Goal: Task Accomplishment & Management: Use online tool/utility

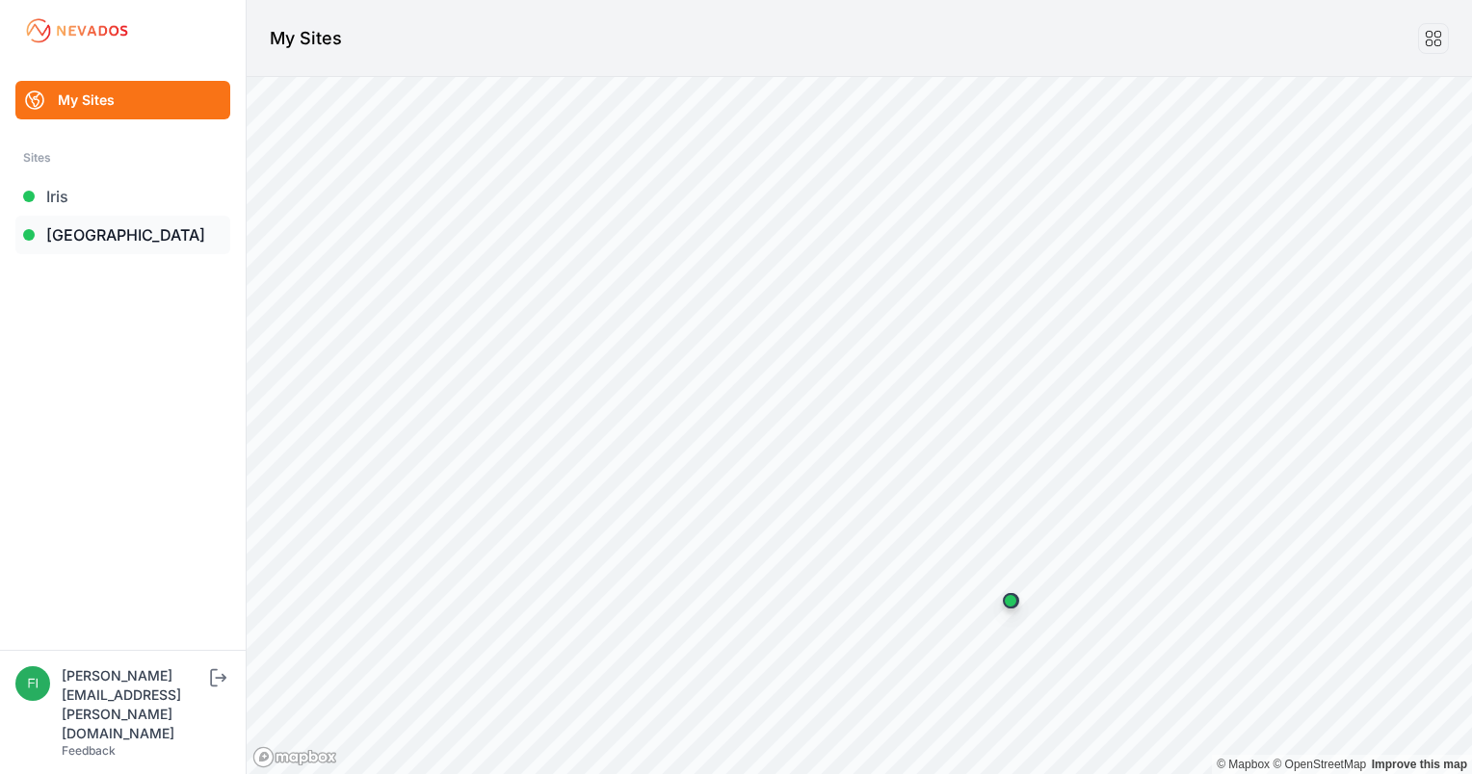
click at [127, 234] on link "[GEOGRAPHIC_DATA]" at bounding box center [122, 235] width 215 height 39
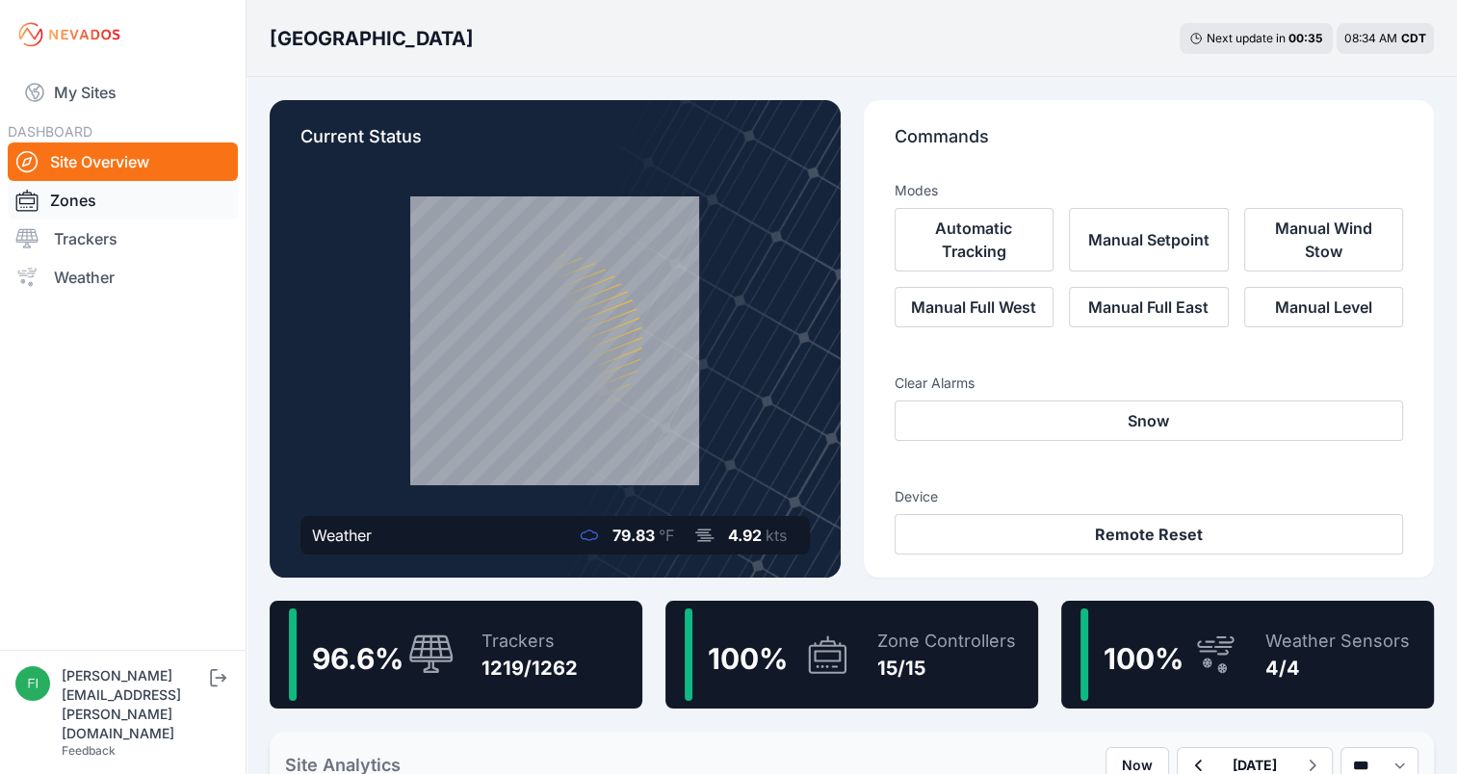
click at [155, 204] on link "Zones" at bounding box center [123, 200] width 230 height 39
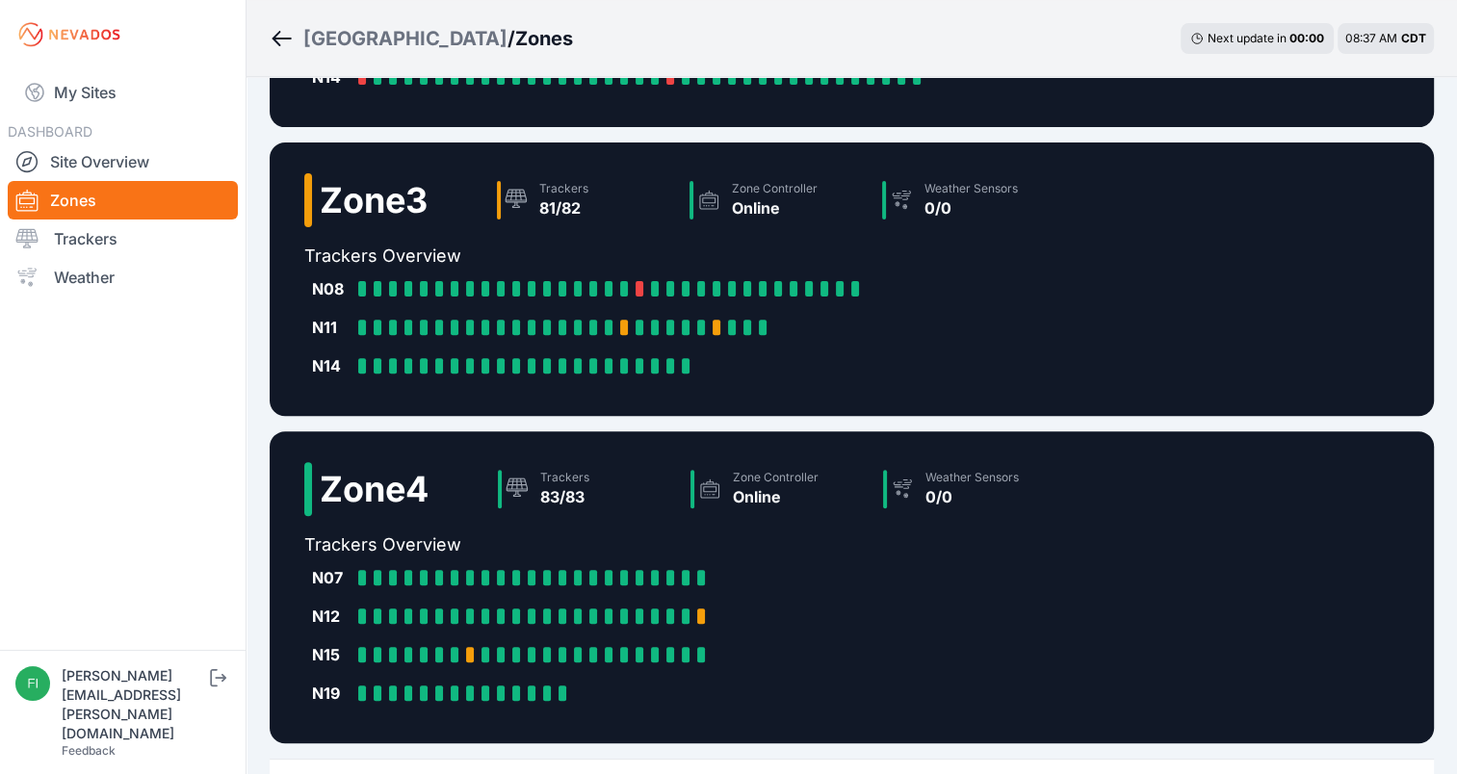
scroll to position [760, 0]
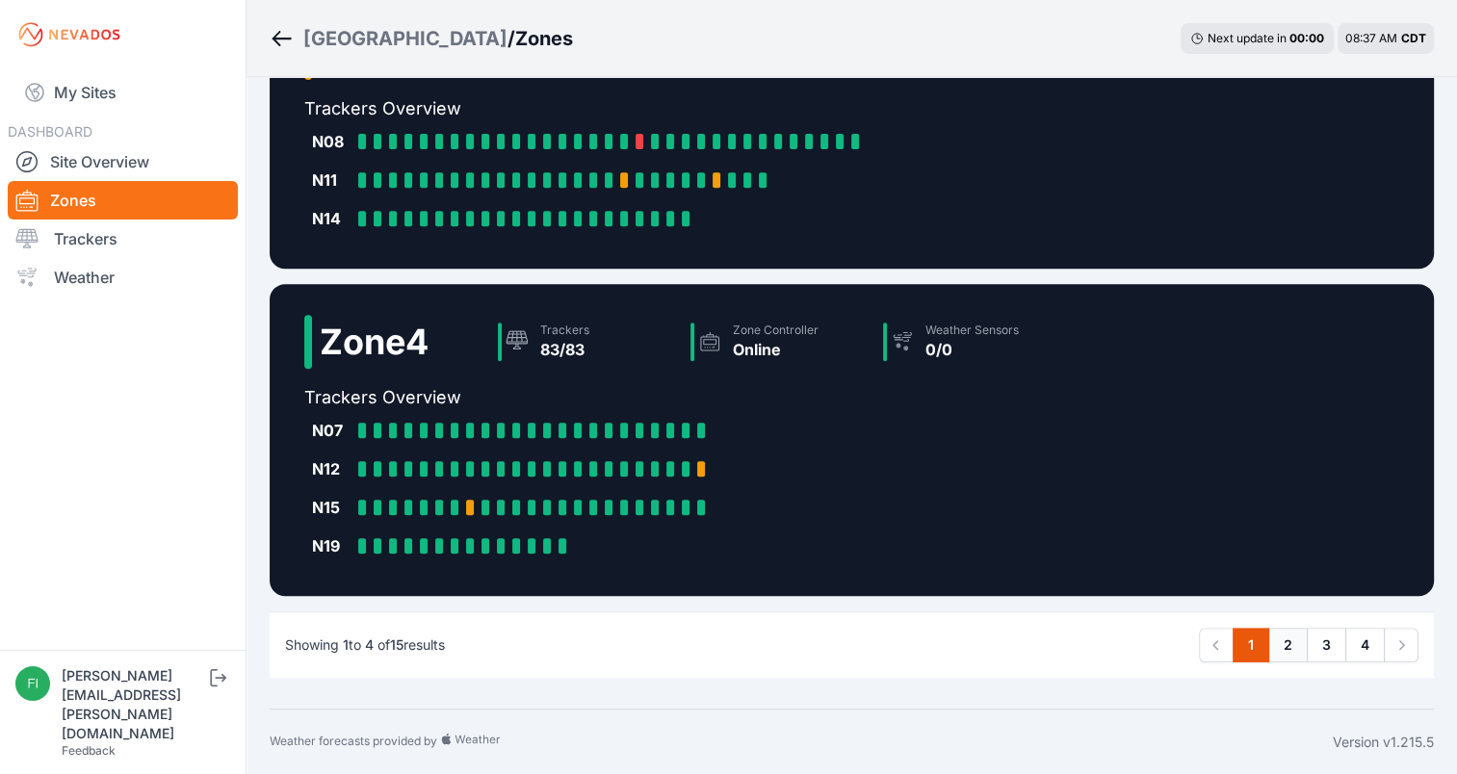
click at [1291, 642] on link "2" at bounding box center [1287, 645] width 39 height 35
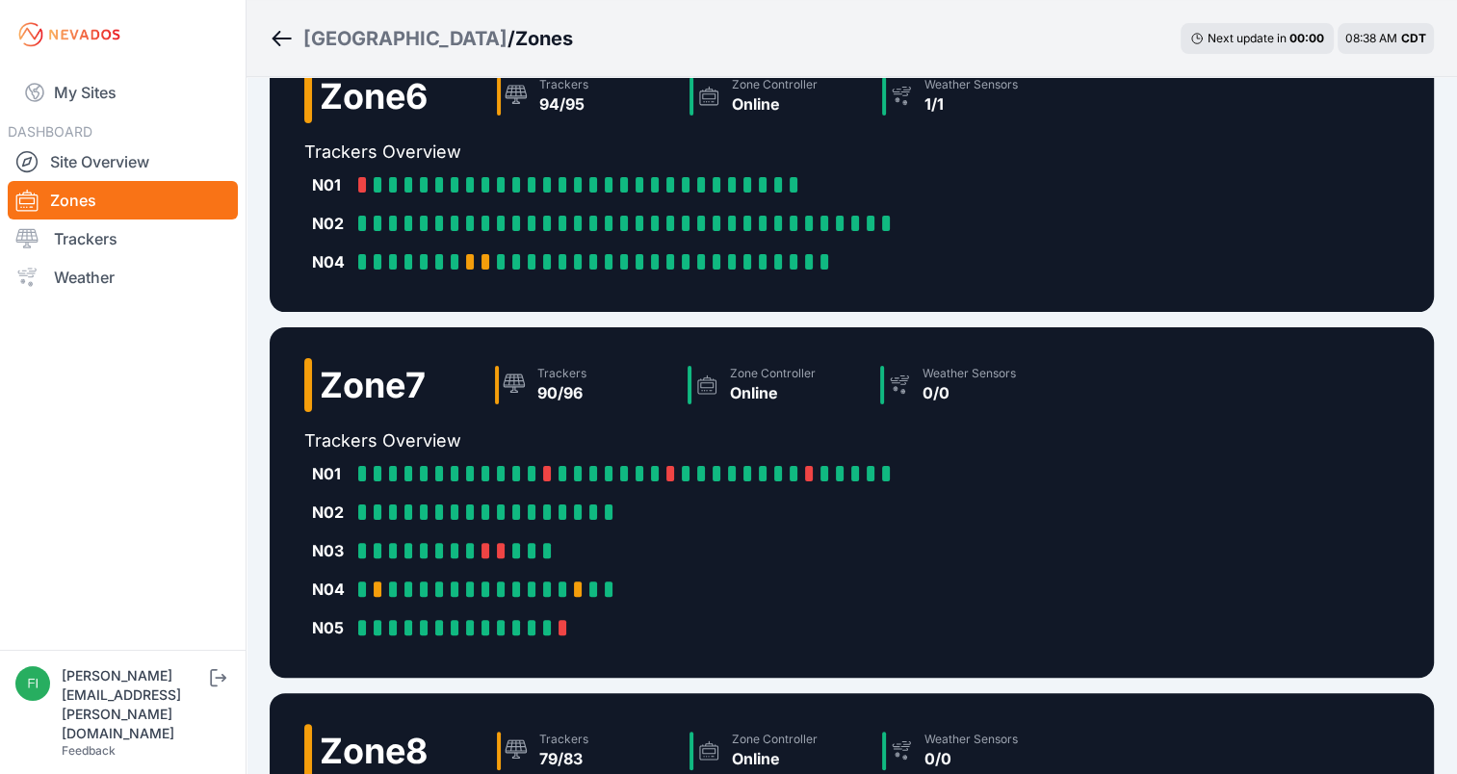
scroll to position [397, 0]
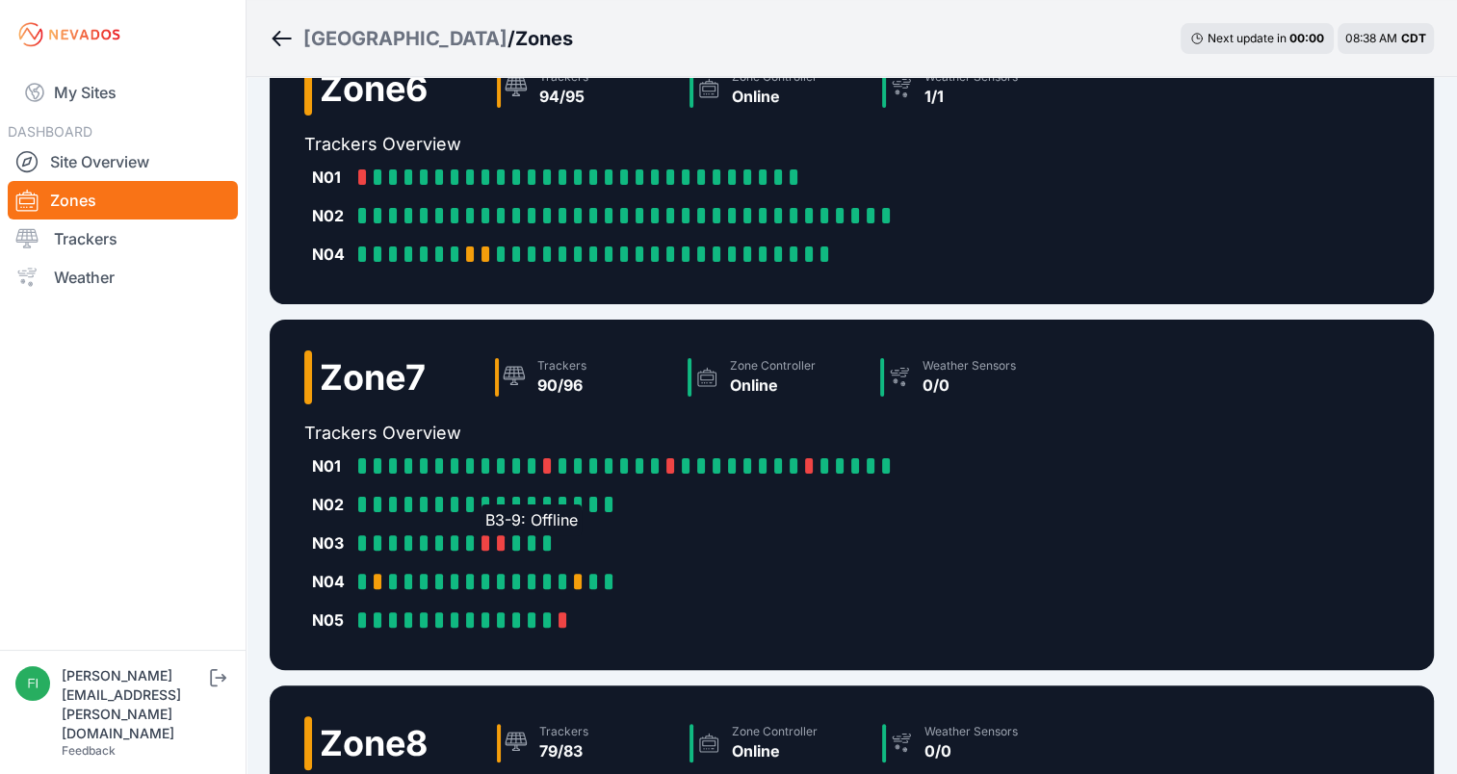
click at [482, 536] on div at bounding box center [486, 543] width 8 height 15
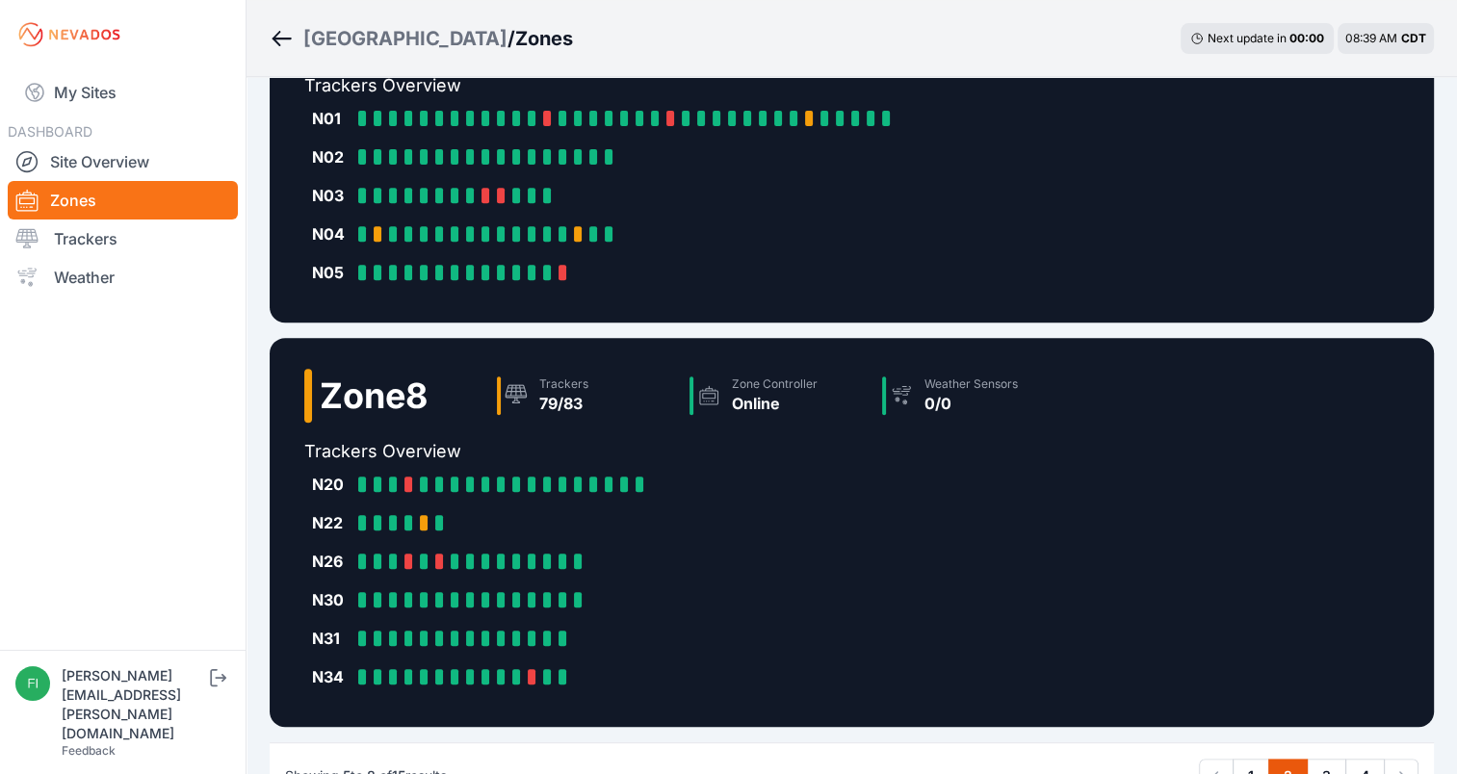
scroll to position [757, 0]
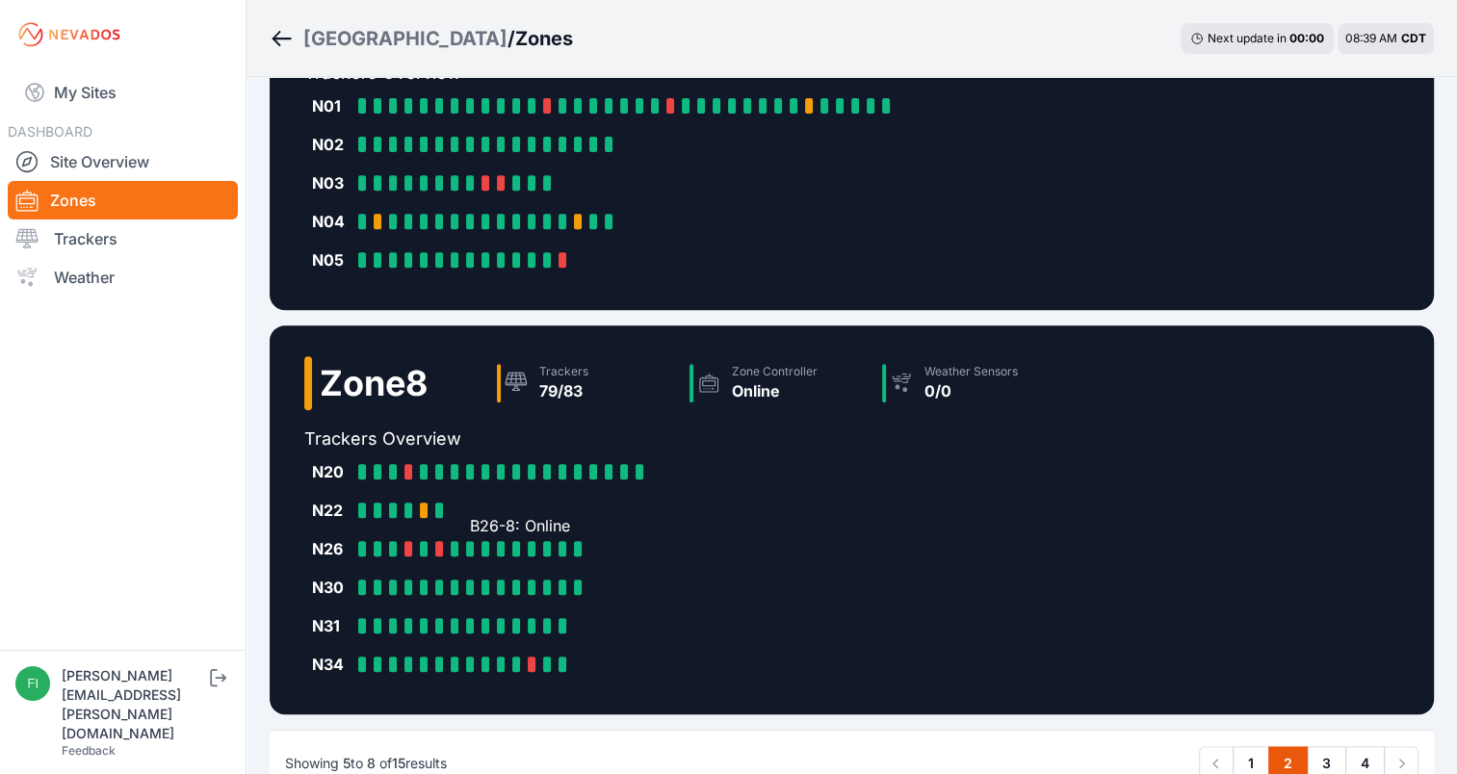
click at [478, 544] on div "B26-8: Online" at bounding box center [473, 548] width 15 height 15
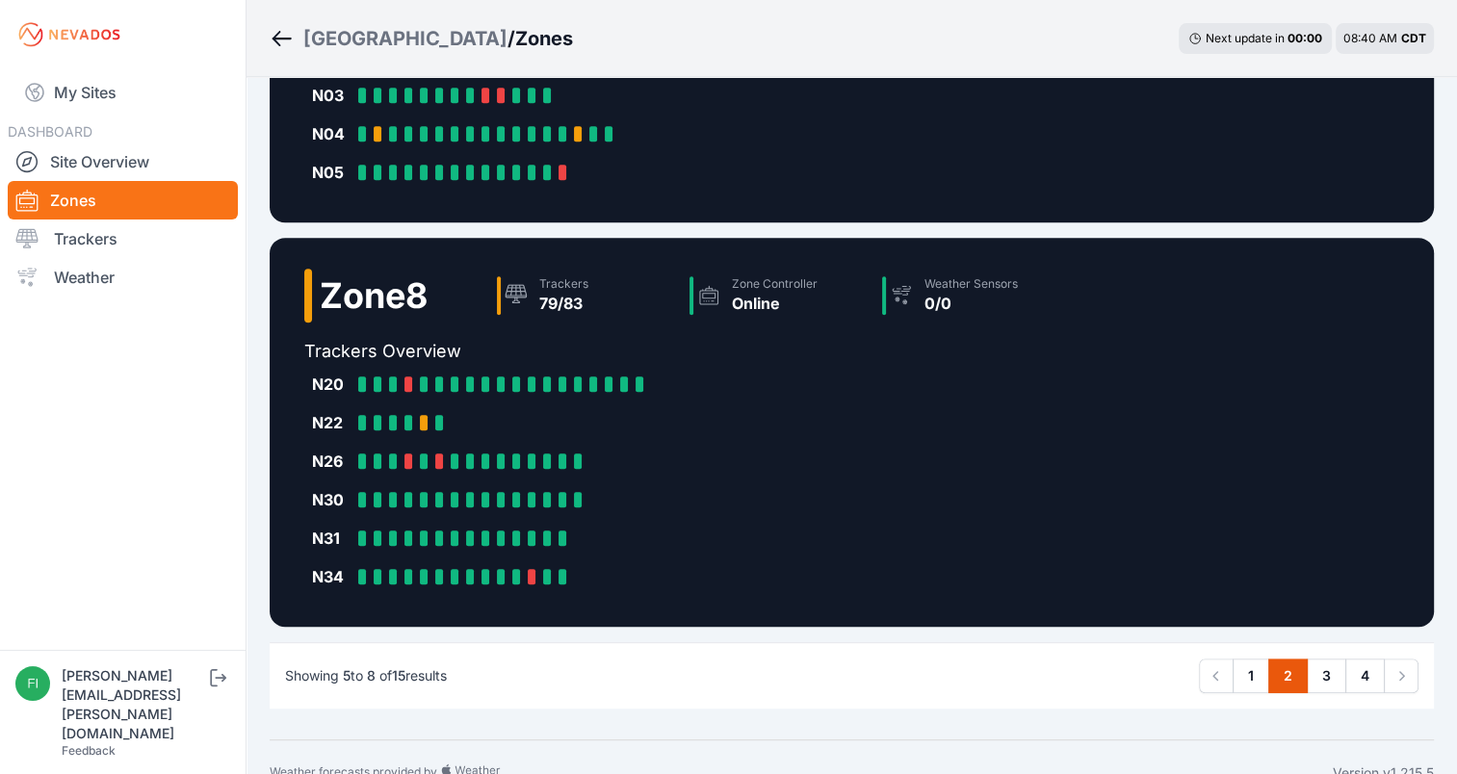
scroll to position [860, 0]
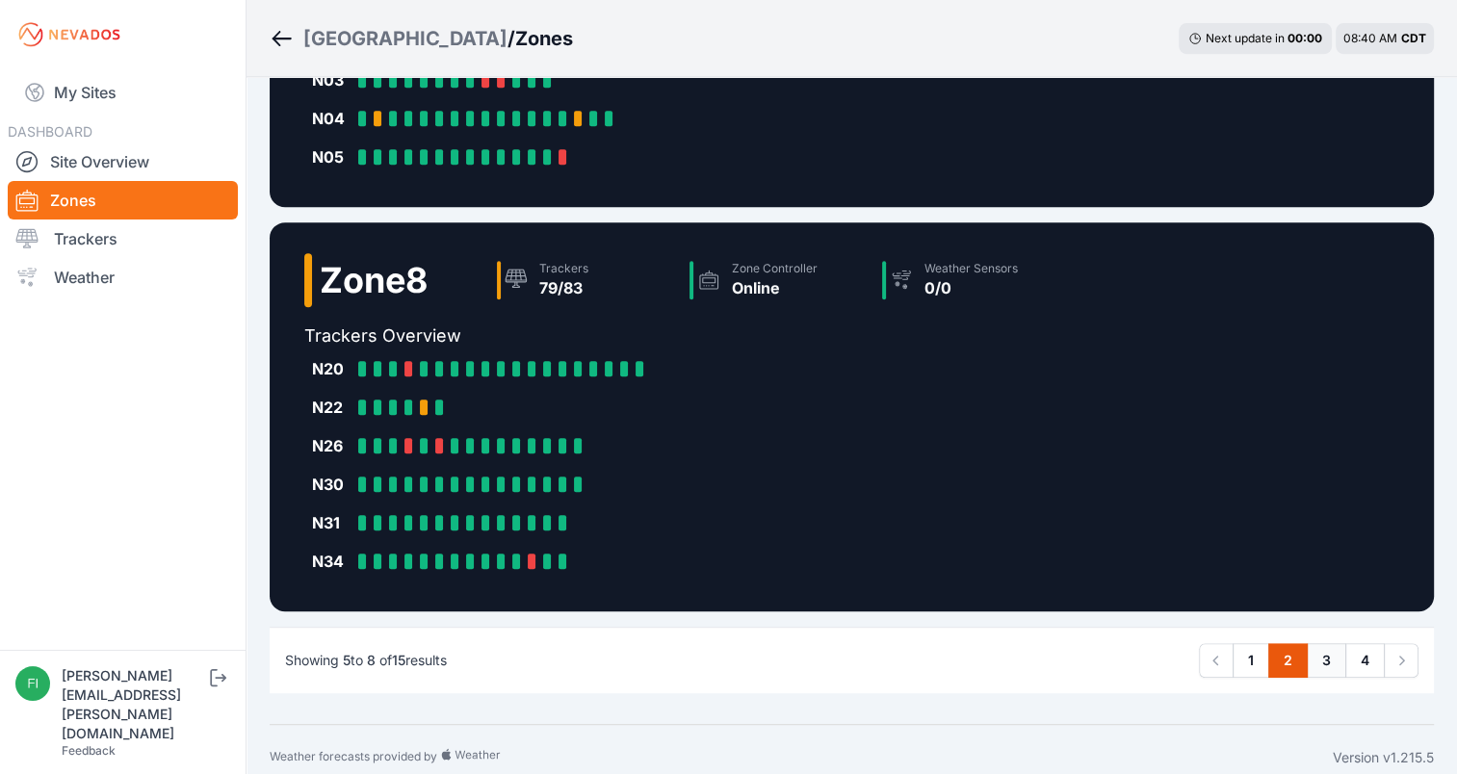
click at [1327, 663] on link "3" at bounding box center [1326, 660] width 39 height 35
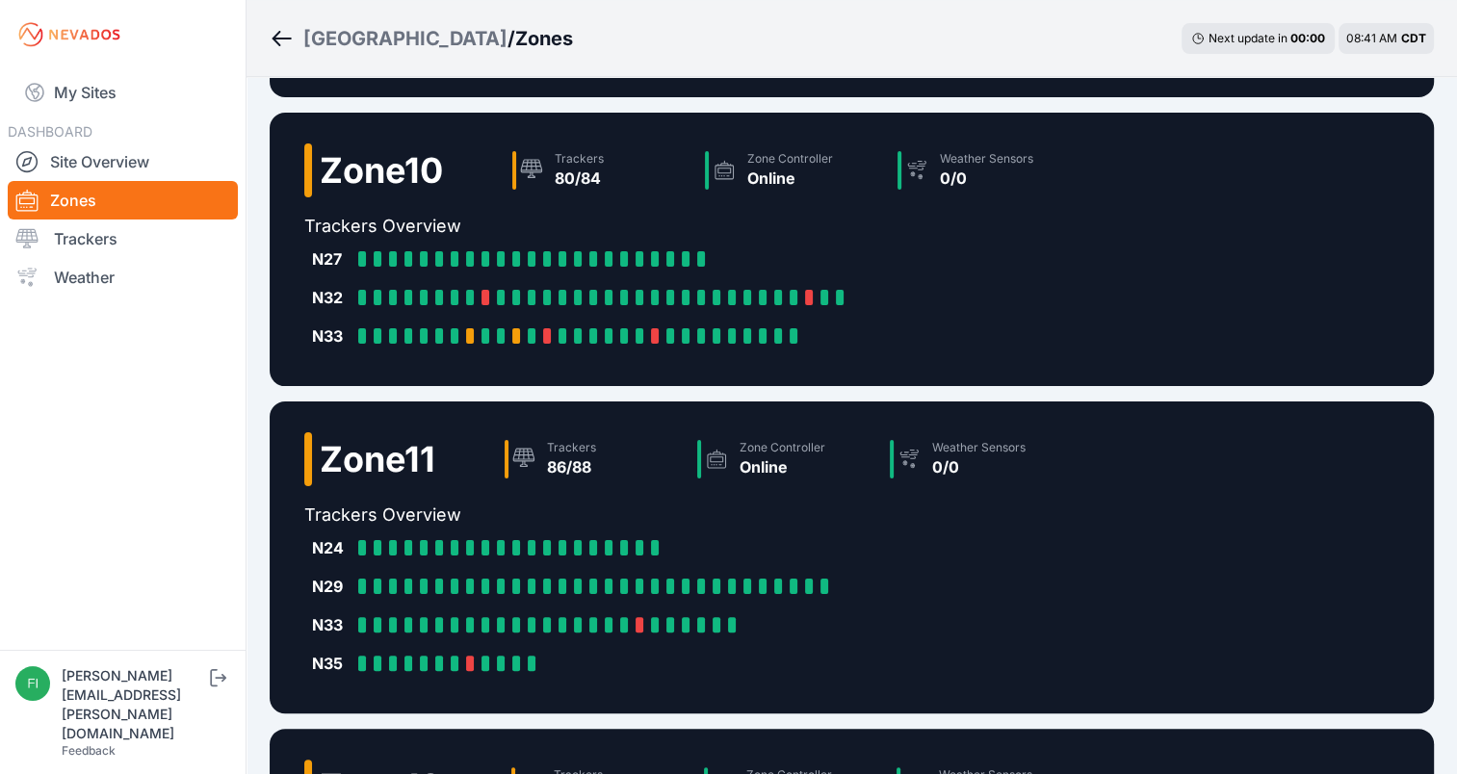
scroll to position [313, 0]
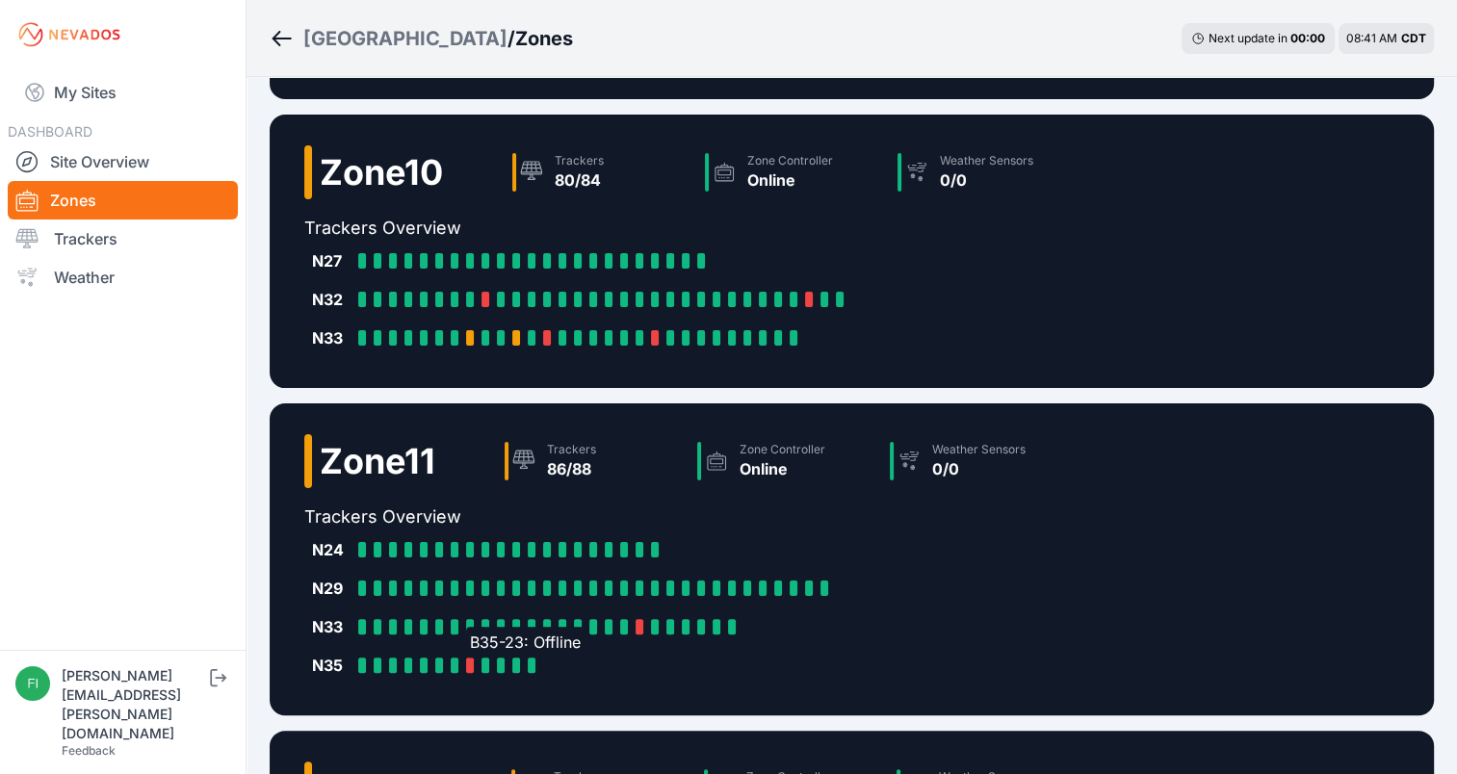
click at [474, 660] on div "B35-23: Offline" at bounding box center [473, 665] width 15 height 15
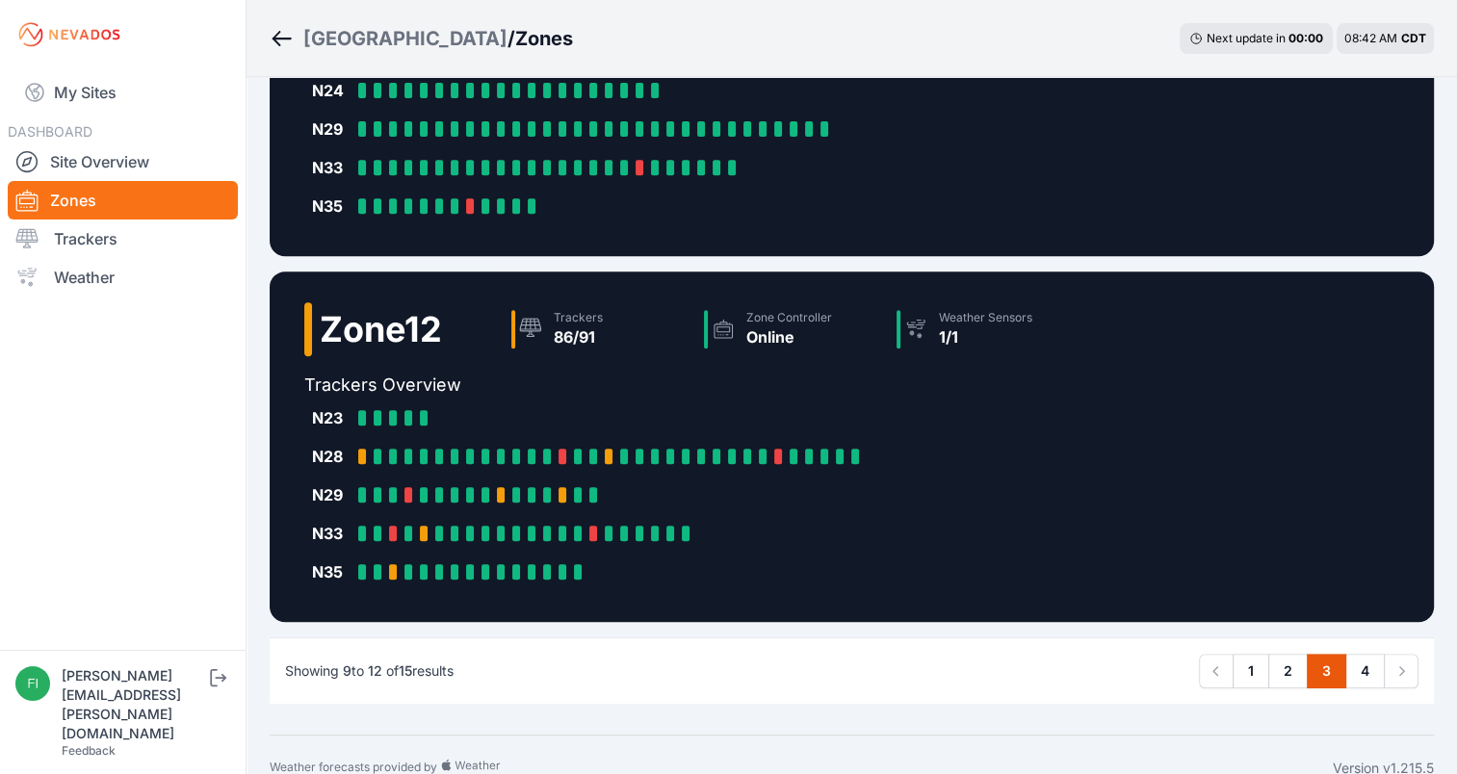
scroll to position [790, 0]
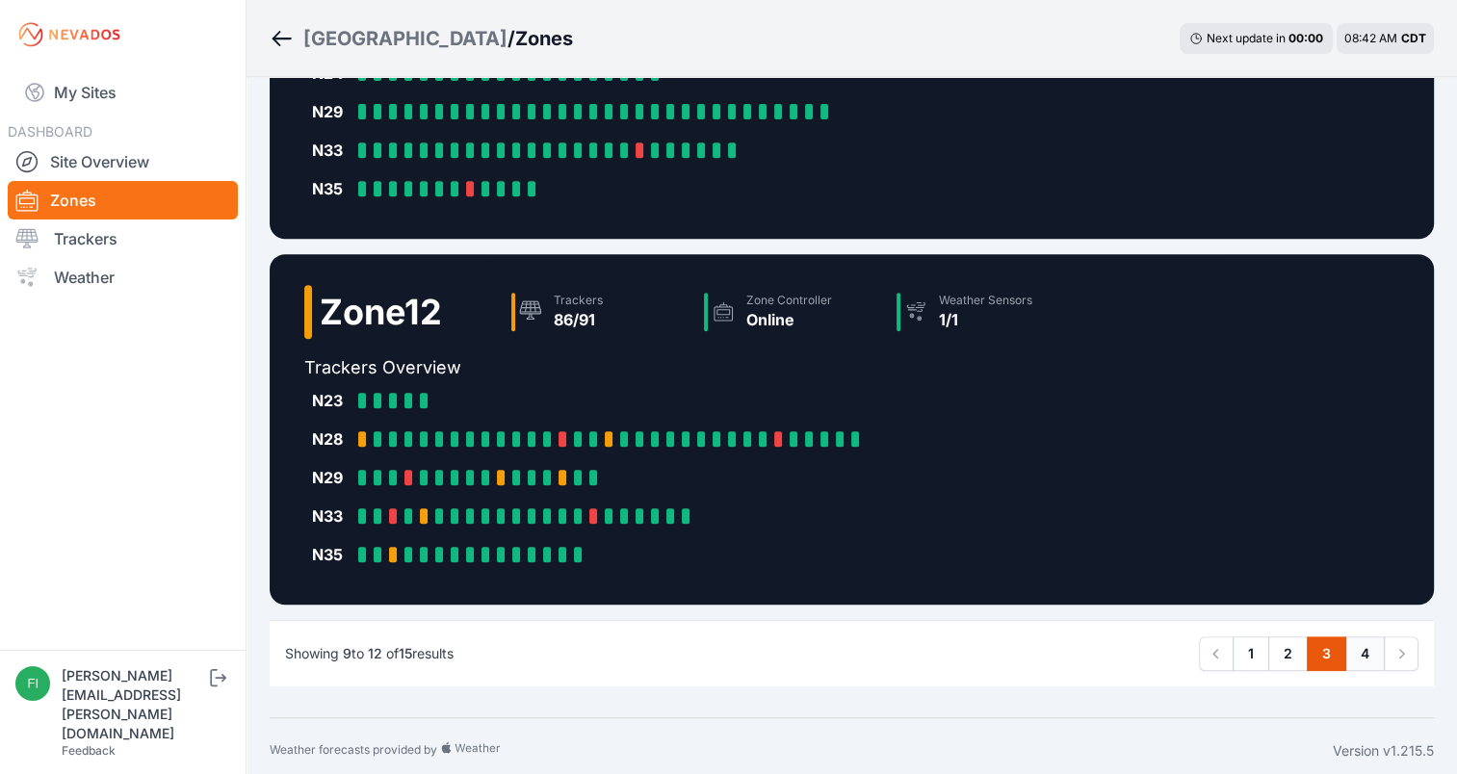
click at [1362, 656] on link "4" at bounding box center [1365, 654] width 39 height 35
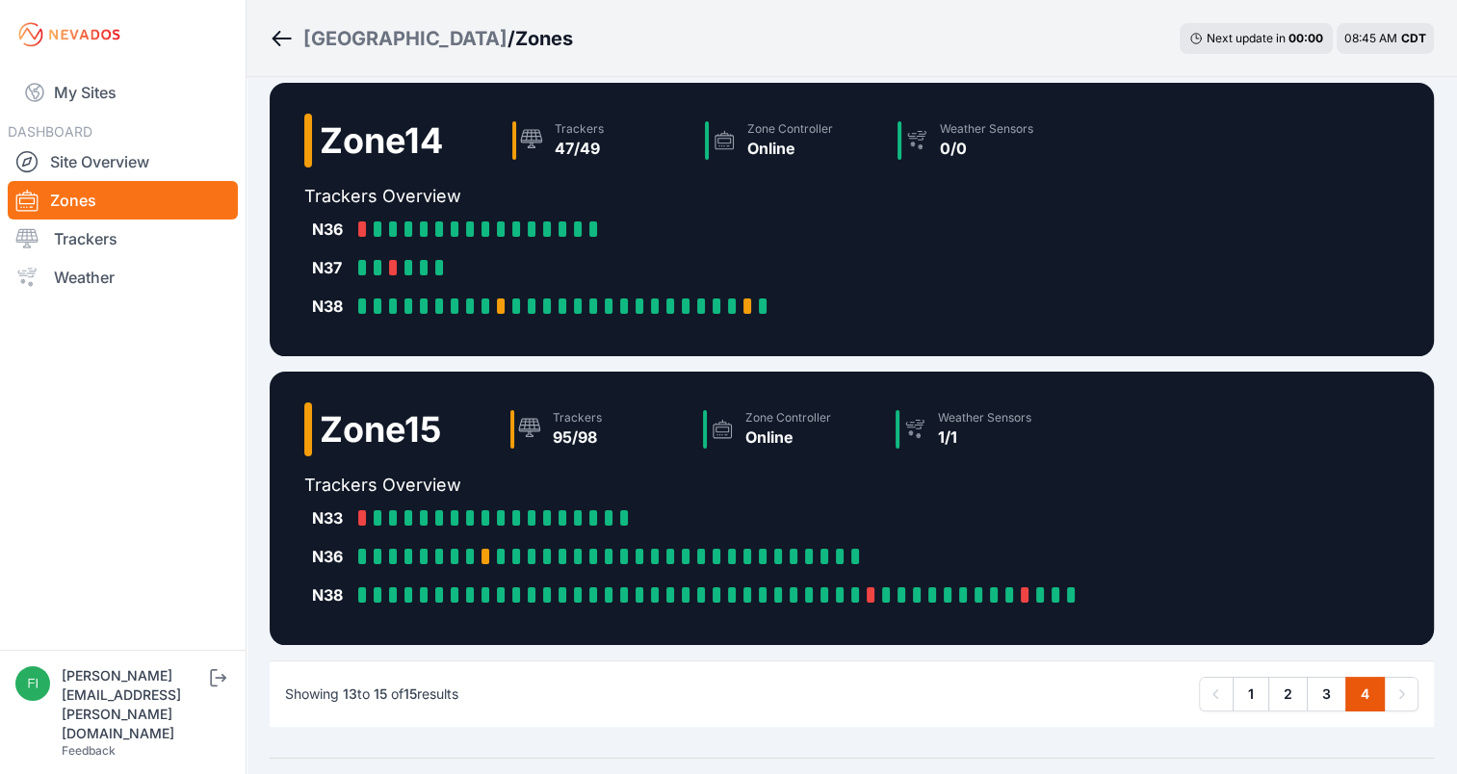
scroll to position [278, 0]
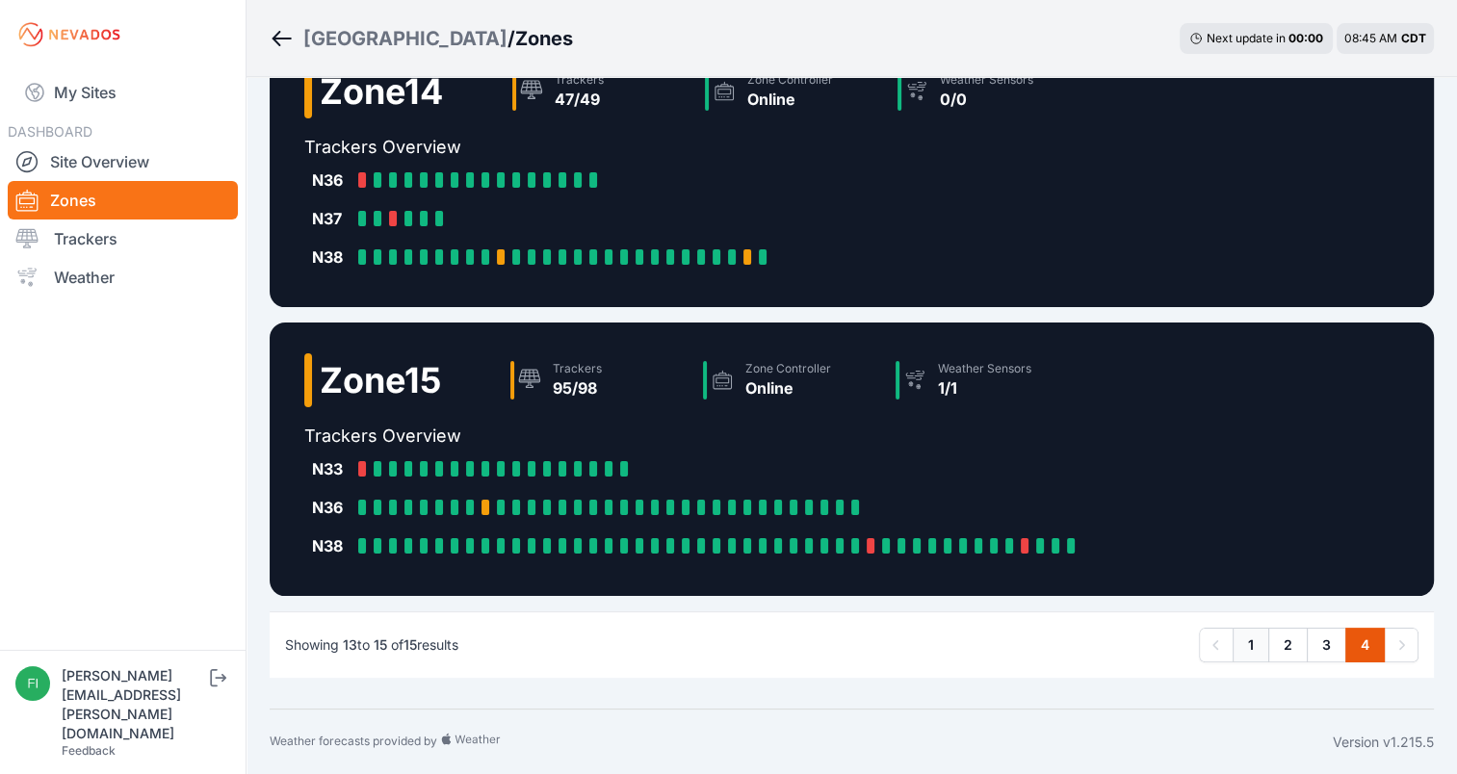
click at [1250, 643] on link "1" at bounding box center [1251, 645] width 37 height 35
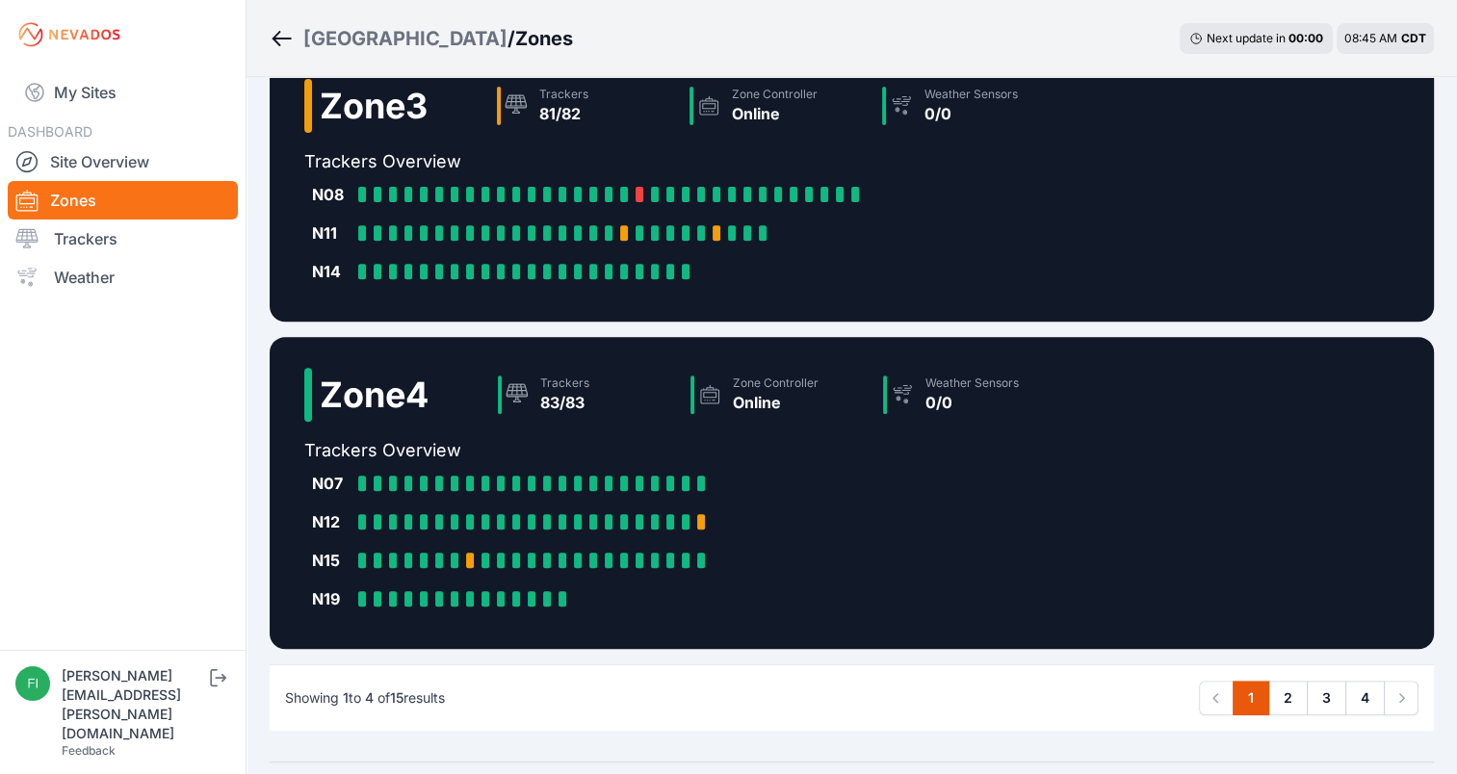
scroll to position [721, 0]
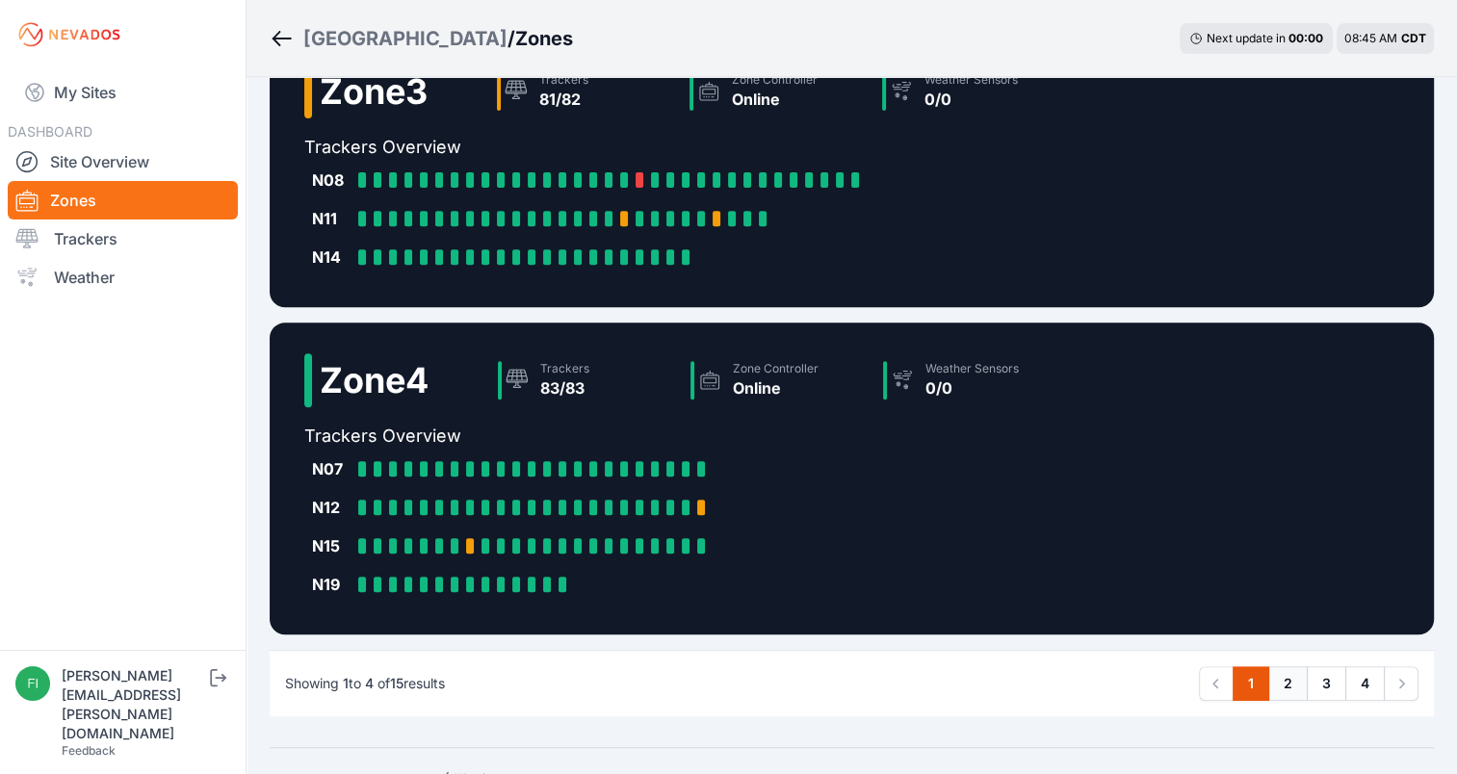
click at [1283, 683] on link "2" at bounding box center [1287, 684] width 39 height 35
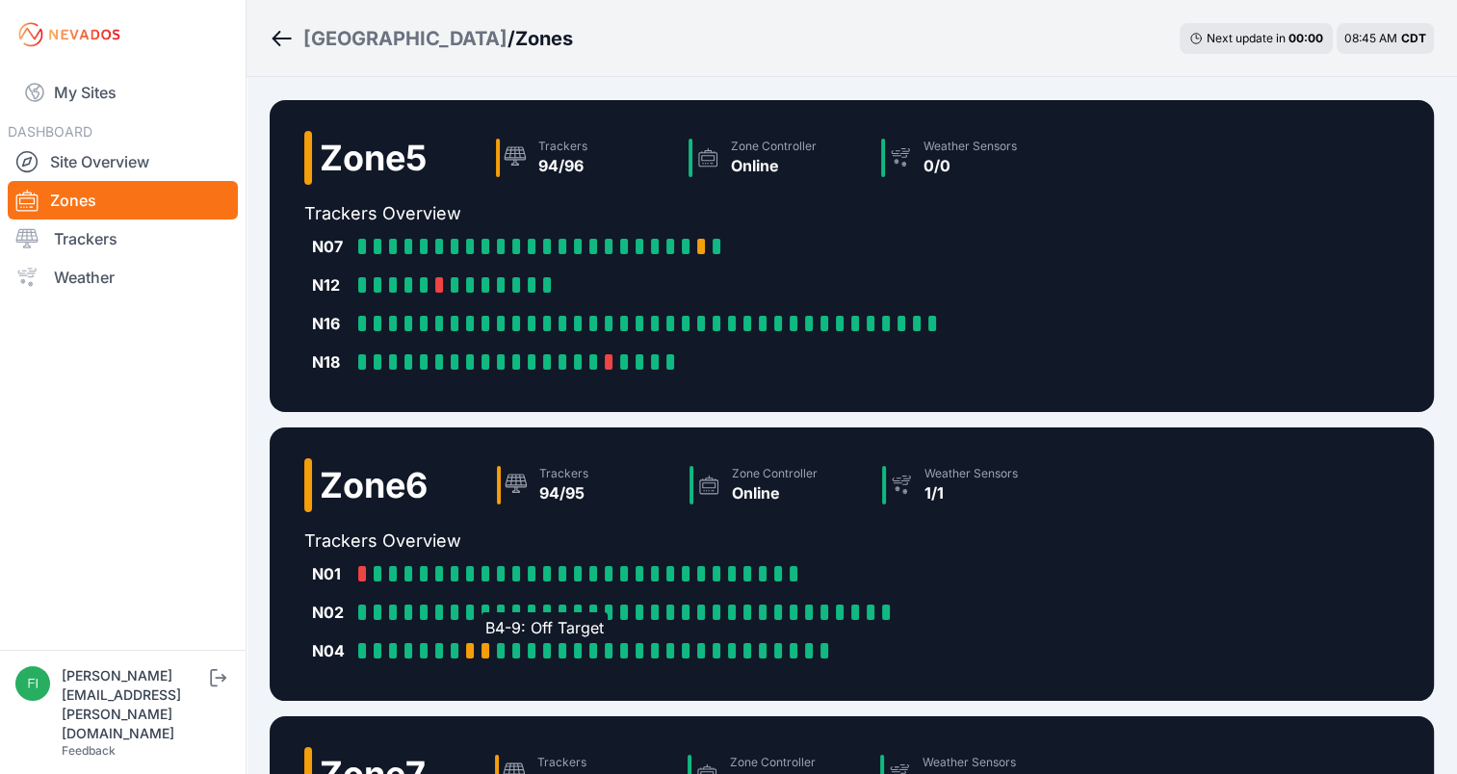
click at [483, 646] on div at bounding box center [486, 650] width 8 height 15
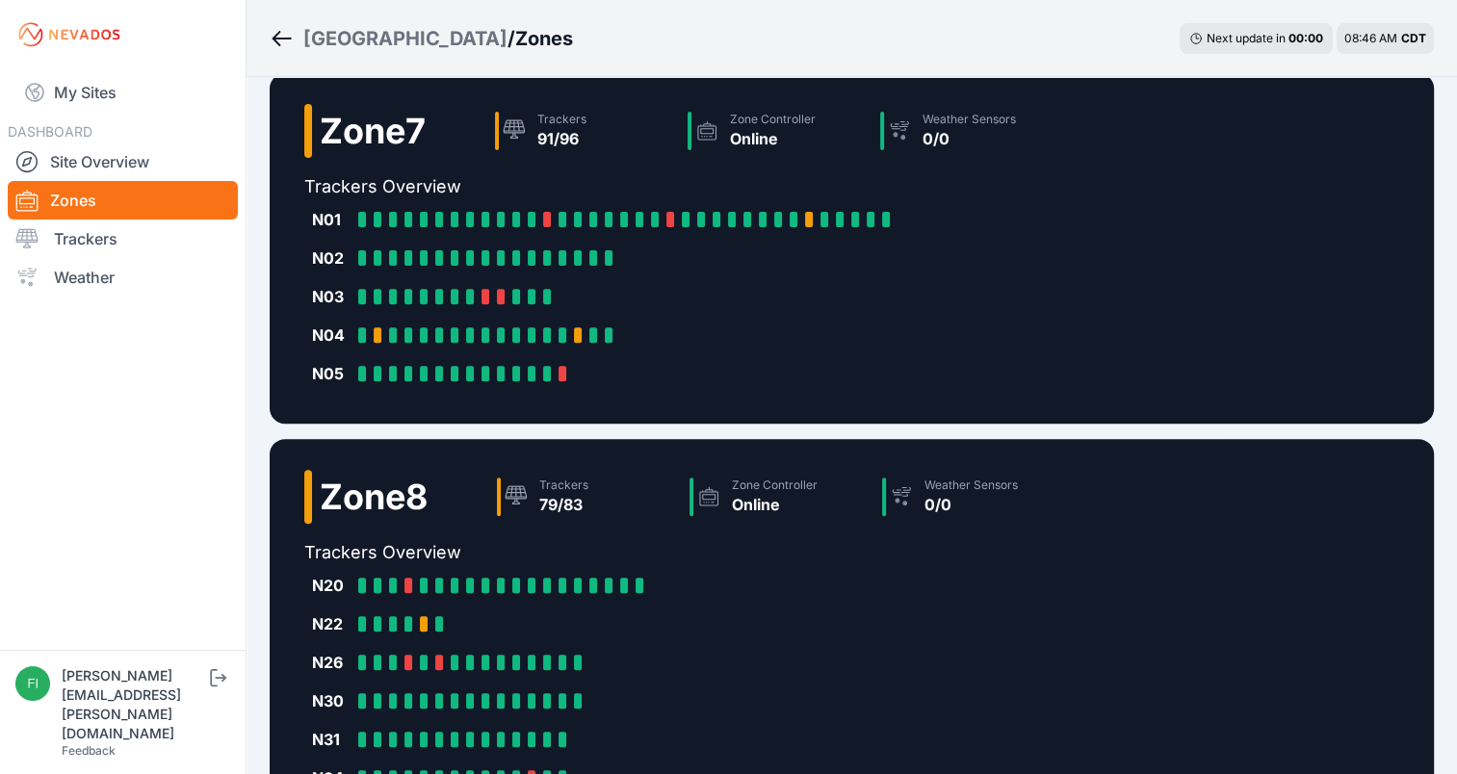
scroll to position [670, 0]
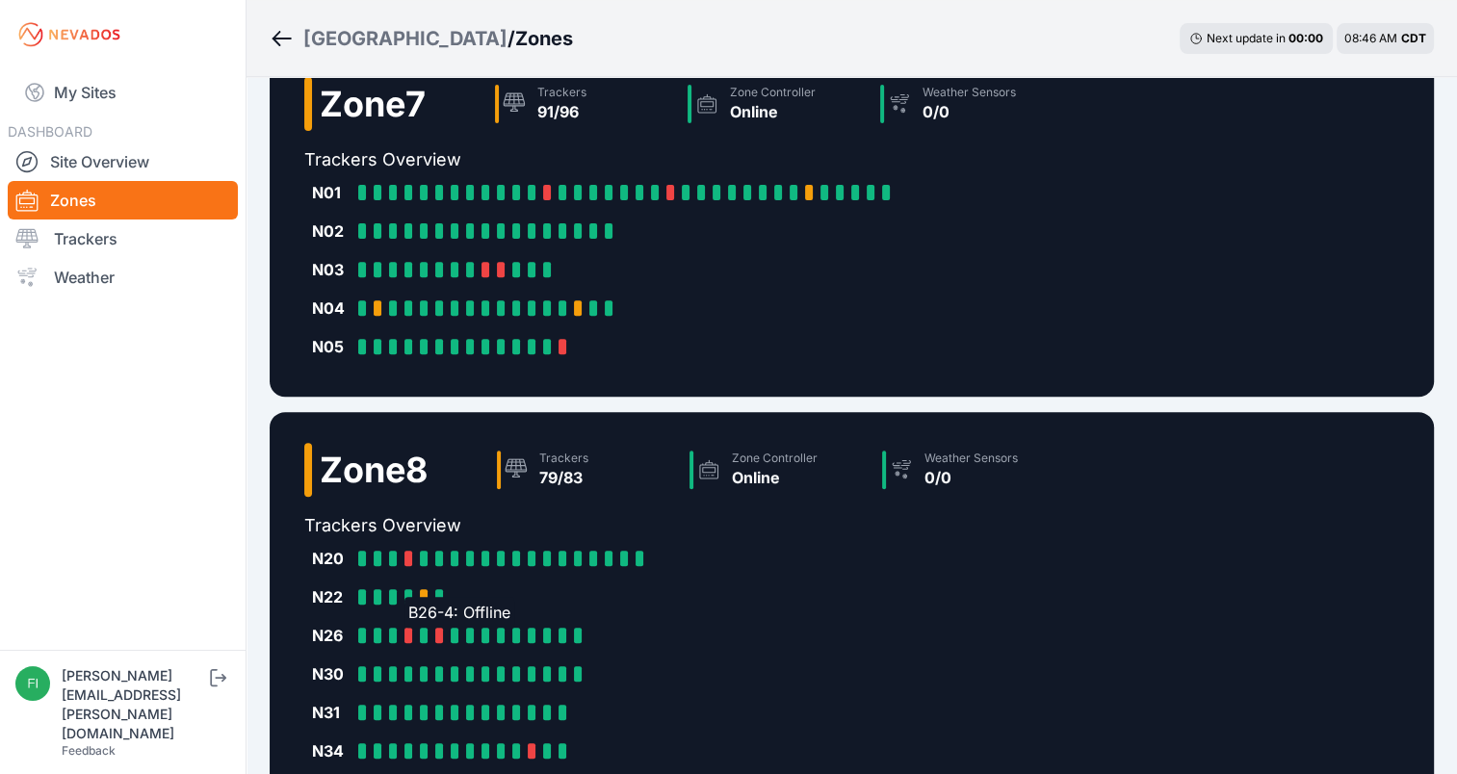
click at [409, 634] on div at bounding box center [409, 635] width 8 height 15
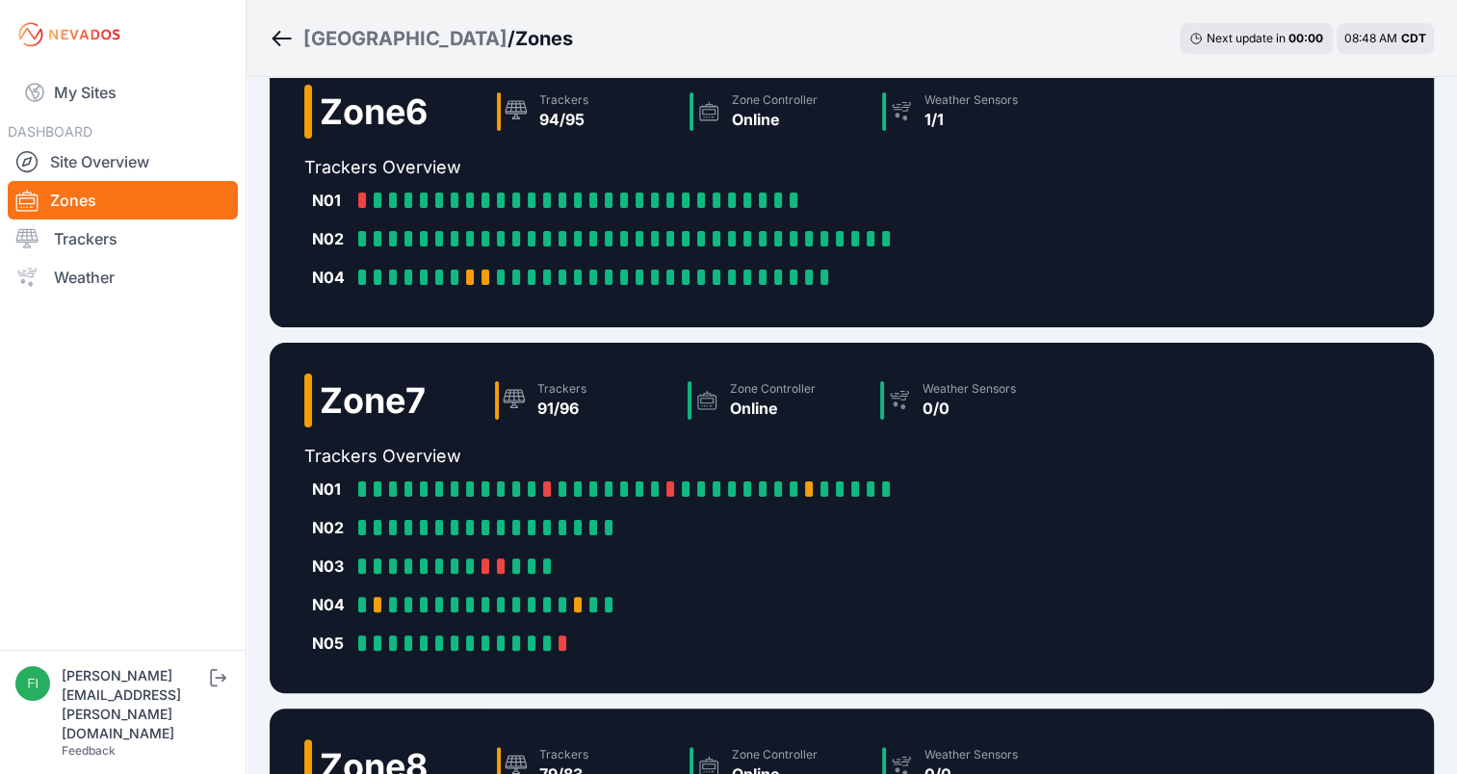
scroll to position [876, 0]
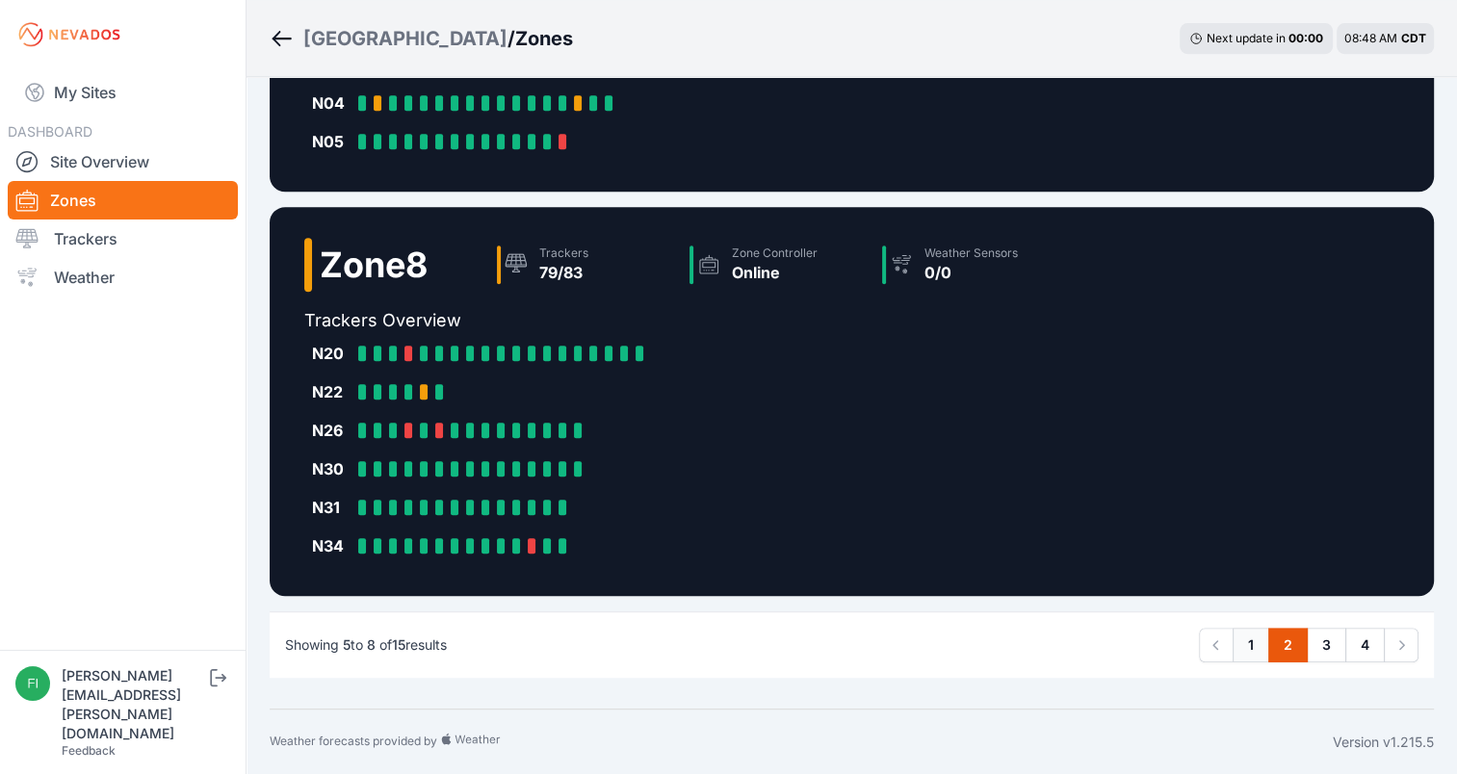
click at [1257, 634] on link "1" at bounding box center [1251, 645] width 37 height 35
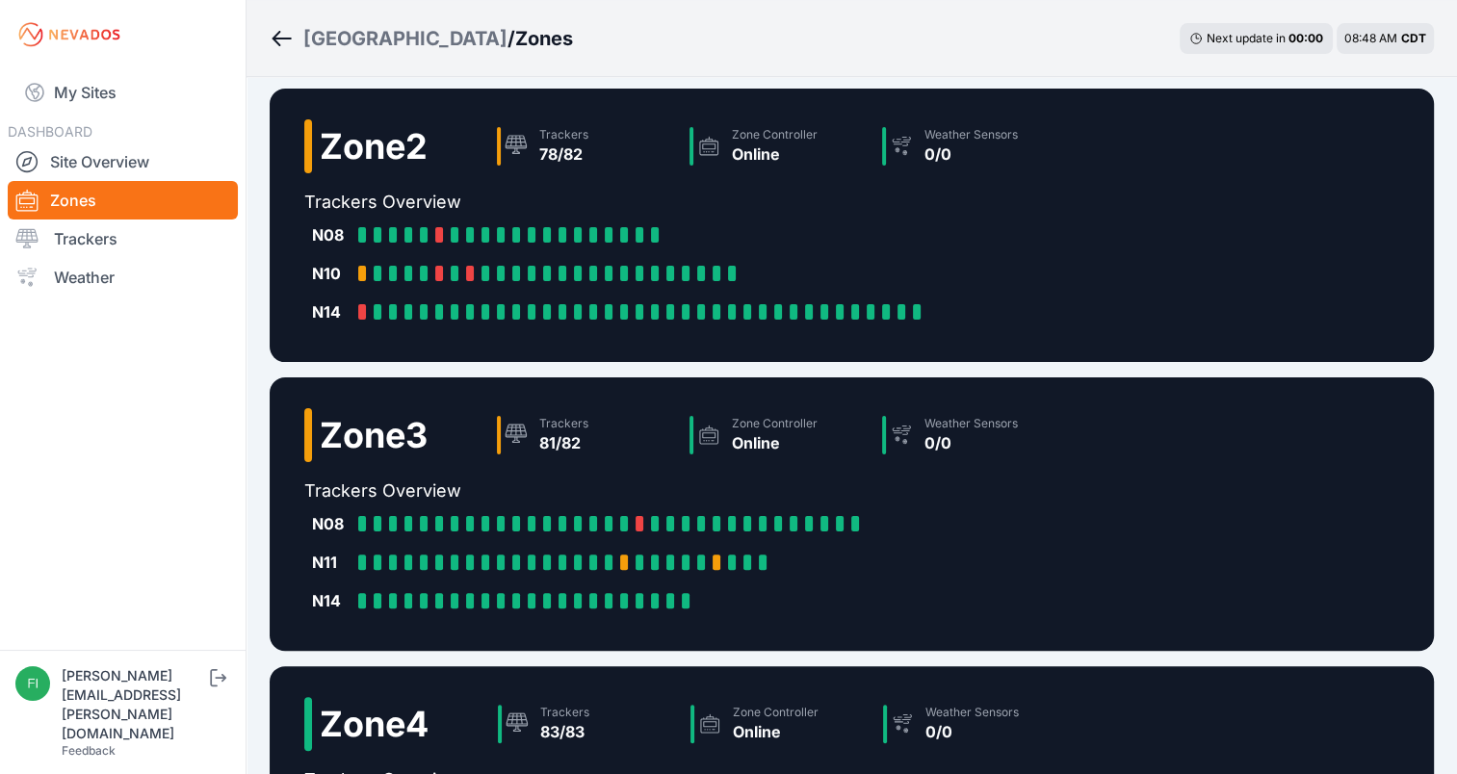
scroll to position [390, 0]
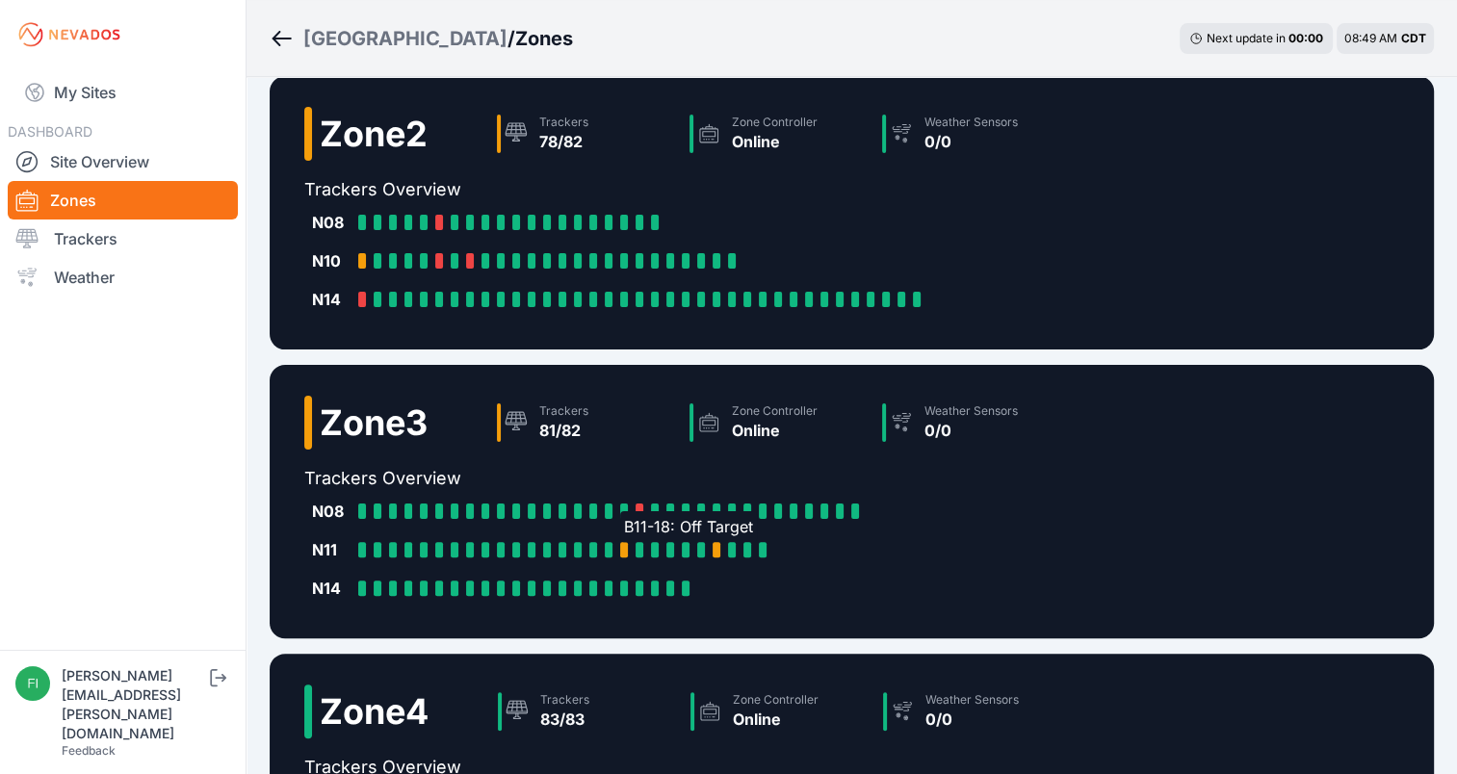
click at [628, 555] on div "B11-18: Off Target" at bounding box center [627, 549] width 15 height 15
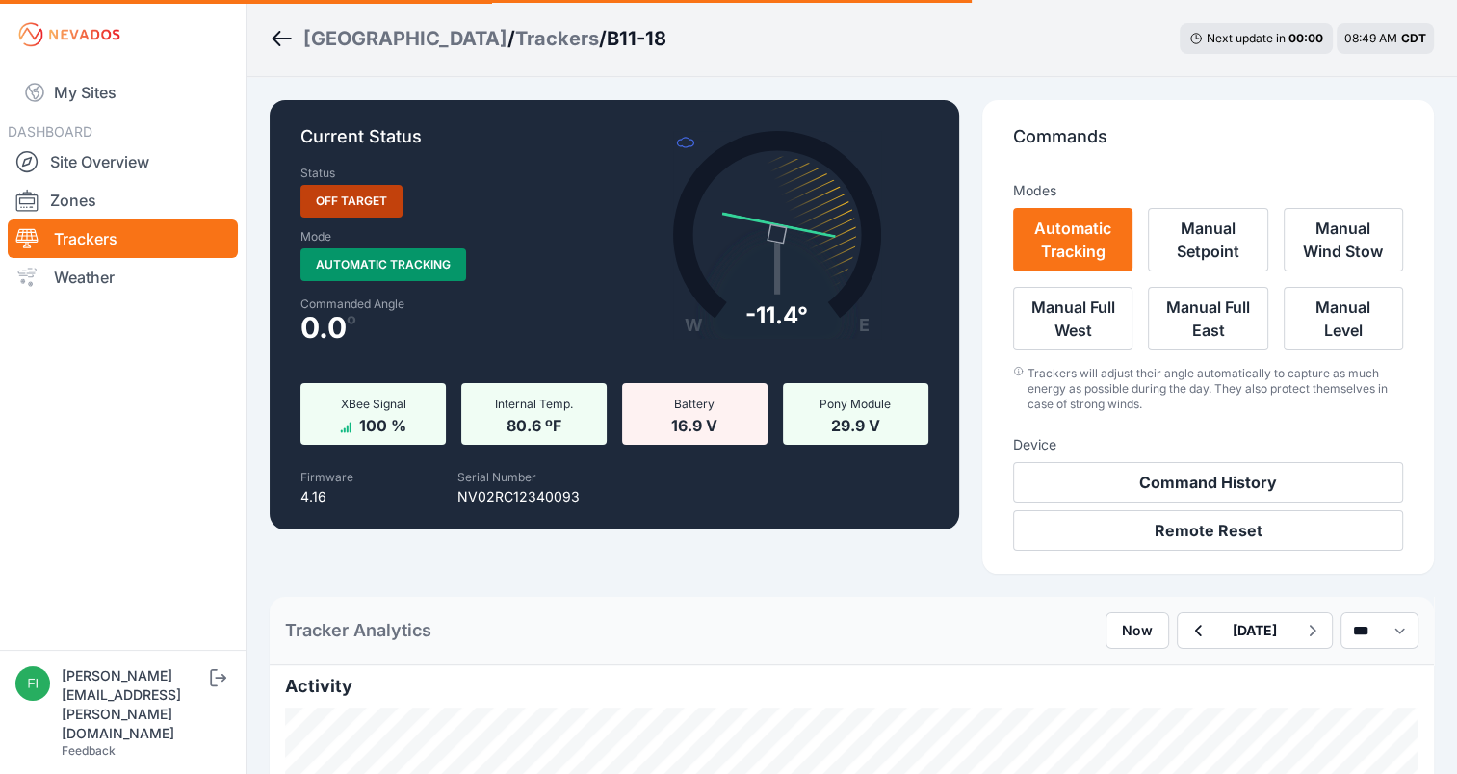
scroll to position [390, 0]
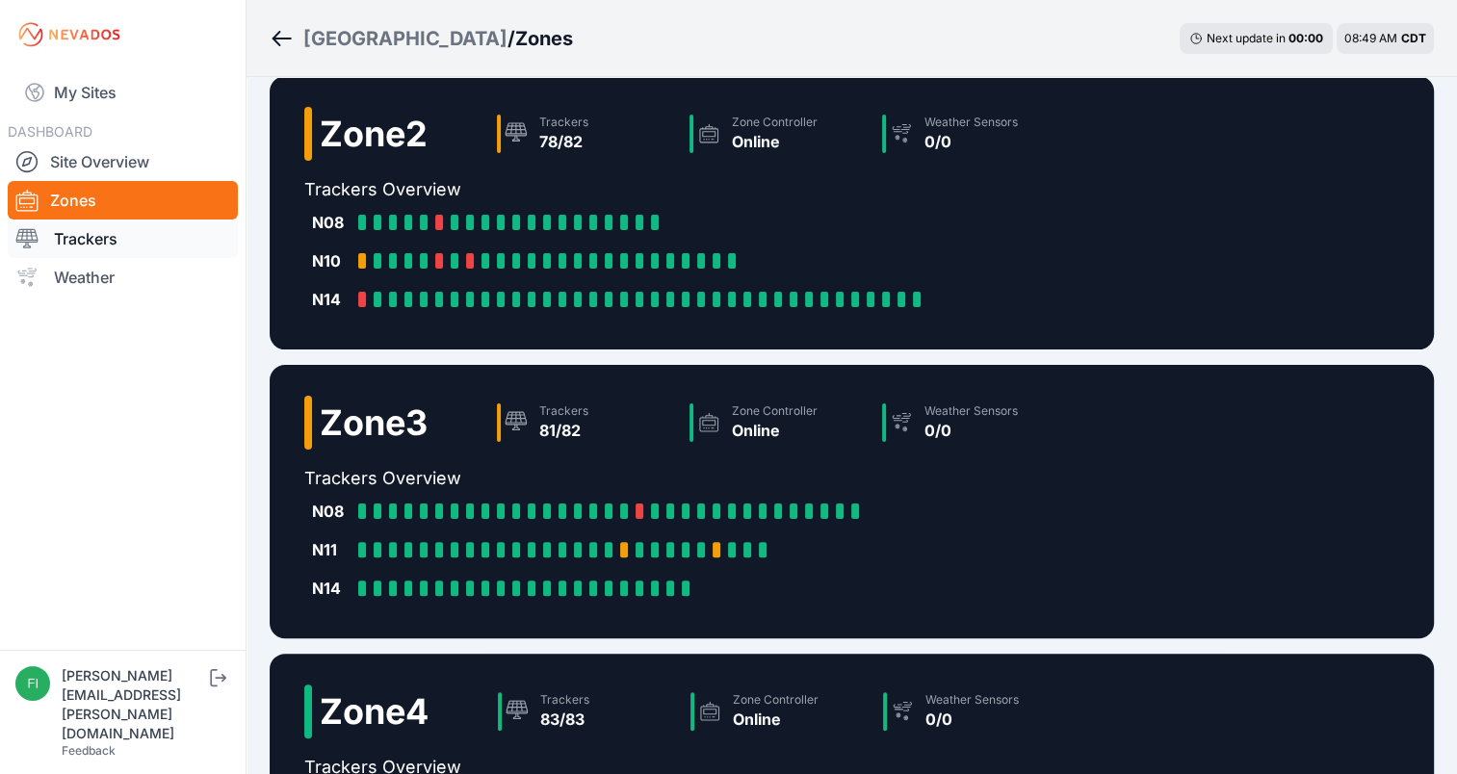
click at [167, 235] on link "Trackers" at bounding box center [123, 239] width 230 height 39
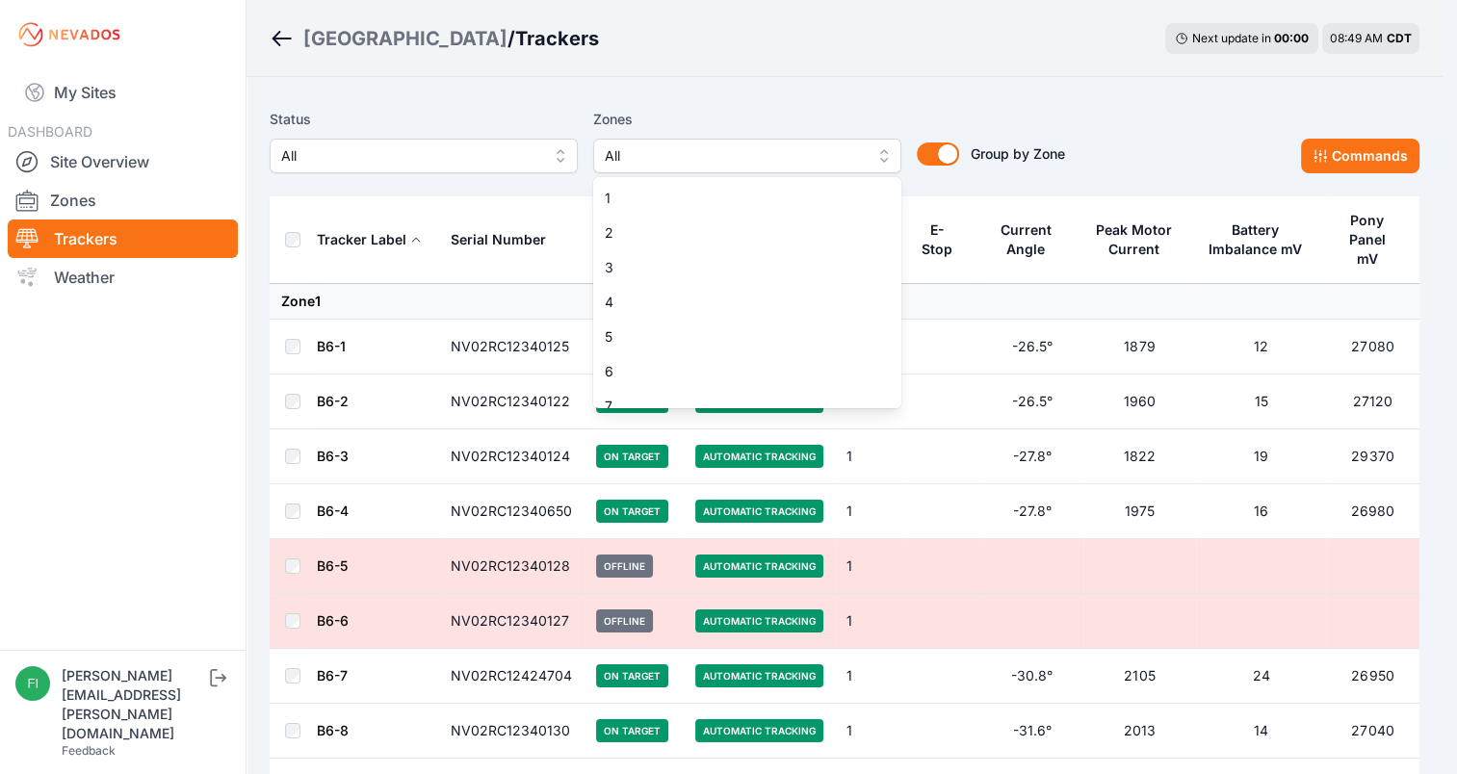
click at [641, 160] on span "All" at bounding box center [734, 155] width 258 height 23
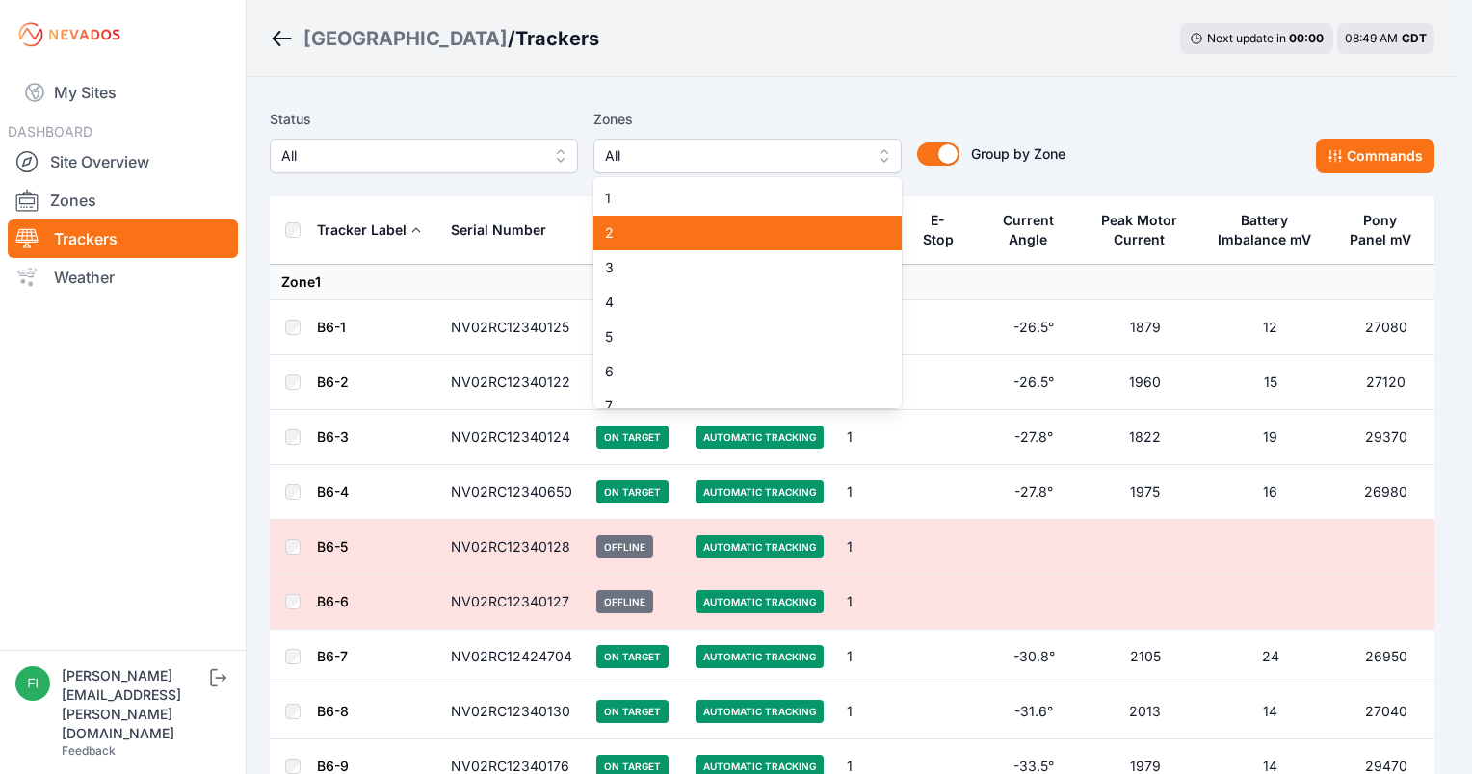
click at [640, 235] on span "2" at bounding box center [736, 232] width 262 height 19
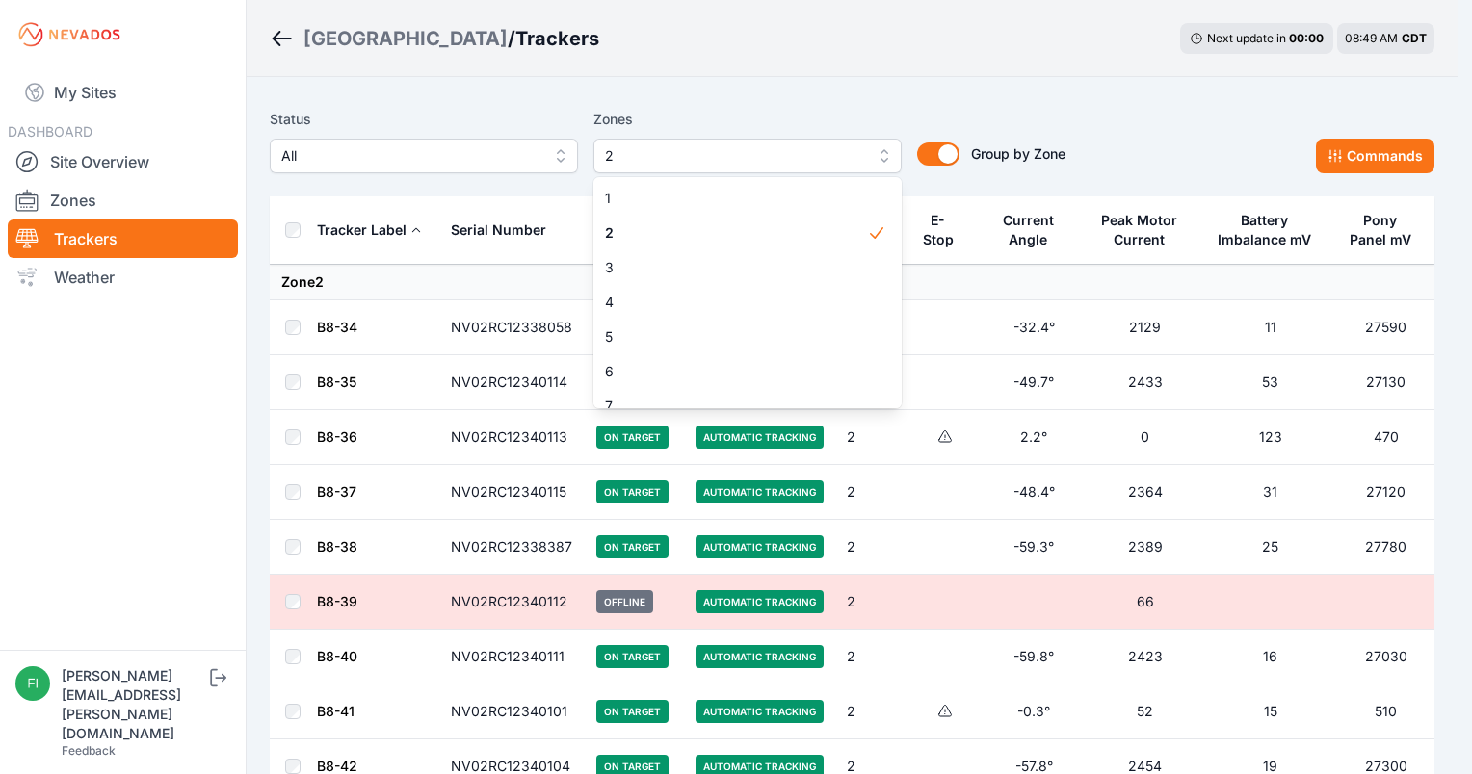
click at [705, 108] on div "Zones 2 1 2 3 4 5 6 7 8 9 10 11 12 13 14 15" at bounding box center [747, 140] width 308 height 65
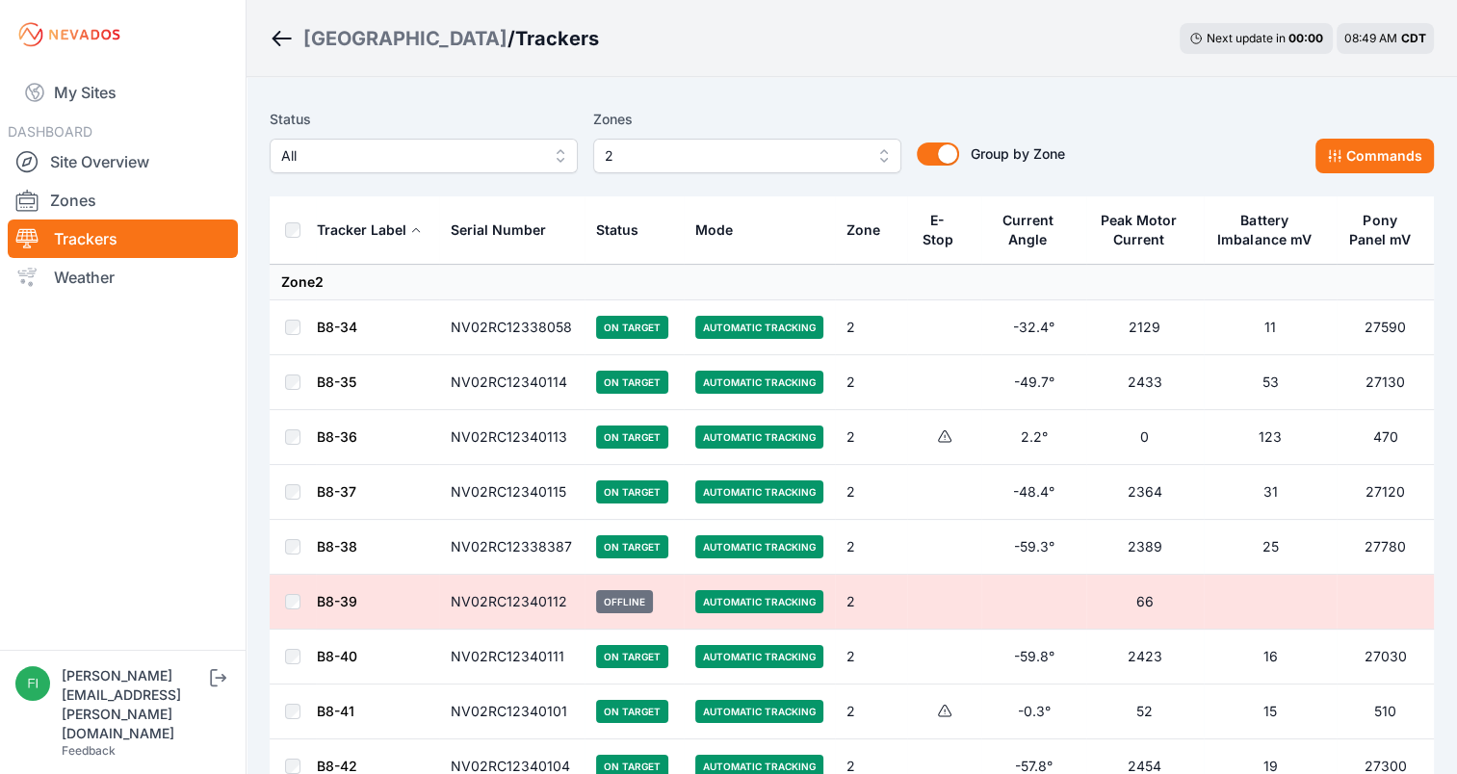
click at [1363, 100] on div "Status All Zones 2 Group by Zone Group by Zone Commands" at bounding box center [852, 148] width 1164 height 96
click at [1392, 150] on button "Commands" at bounding box center [1375, 156] width 118 height 35
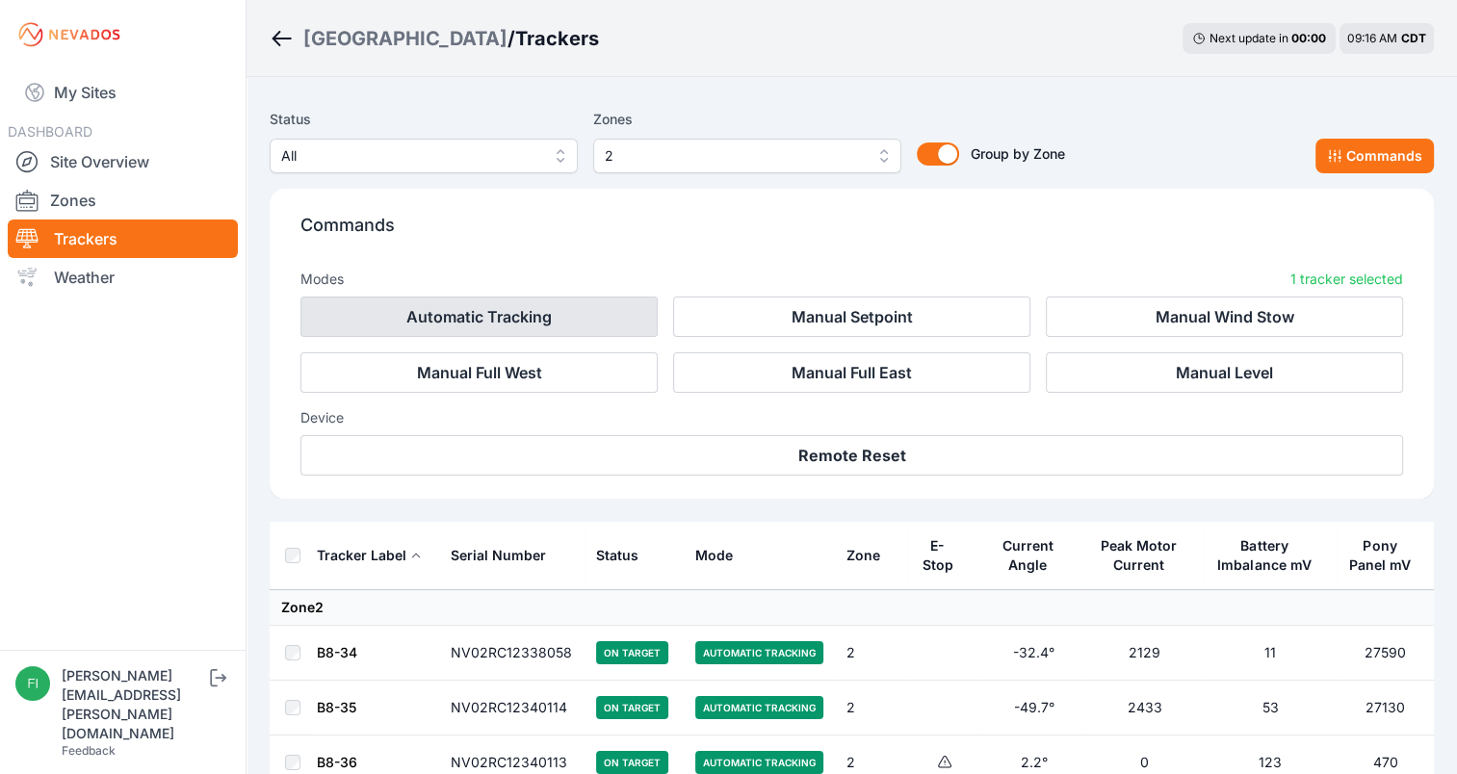
click at [609, 314] on button "Automatic Tracking" at bounding box center [479, 317] width 357 height 40
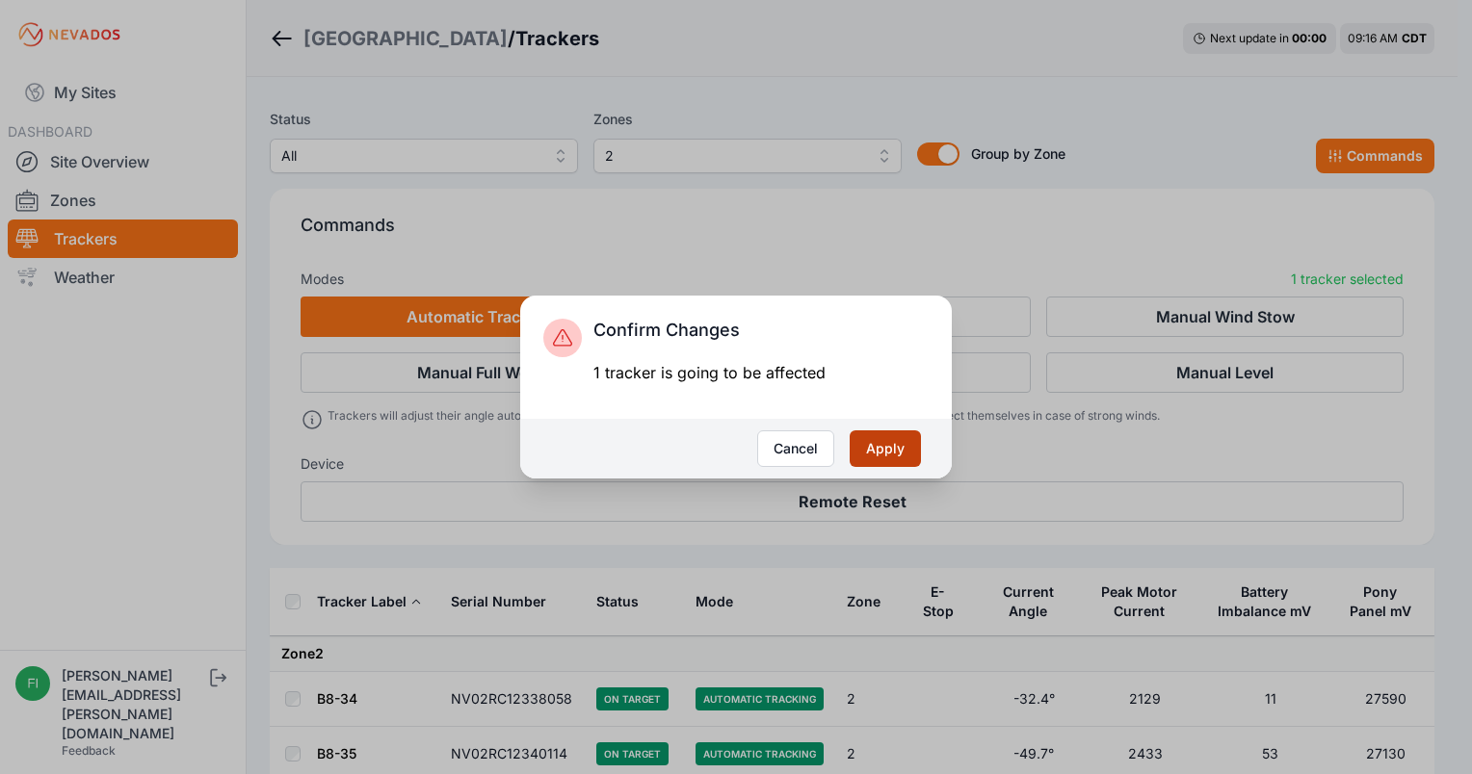
click at [876, 435] on button "Apply" at bounding box center [885, 449] width 71 height 37
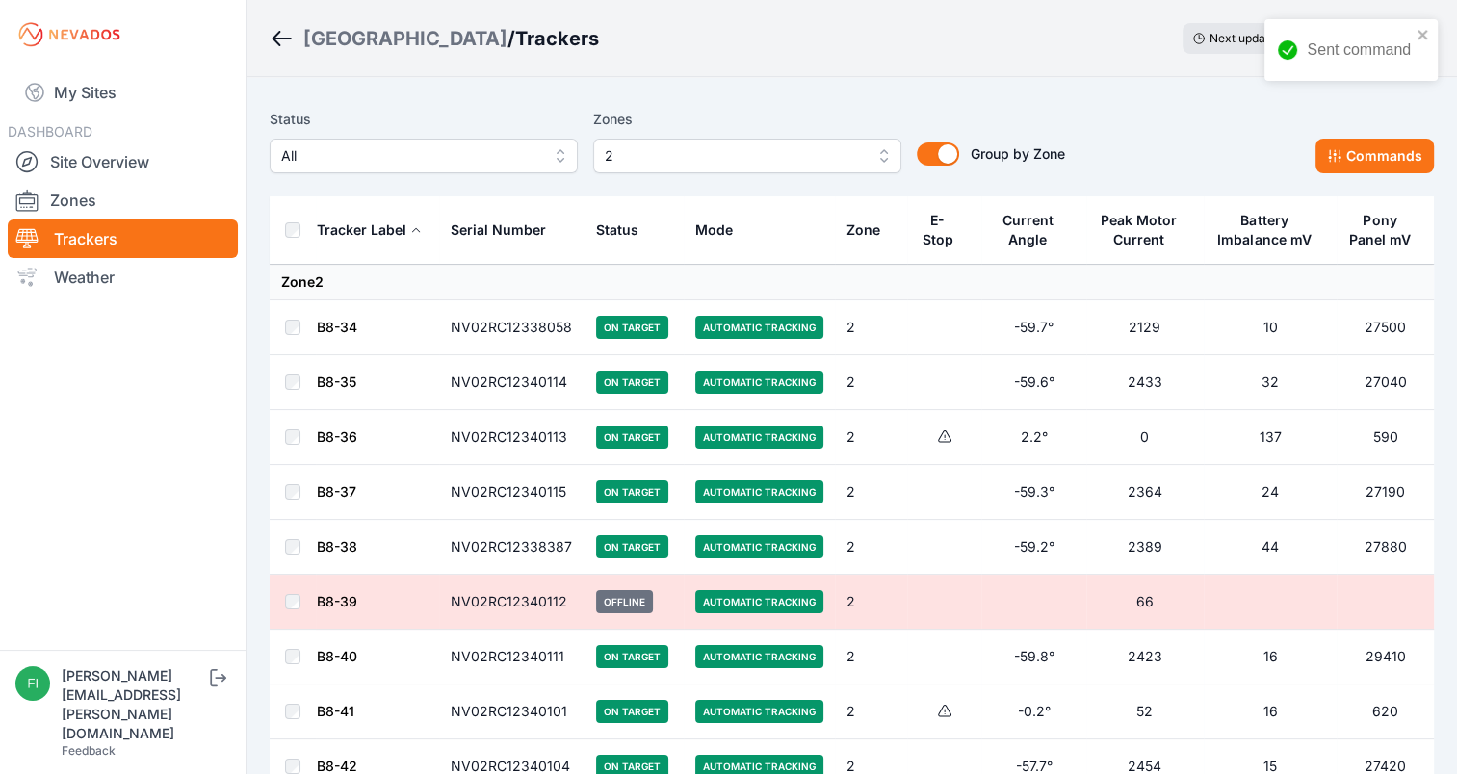
click at [284, 716] on td at bounding box center [293, 712] width 46 height 55
click at [1348, 154] on button "Commands" at bounding box center [1375, 156] width 118 height 35
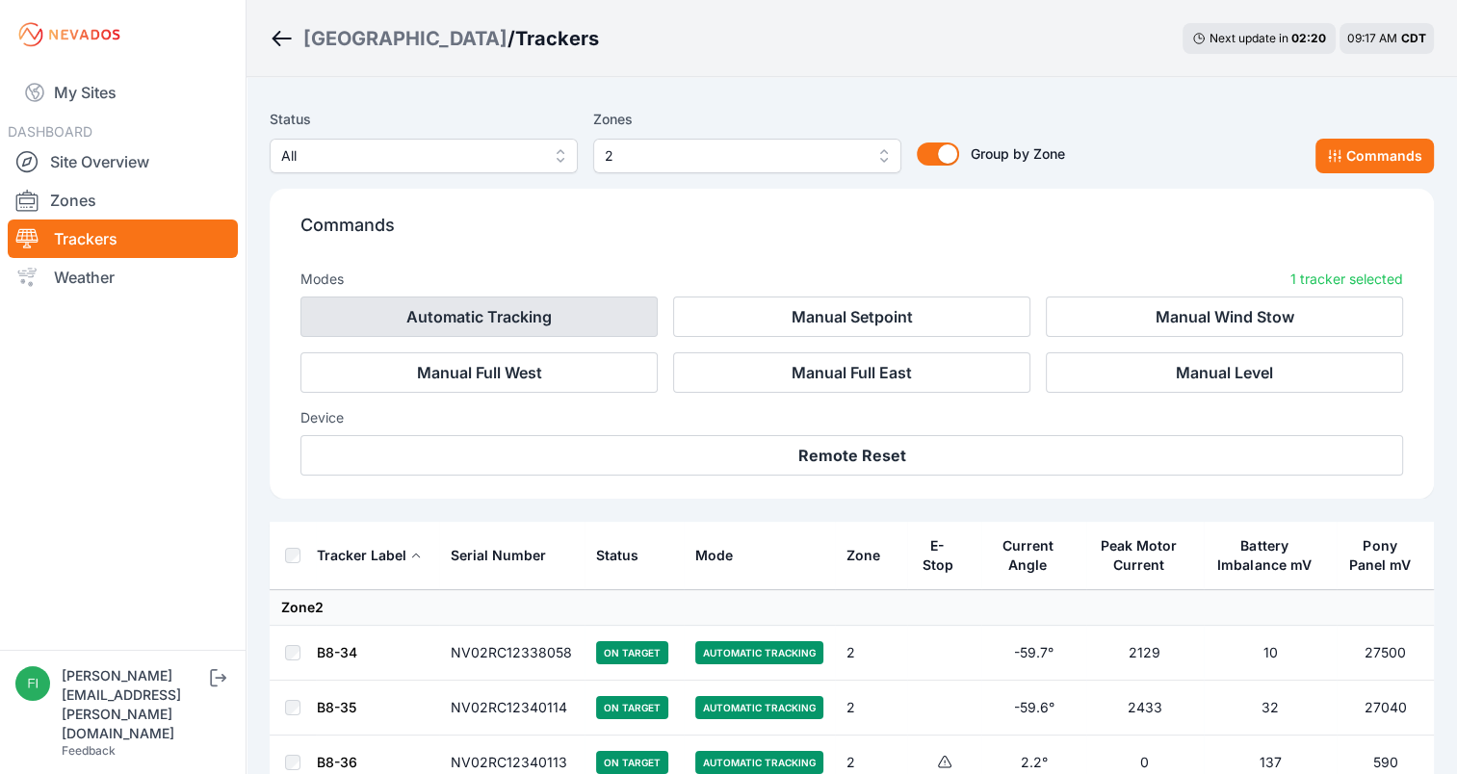
click at [535, 327] on button "Automatic Tracking" at bounding box center [479, 317] width 357 height 40
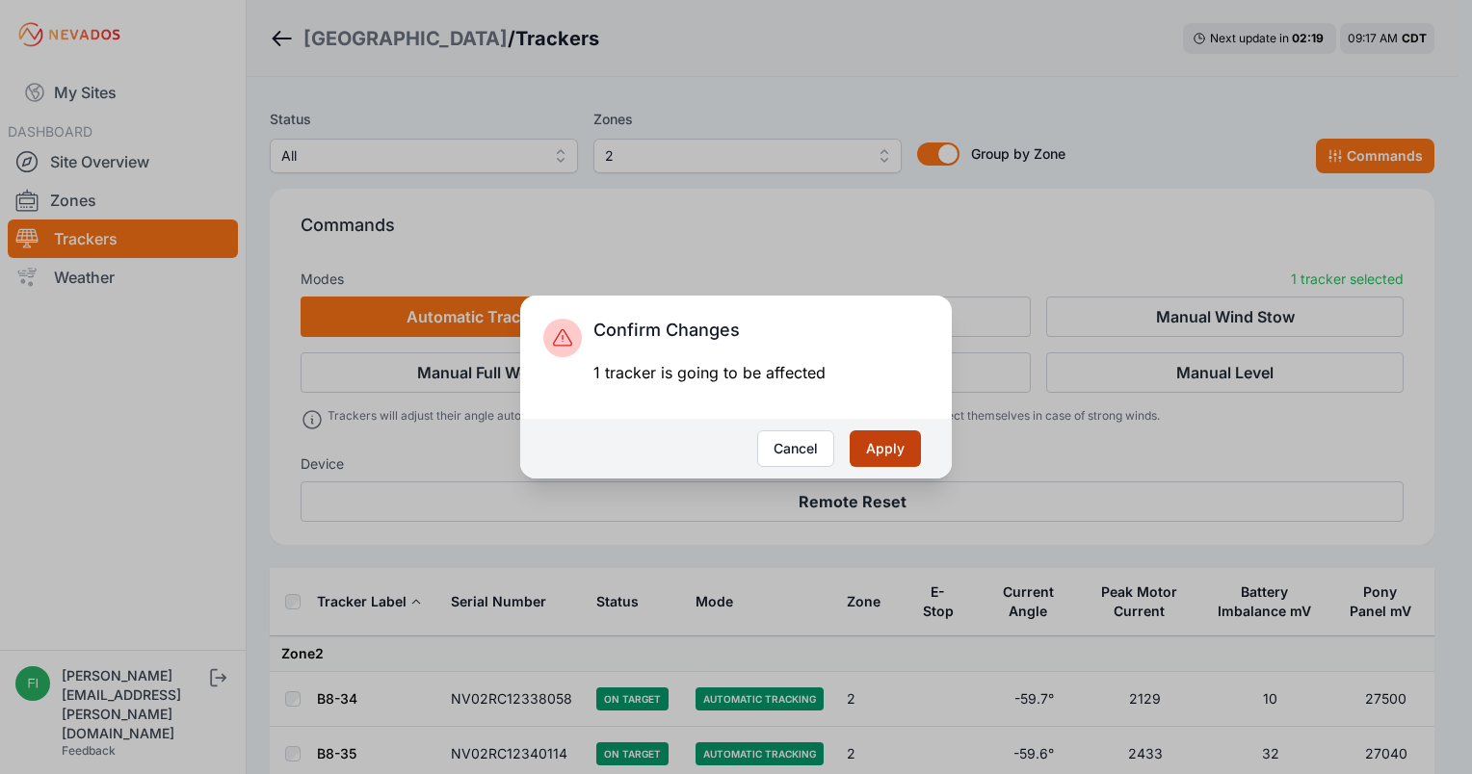
click at [881, 440] on button "Apply" at bounding box center [885, 449] width 71 height 37
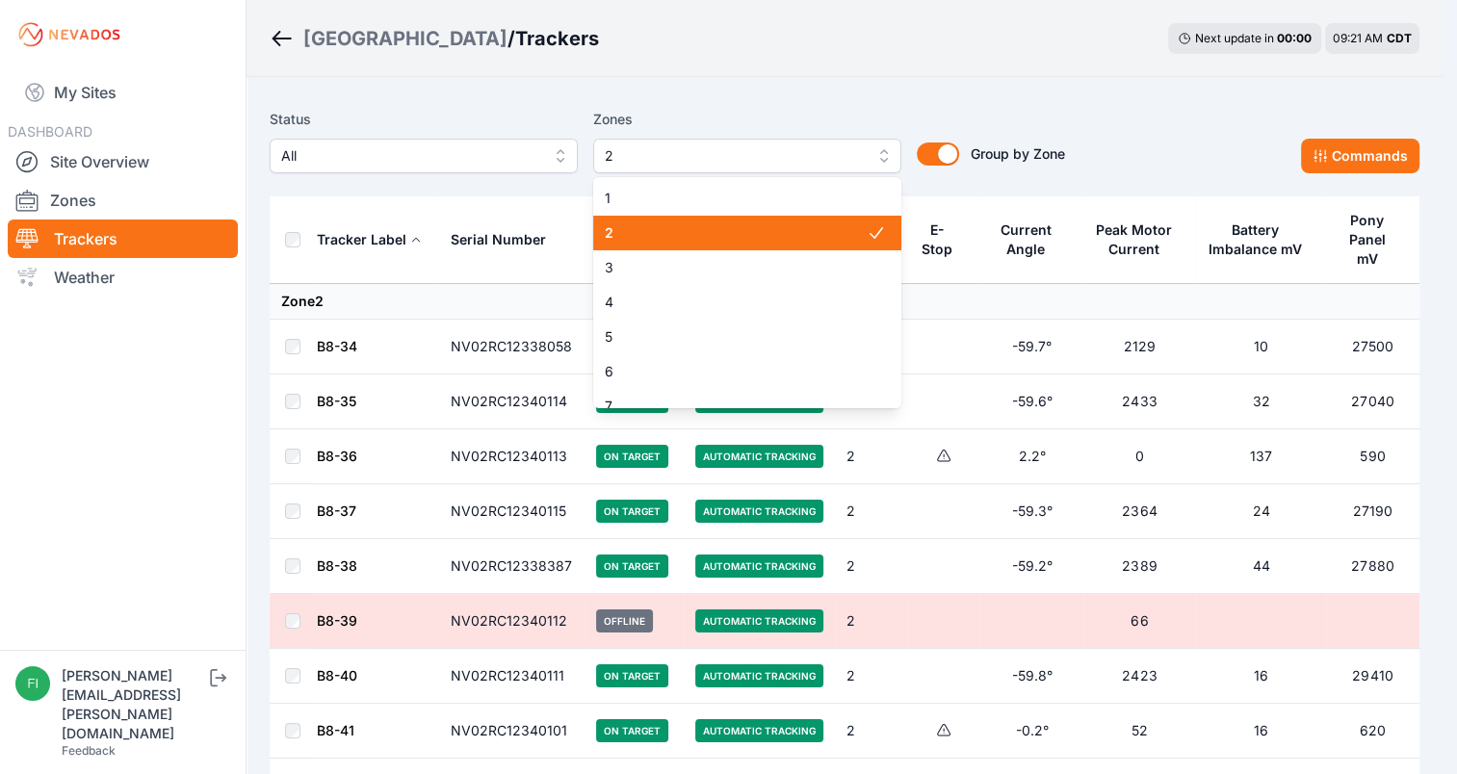
click at [862, 147] on span "2" at bounding box center [734, 155] width 258 height 23
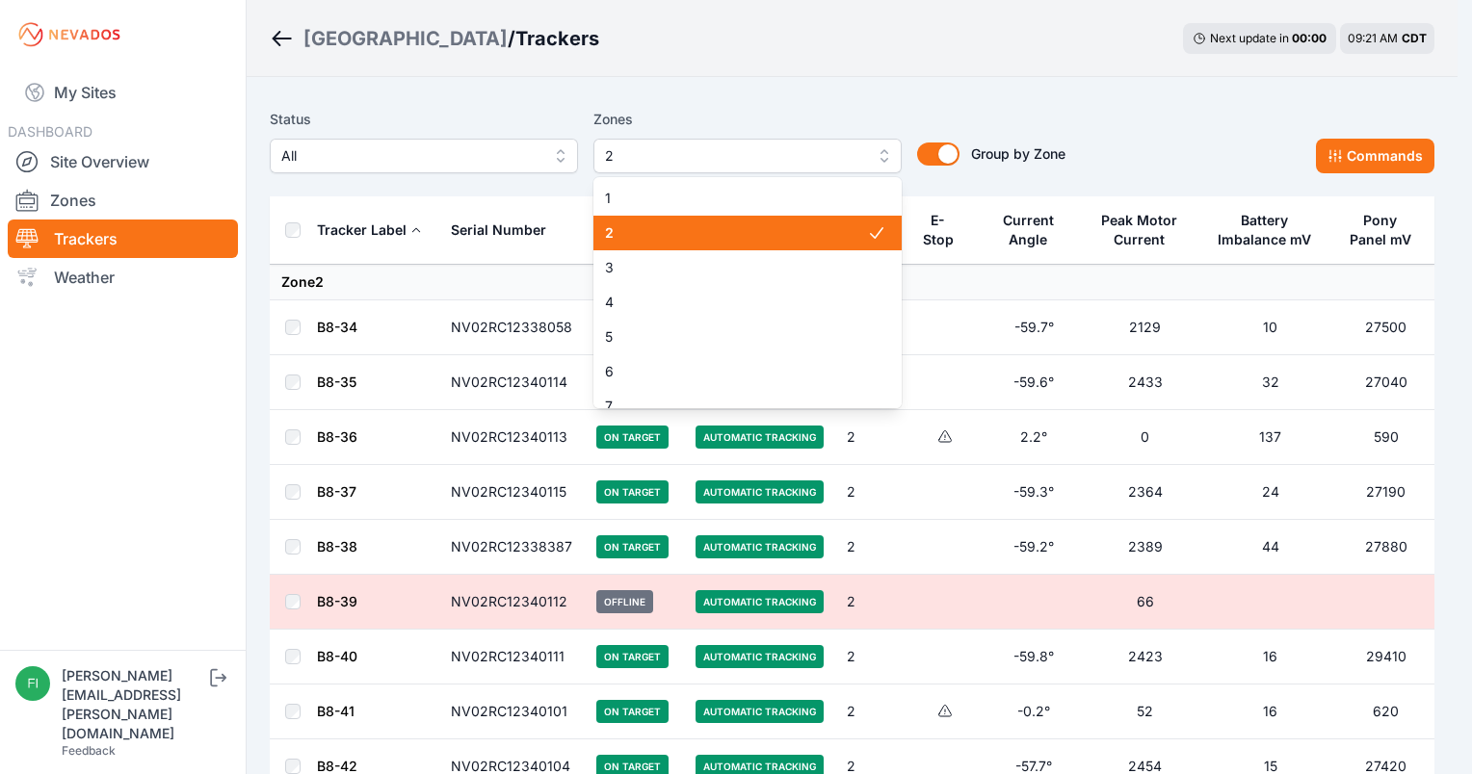
click at [810, 223] on span "2" at bounding box center [736, 232] width 262 height 19
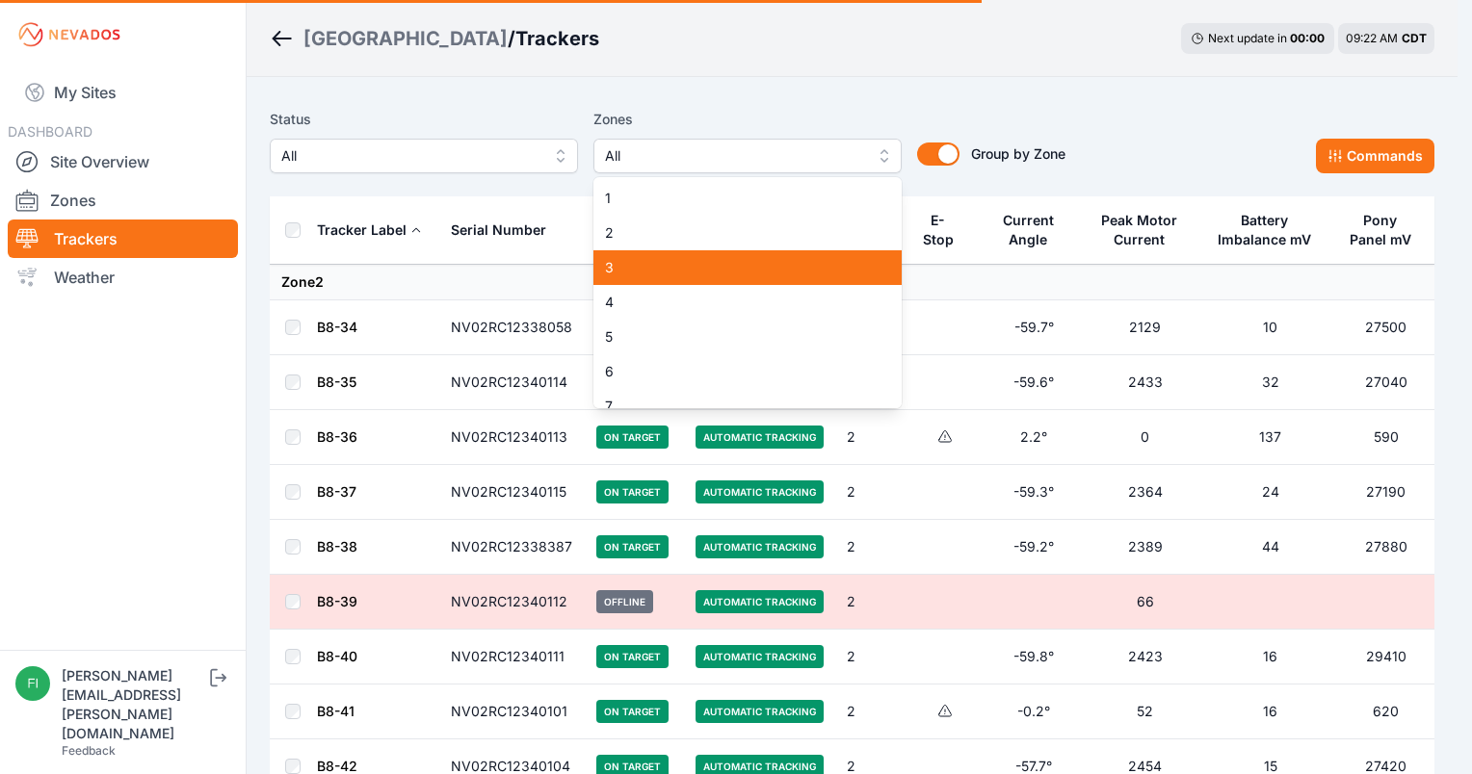
click at [805, 258] on span "3" at bounding box center [736, 267] width 262 height 19
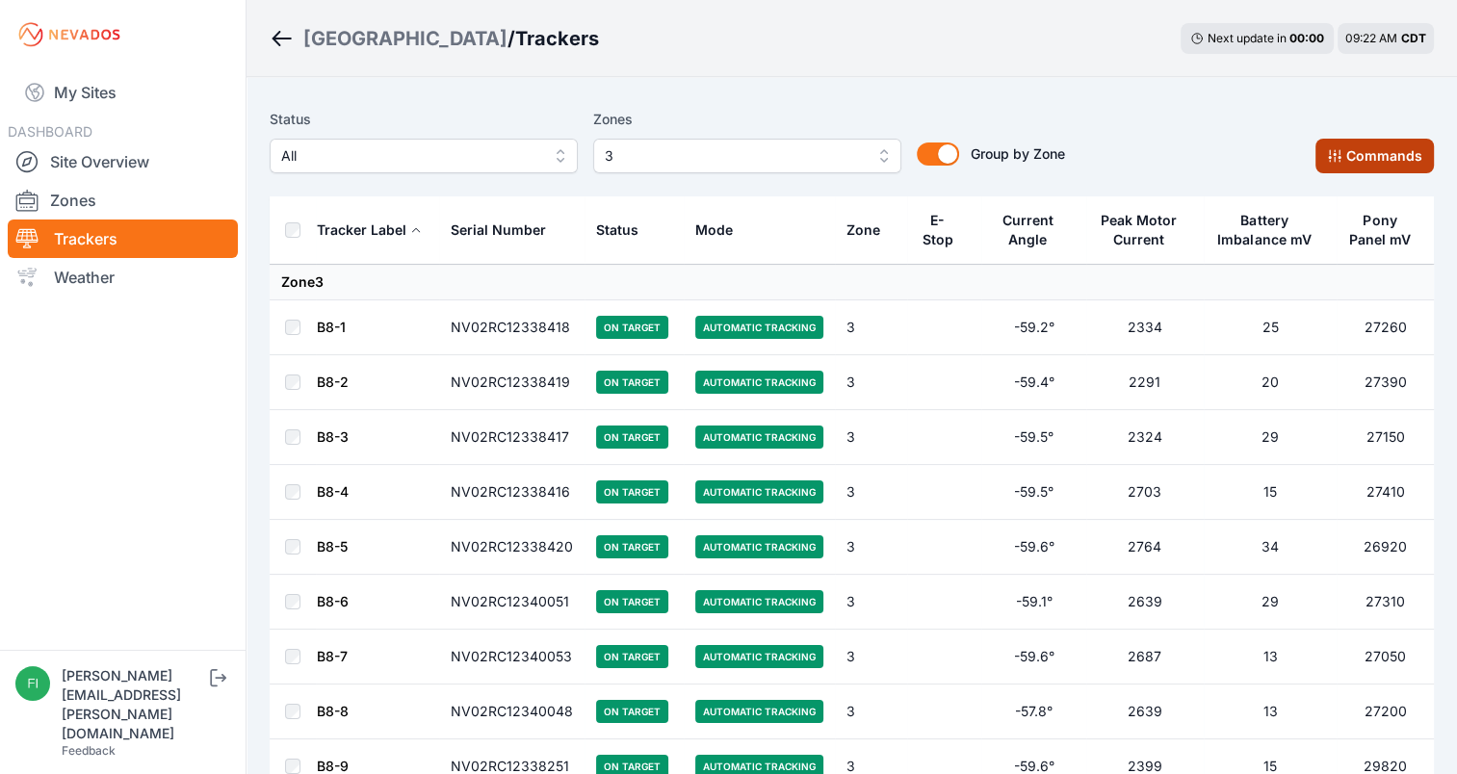
click at [1352, 139] on button "Commands" at bounding box center [1375, 156] width 118 height 35
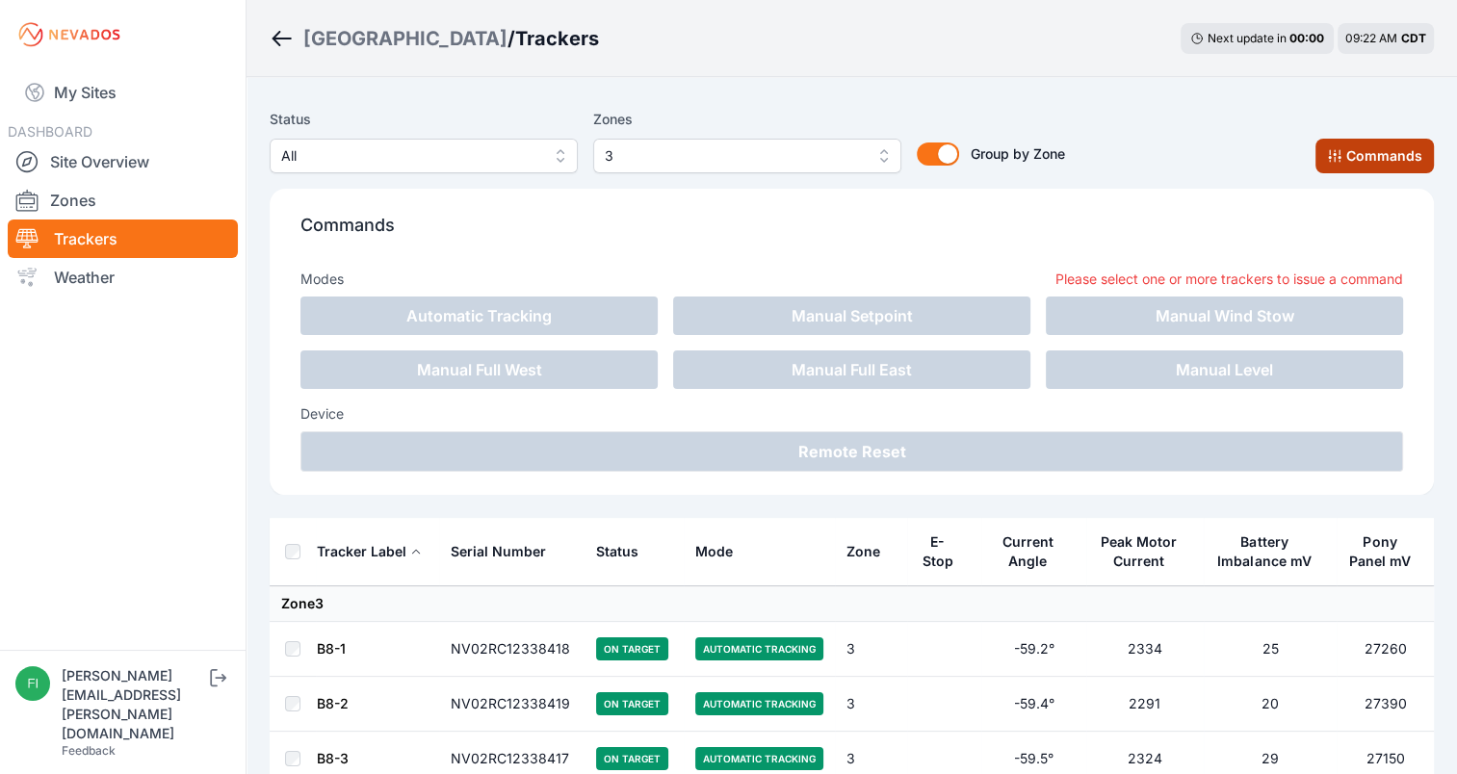
click at [1352, 139] on button "Commands" at bounding box center [1375, 156] width 118 height 35
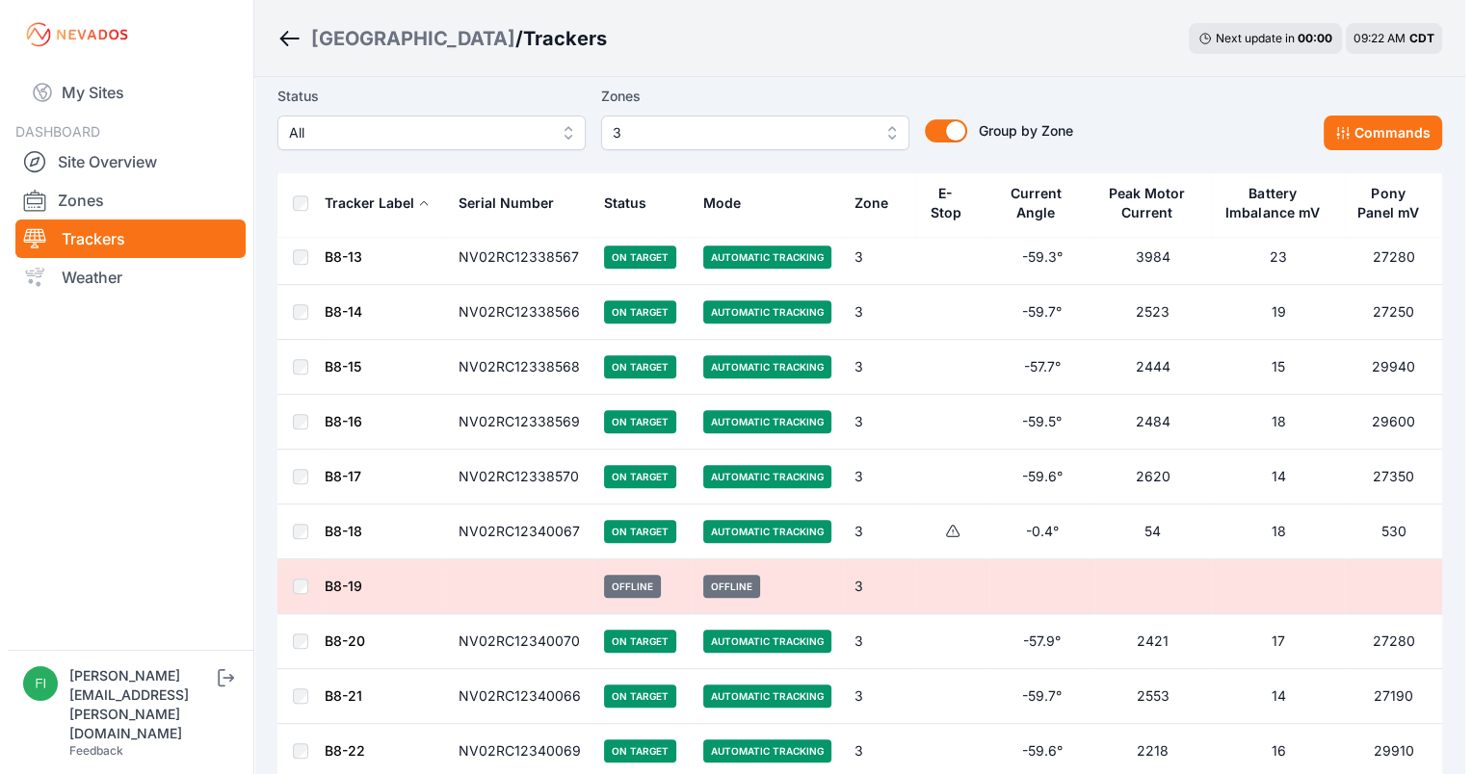
scroll to position [699, 0]
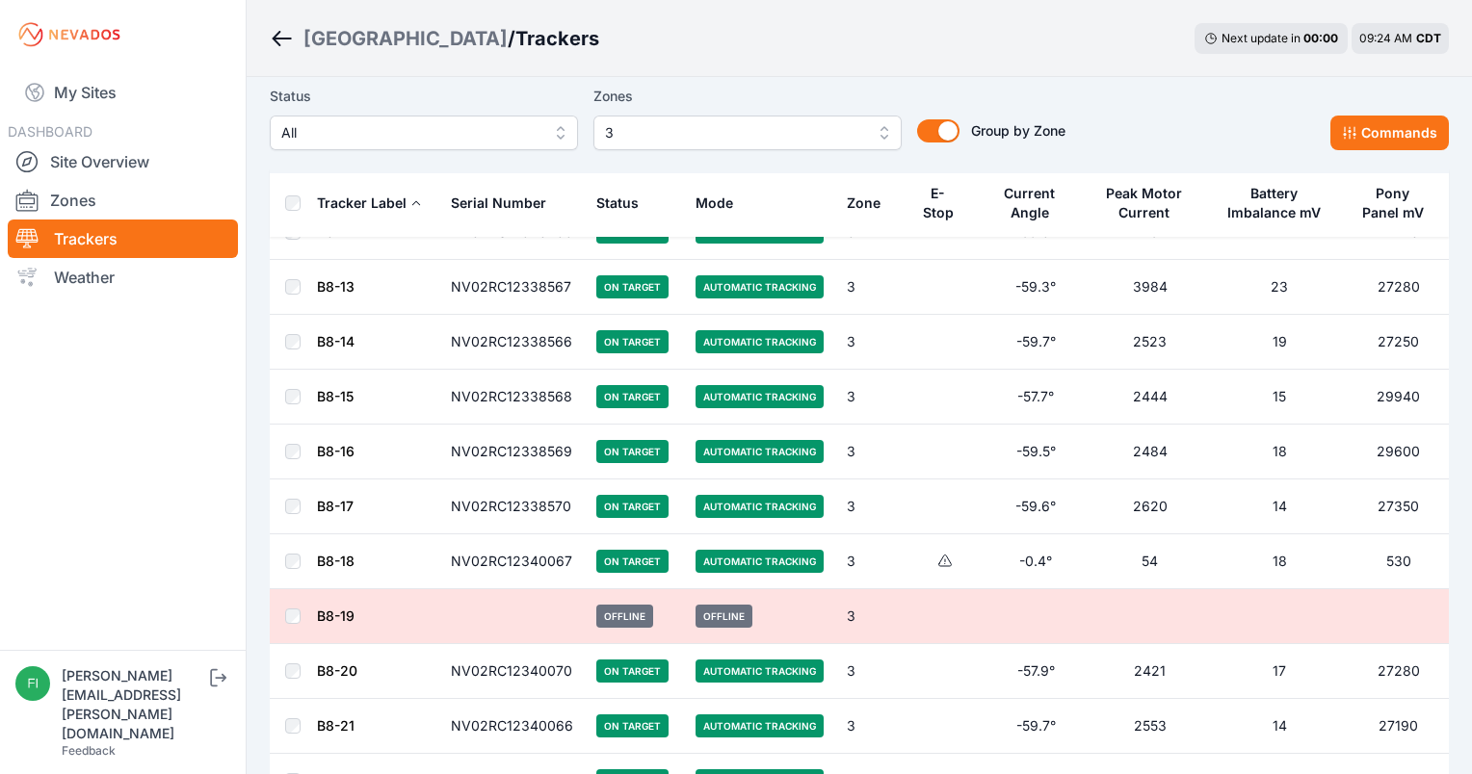
click at [861, 118] on button "3" at bounding box center [747, 133] width 308 height 35
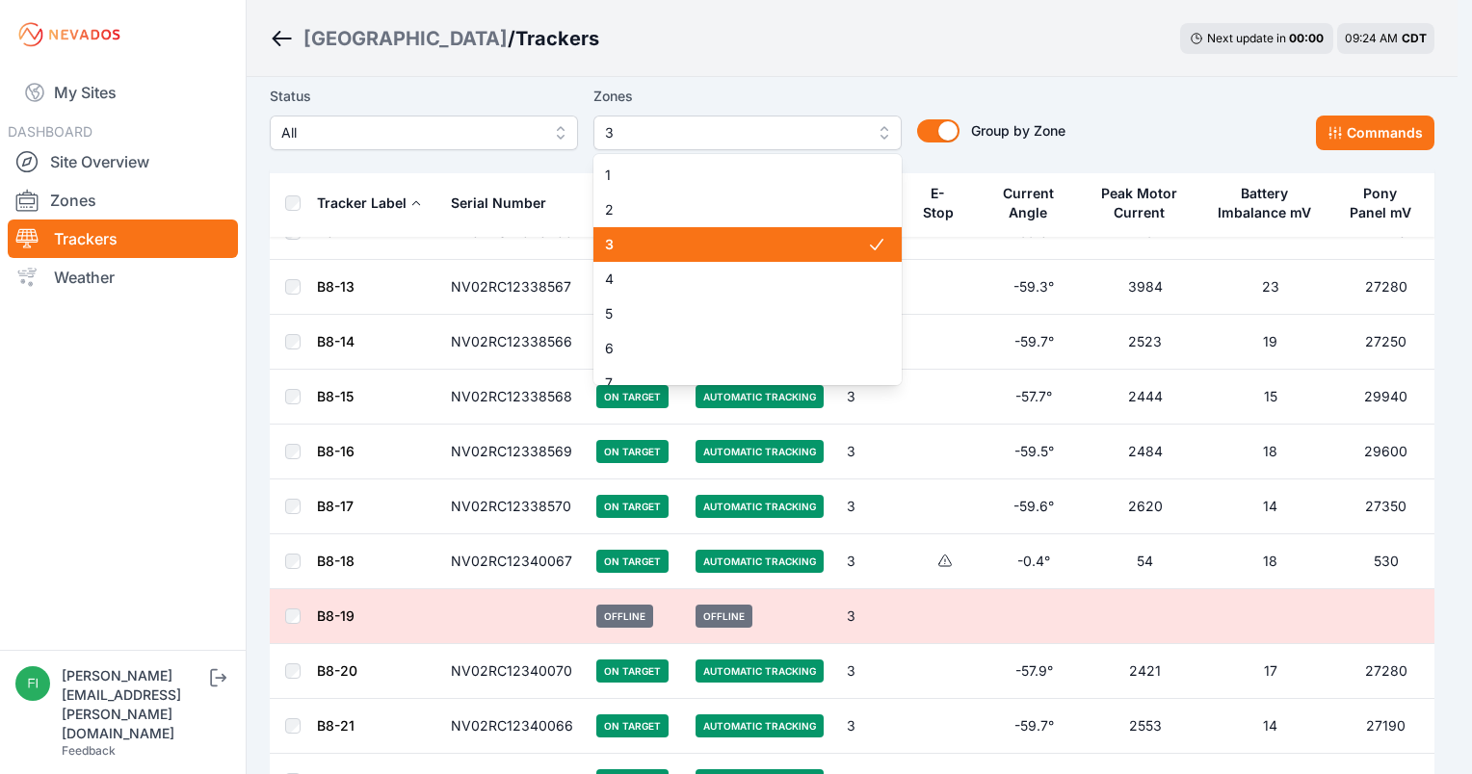
click at [867, 242] on icon at bounding box center [876, 244] width 19 height 19
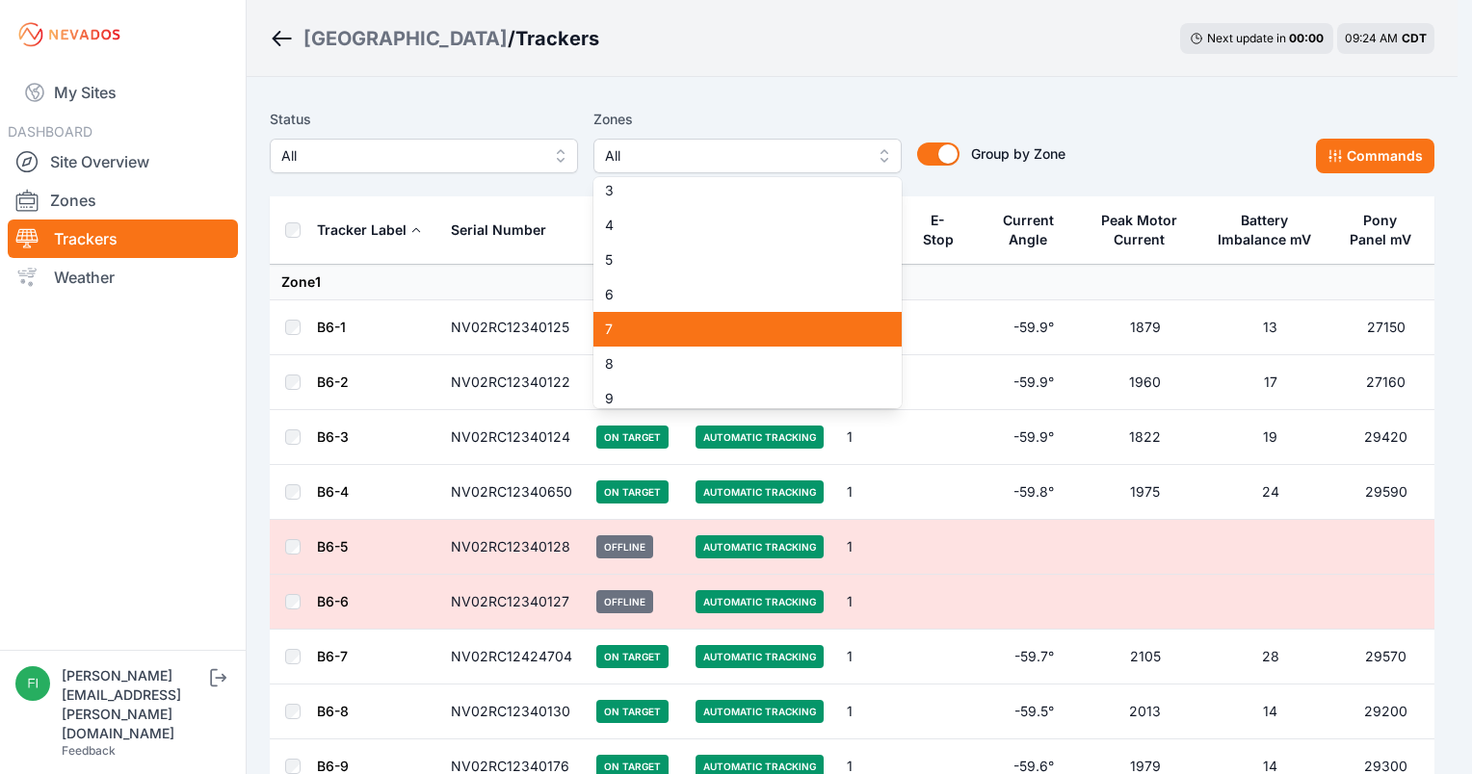
click at [813, 335] on span "7" at bounding box center [736, 329] width 262 height 19
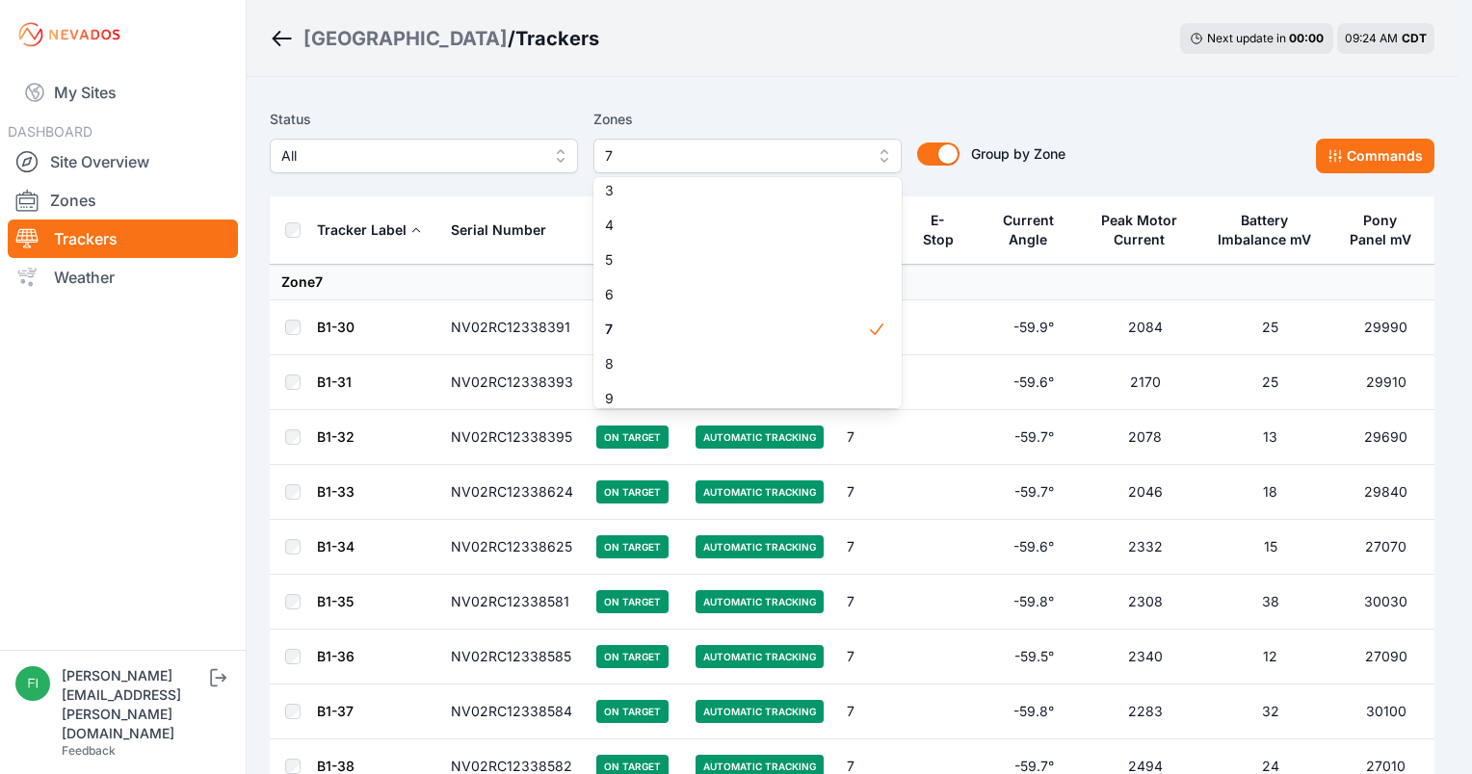
click at [974, 107] on div "Status All Zones 7 1 2 3 4 5 6 7 8 9 10 11 12 13 14 15 Group by Zone Group by Z…" at bounding box center [852, 148] width 1164 height 96
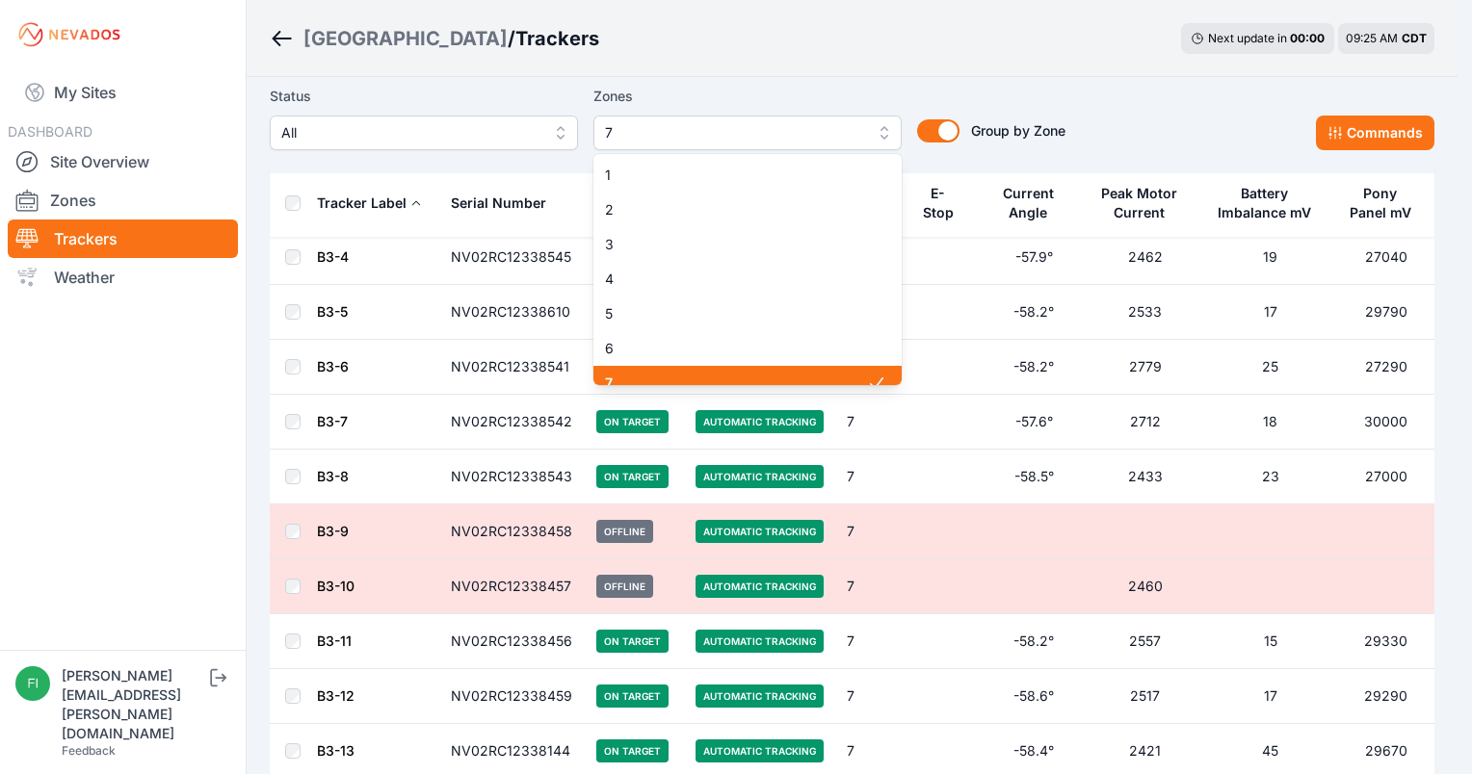
scroll to position [15, 0]
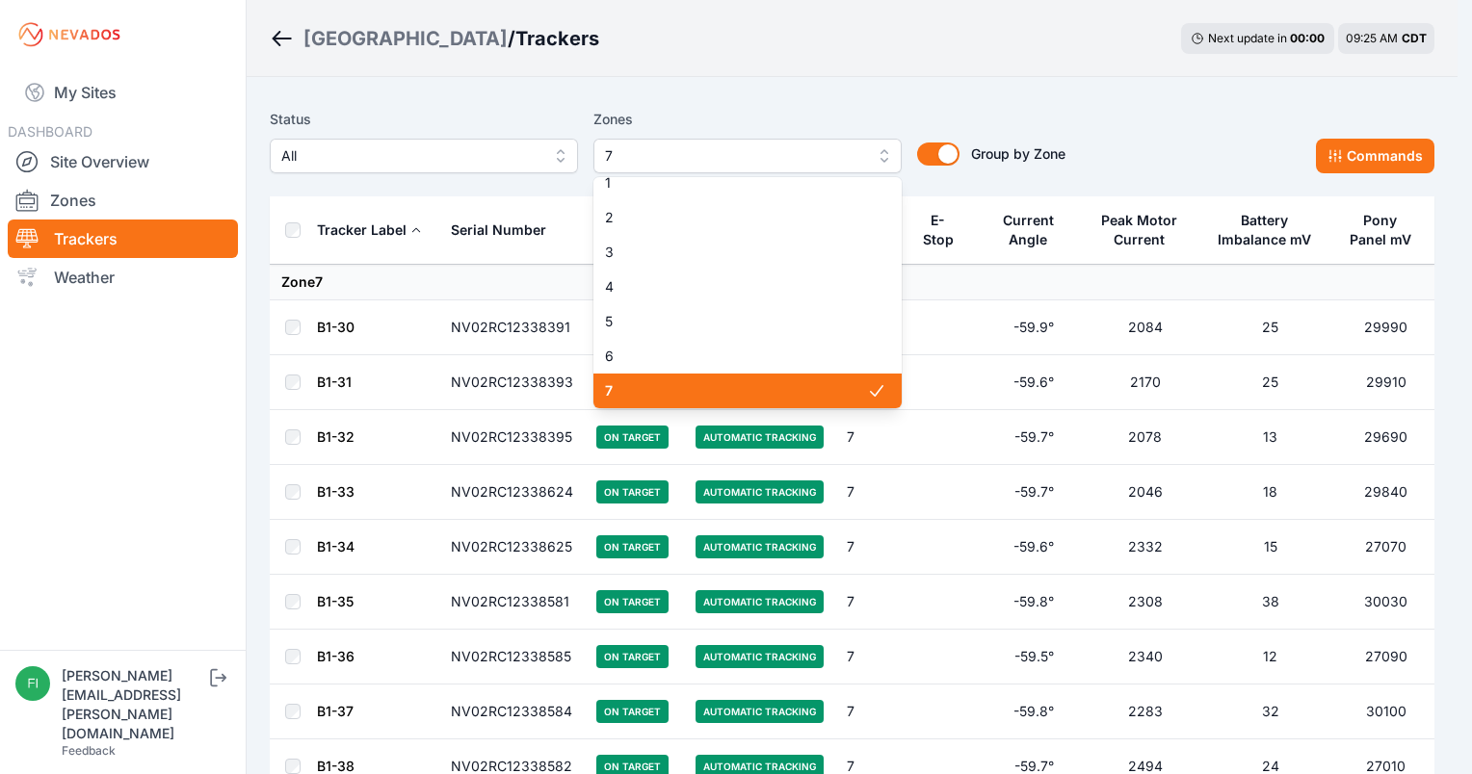
click at [1260, 105] on div "Status All Zones 7 1 2 3 4 5 6 7 8 9 10 11 12 13 14 15 Group by Zone Group by Z…" at bounding box center [852, 148] width 1164 height 96
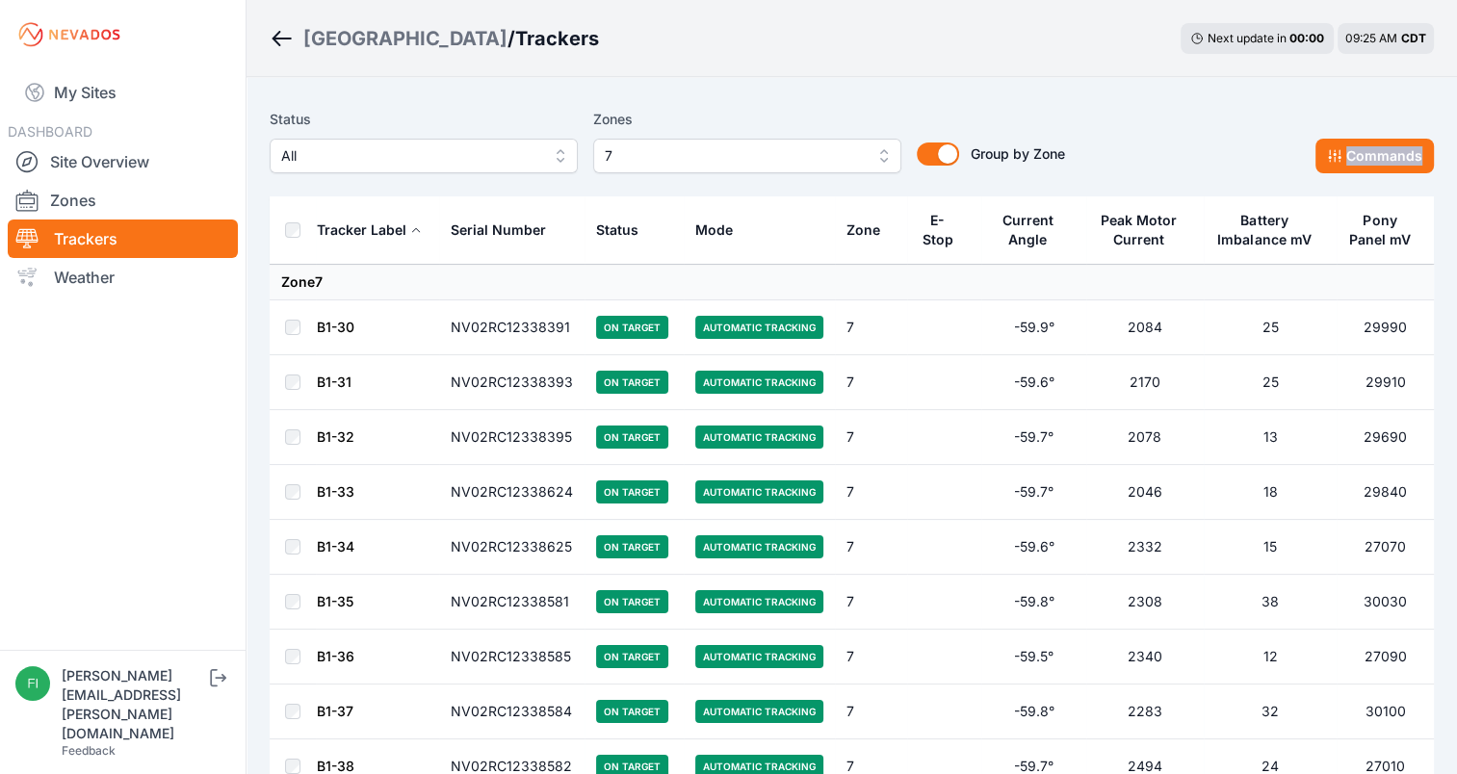
click at [1260, 105] on div "Status All Zones 7 Group by Zone Group by Zone Commands" at bounding box center [852, 148] width 1164 height 96
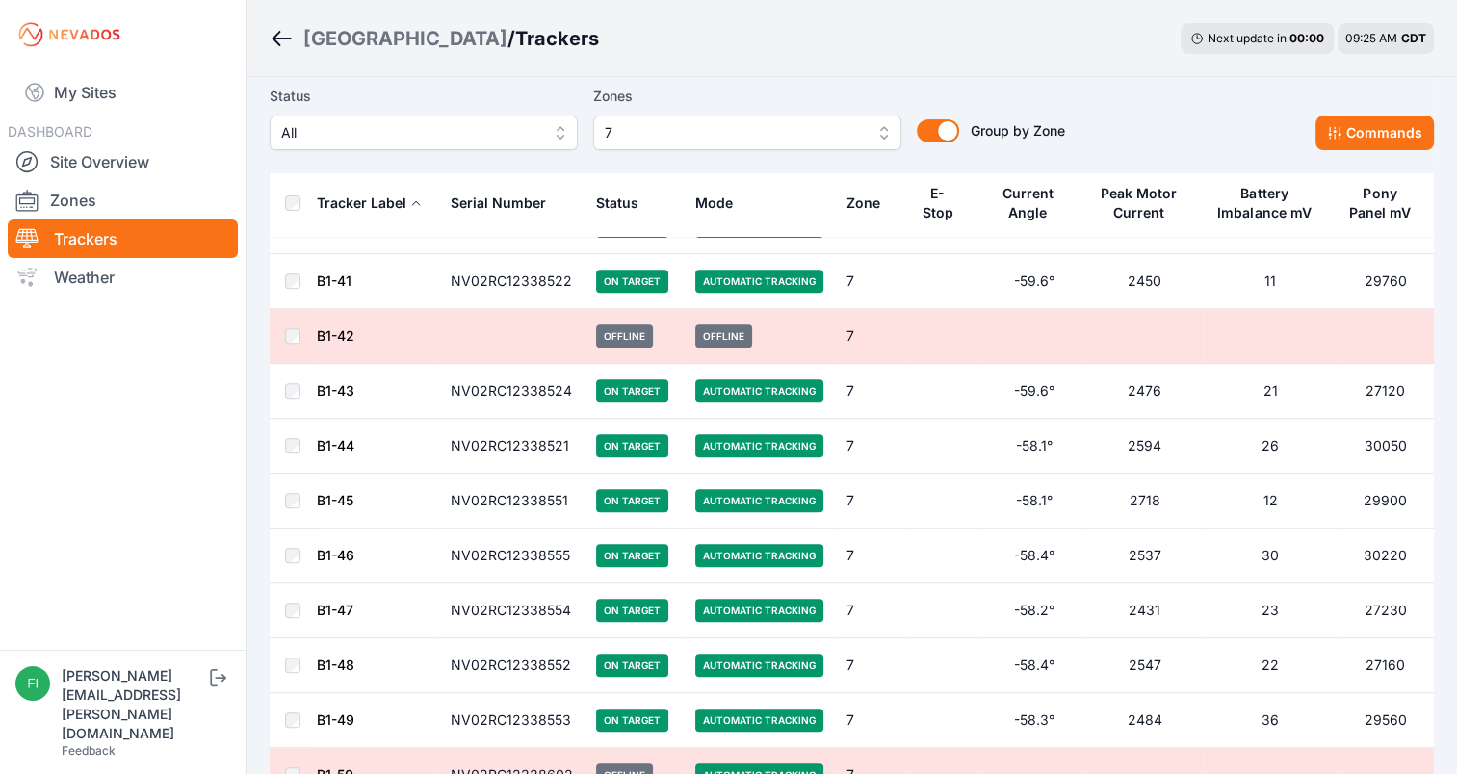
scroll to position [655, 0]
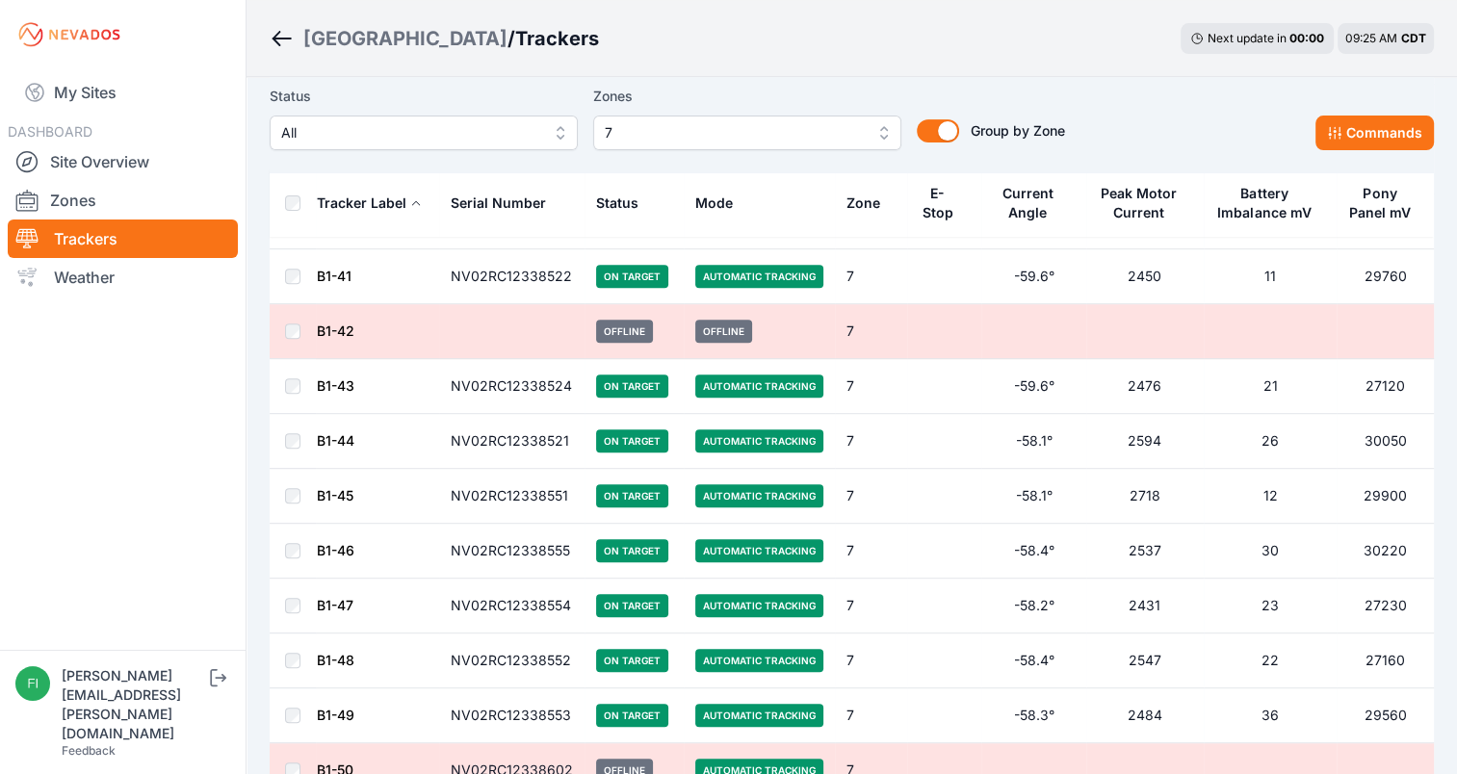
click at [1041, 76] on div "Sunlight Road / Trackers Next update in 00 : 00 09:25 AM CDT" at bounding box center [852, 38] width 1211 height 77
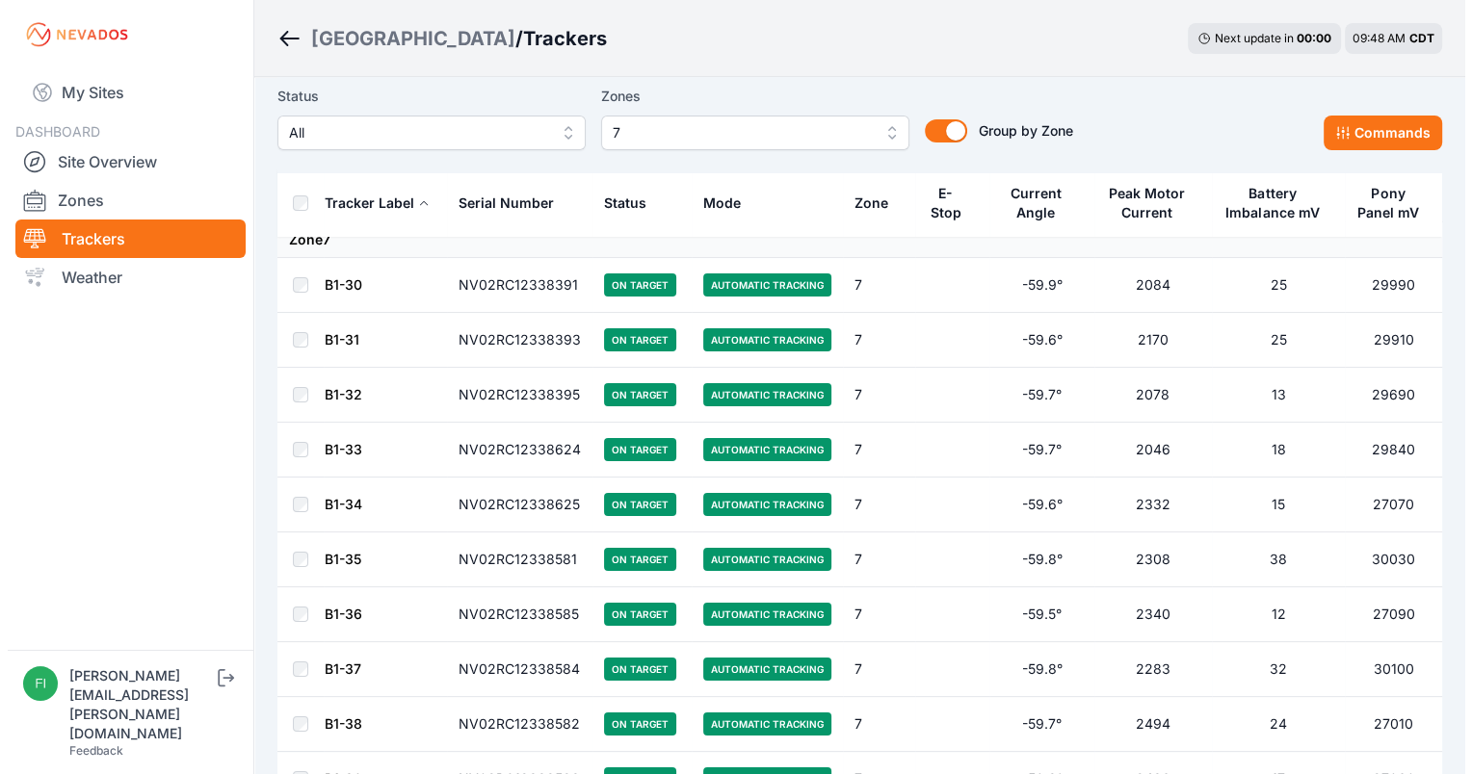
scroll to position [0, 0]
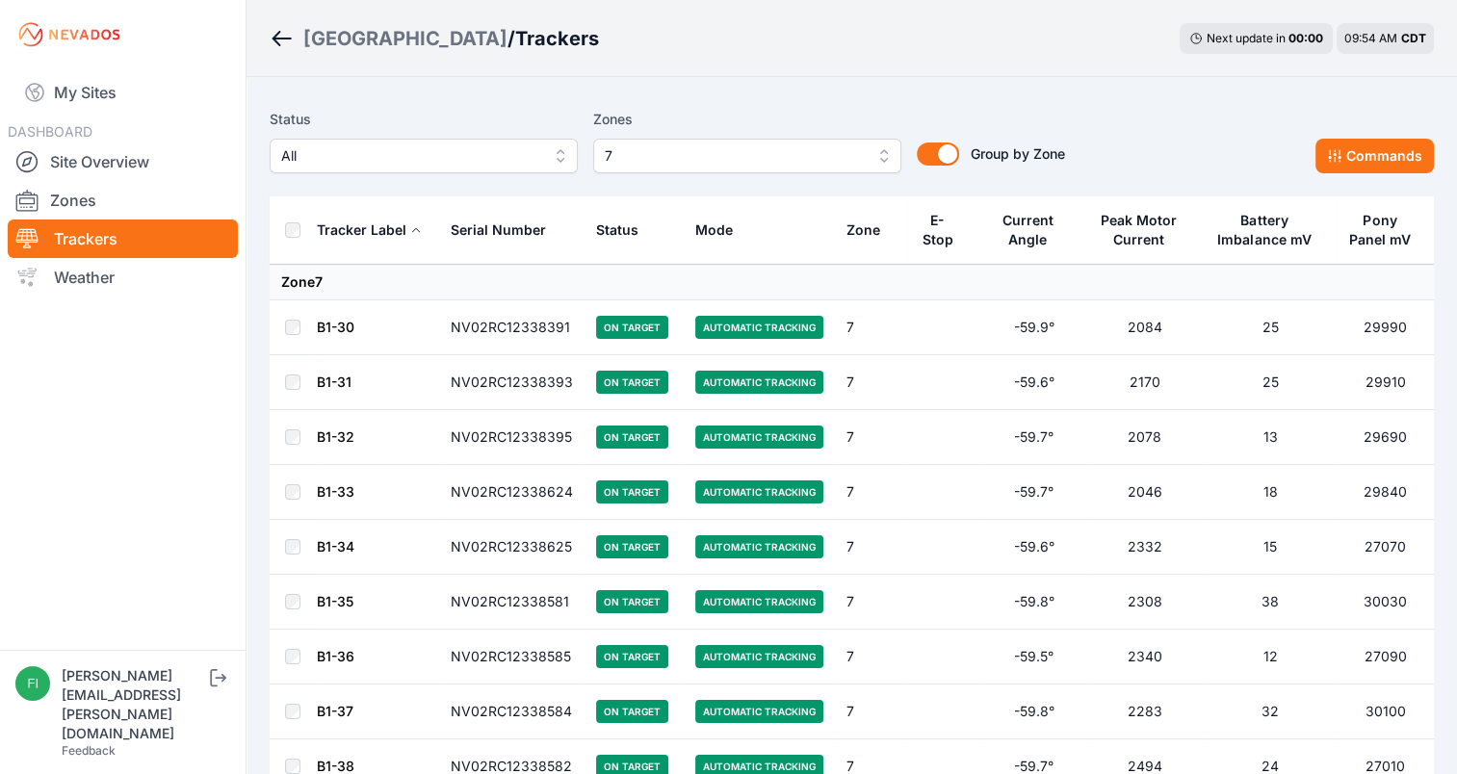
click at [832, 157] on span "7" at bounding box center [734, 155] width 258 height 23
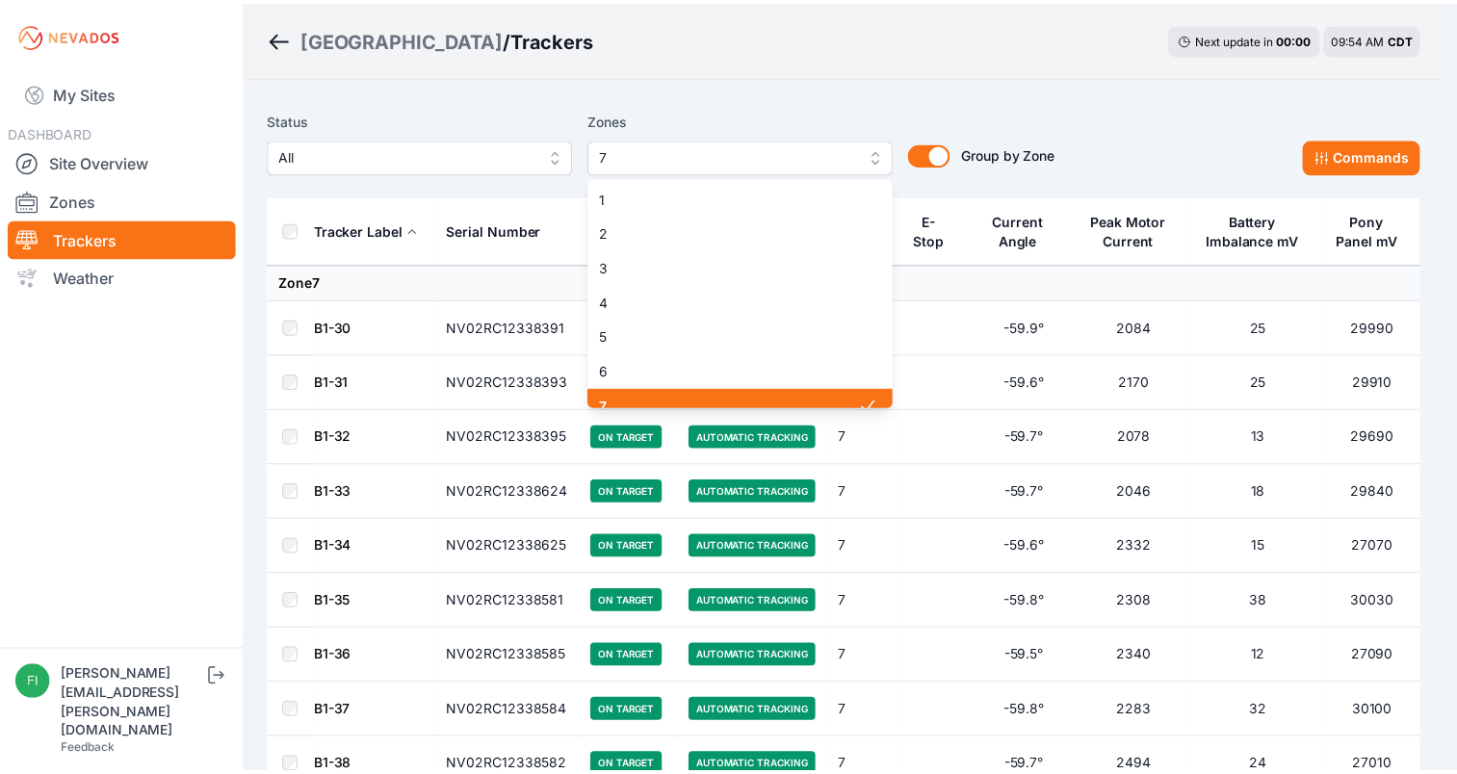
scroll to position [15, 0]
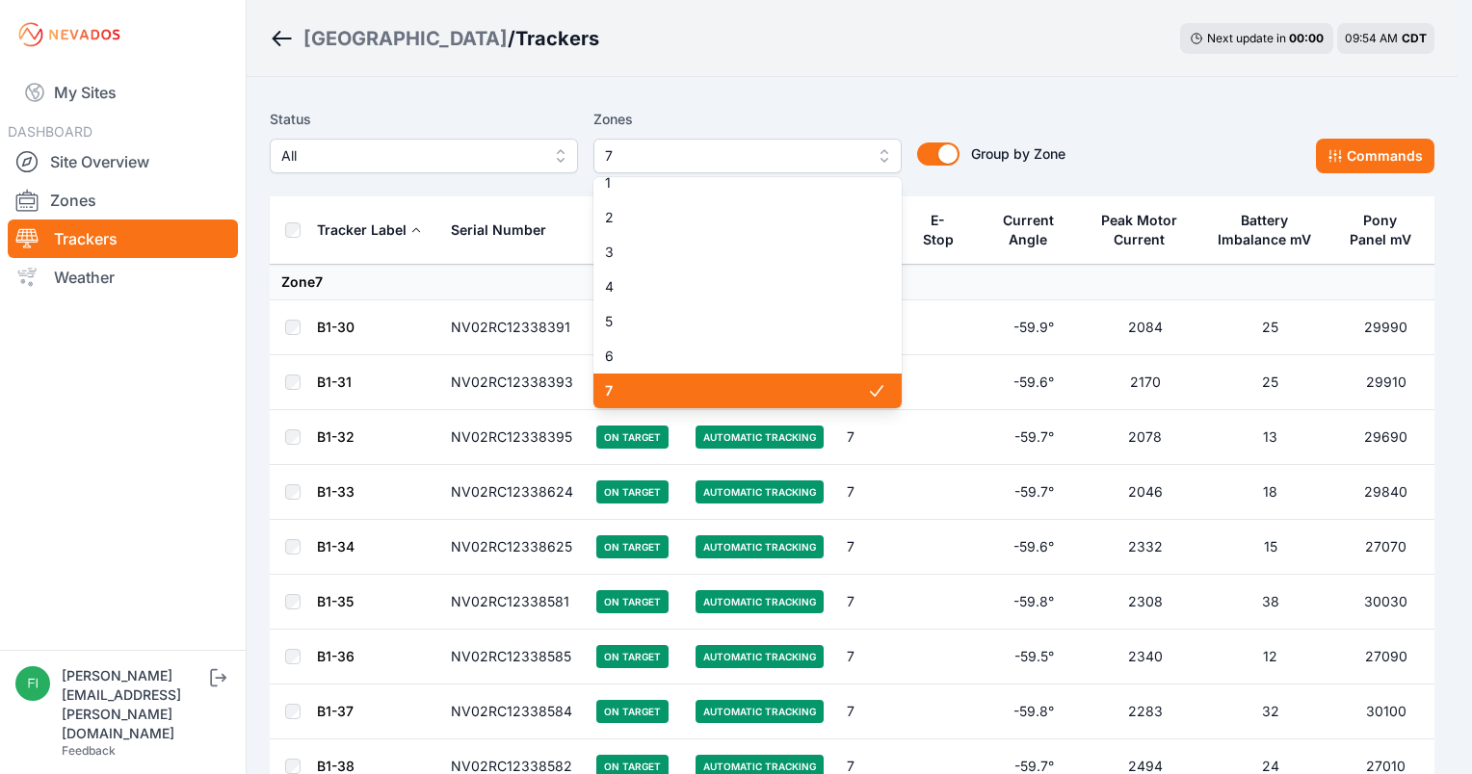
click at [786, 395] on span "7" at bounding box center [736, 390] width 262 height 19
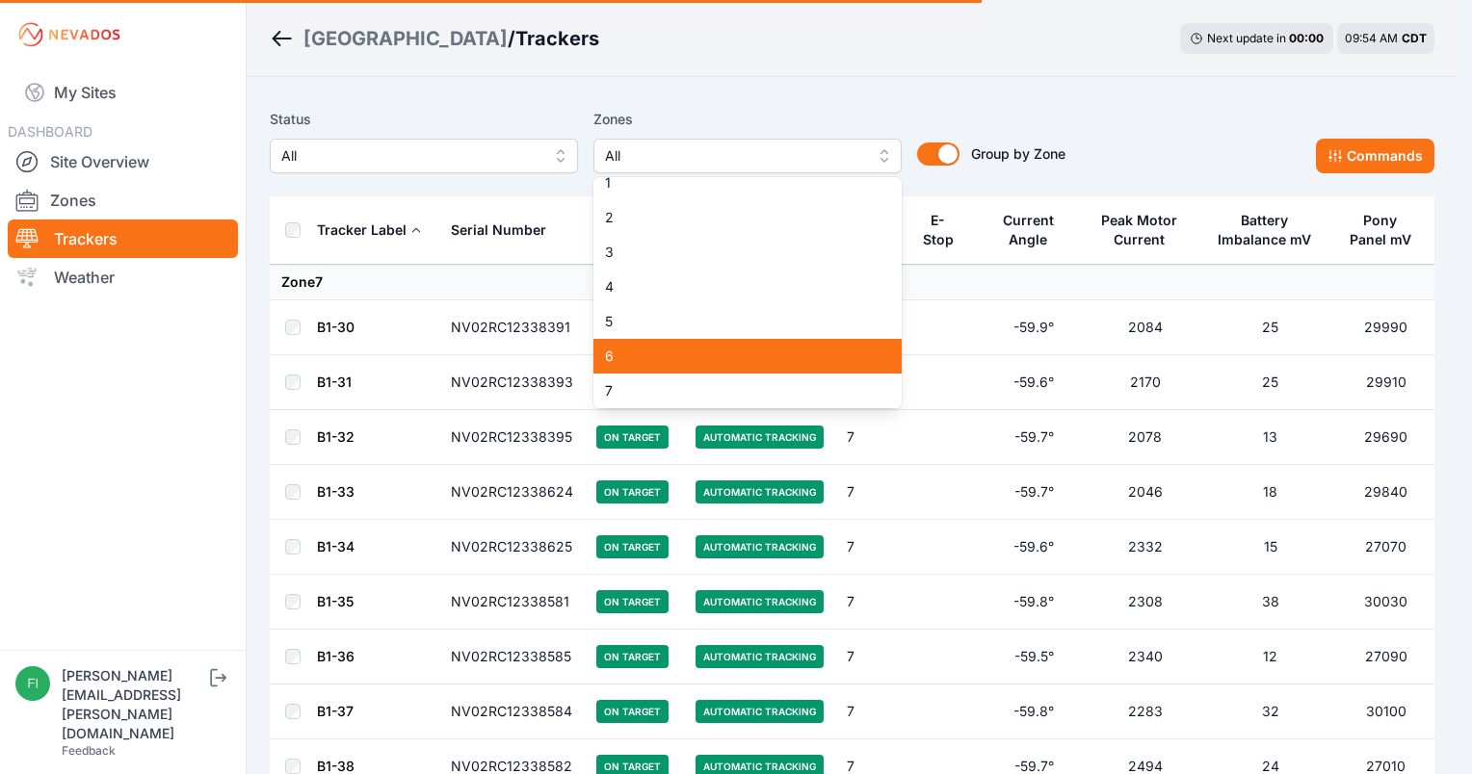
click at [776, 365] on span "6" at bounding box center [736, 356] width 262 height 19
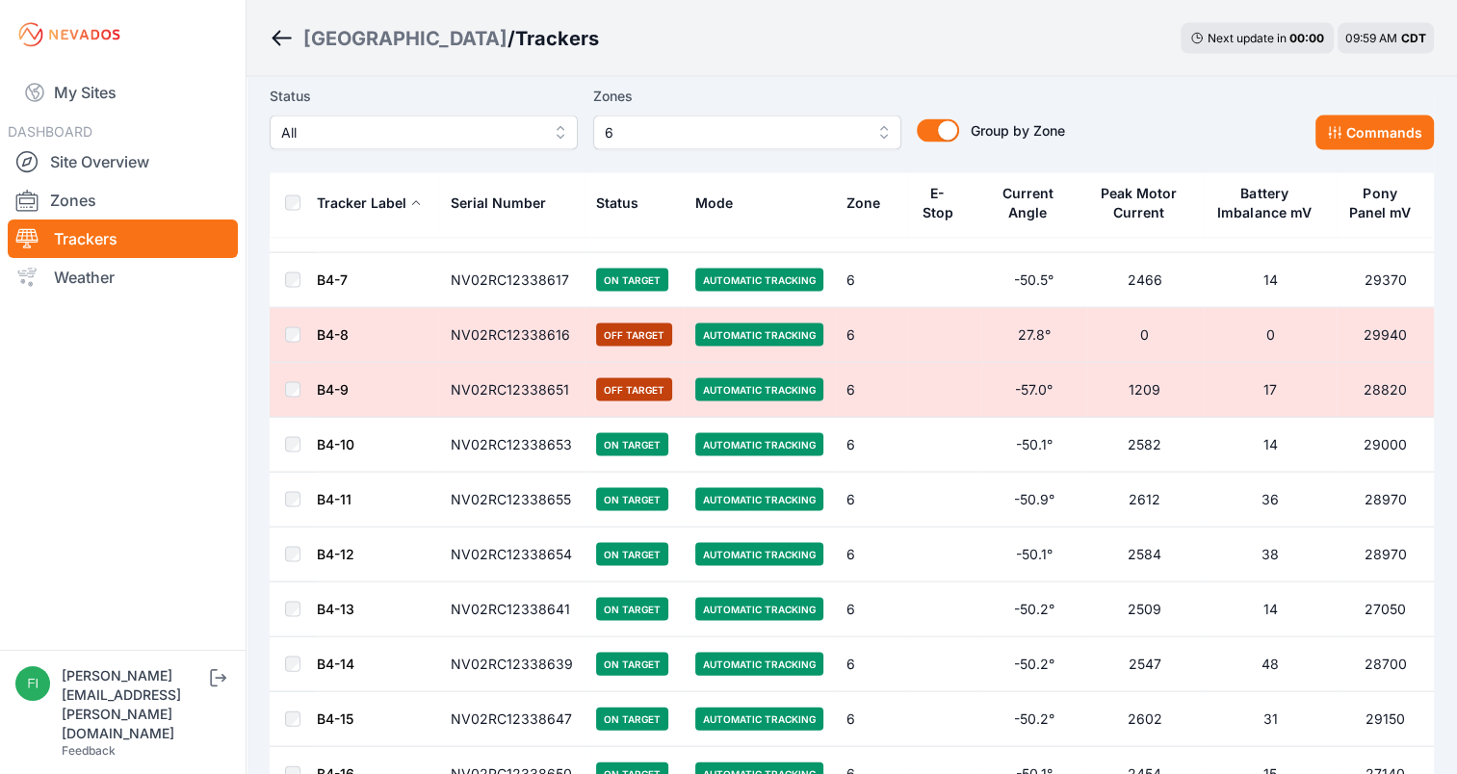
scroll to position [3891, 0]
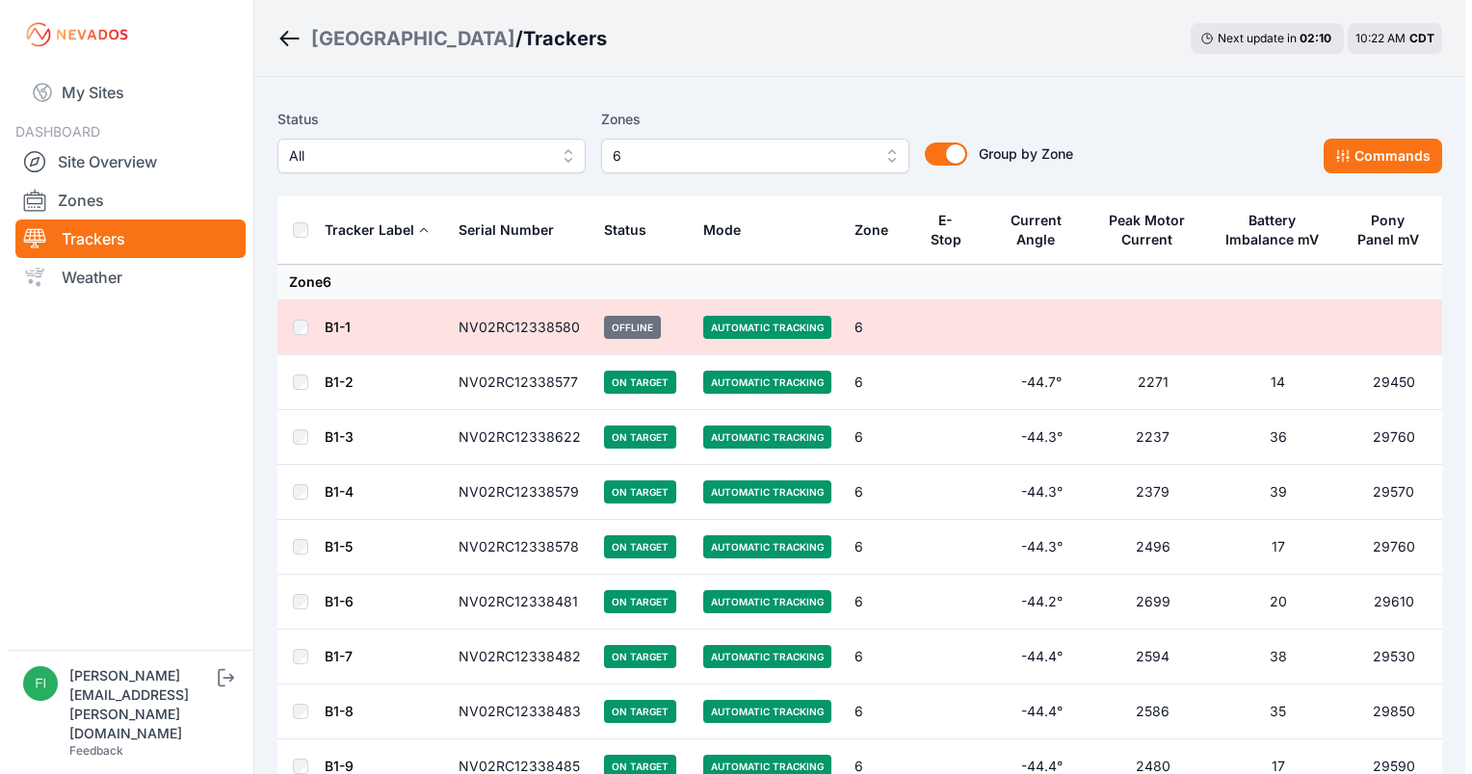
scroll to position [3891, 0]
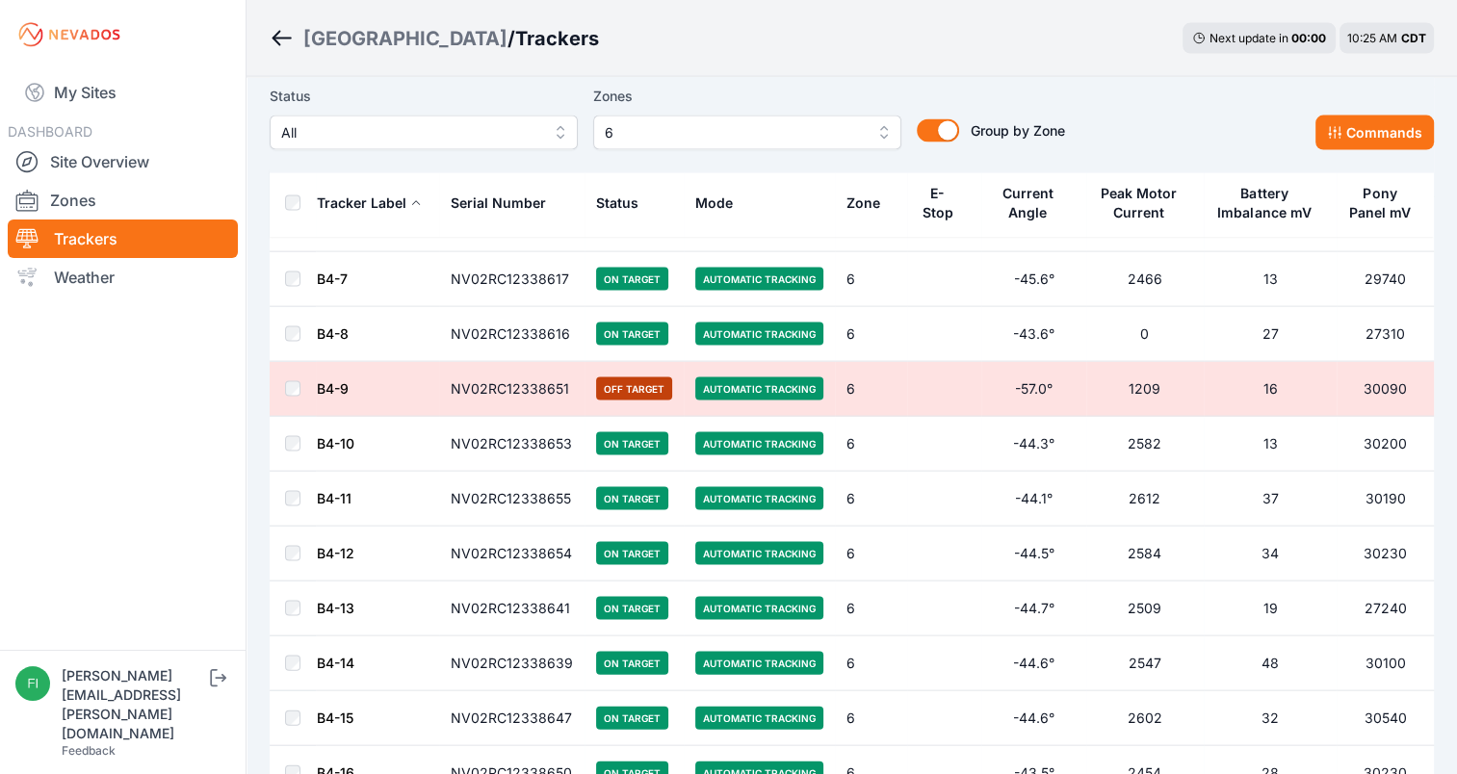
click at [657, 142] on span "6" at bounding box center [734, 132] width 258 height 23
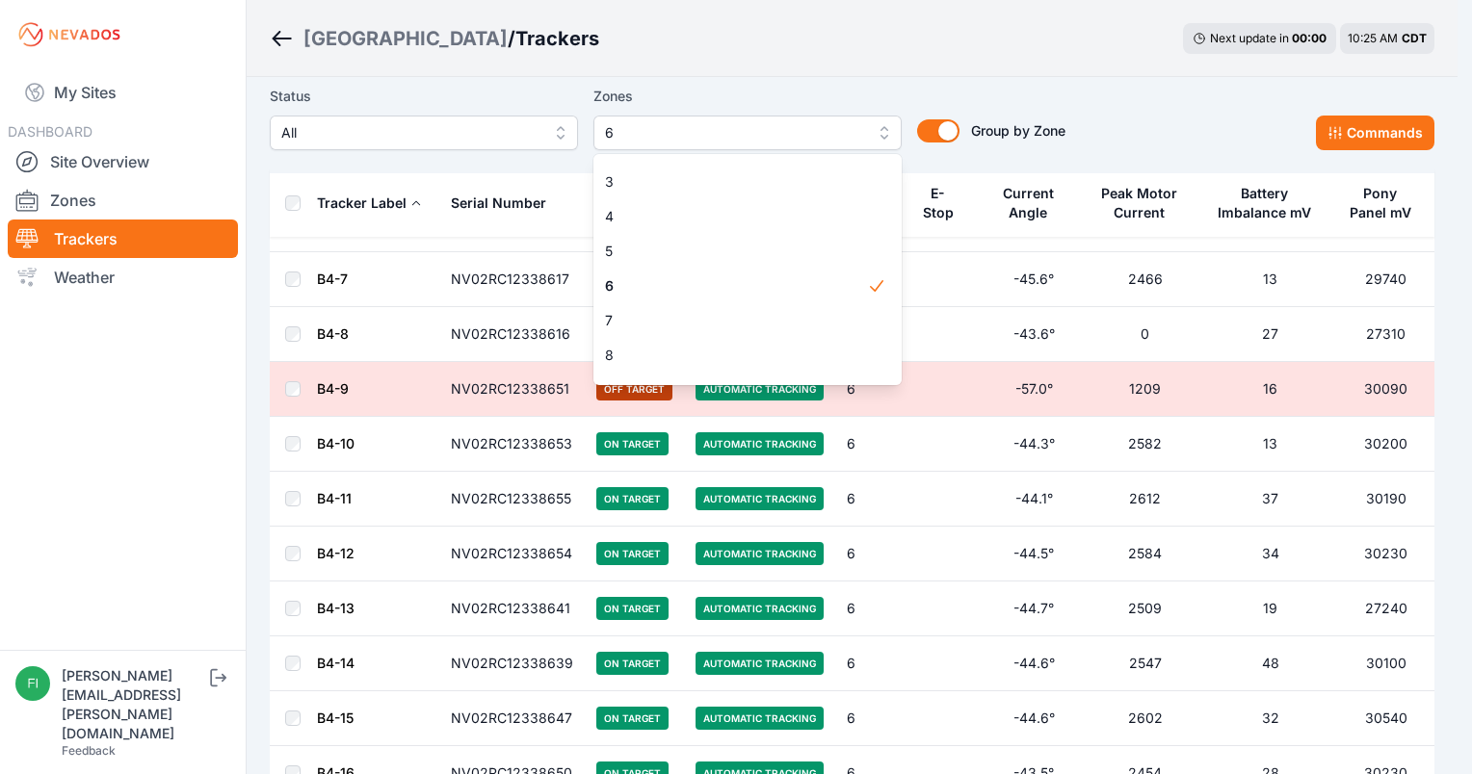
scroll to position [96, 0]
click at [867, 254] on icon at bounding box center [876, 252] width 19 height 19
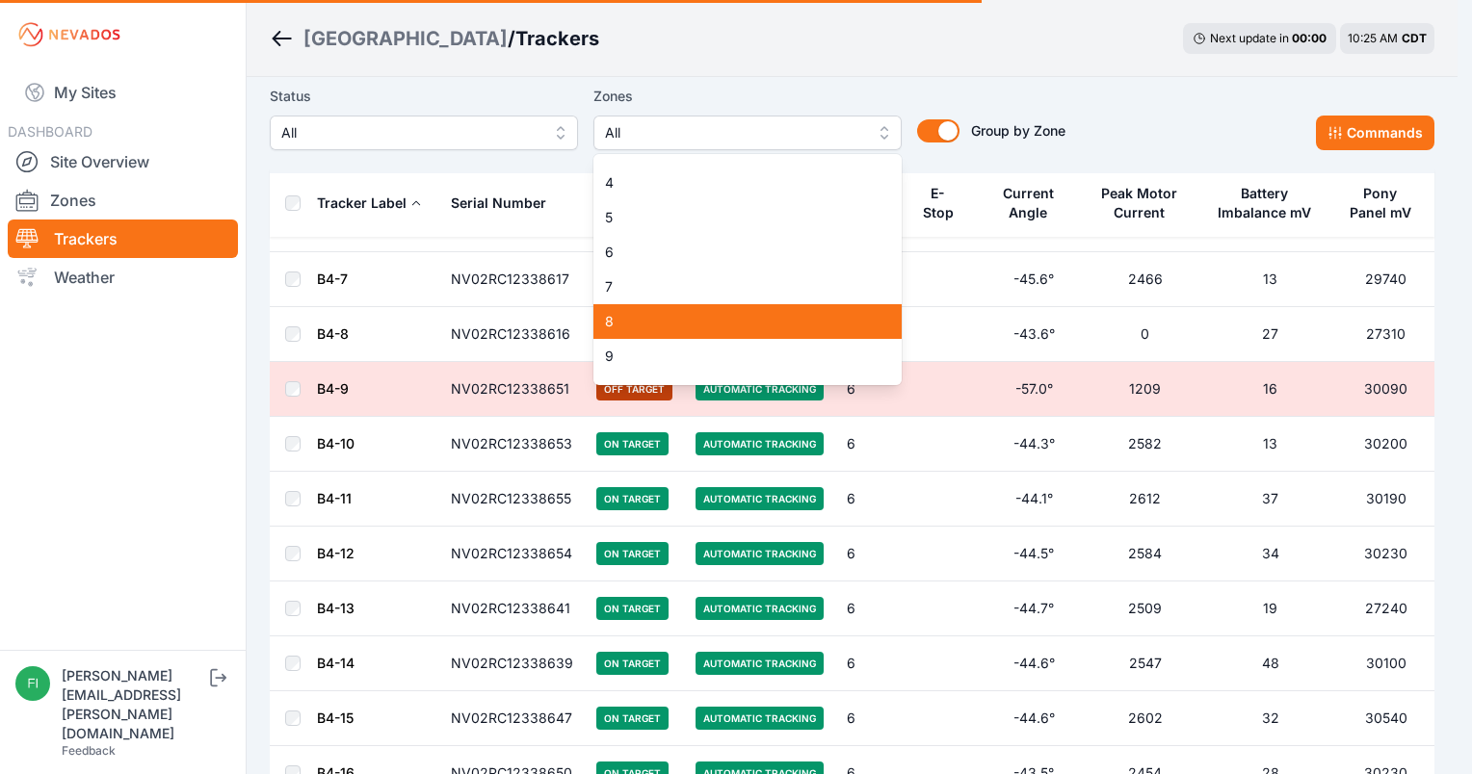
click at [809, 304] on div "7" at bounding box center [747, 287] width 308 height 35
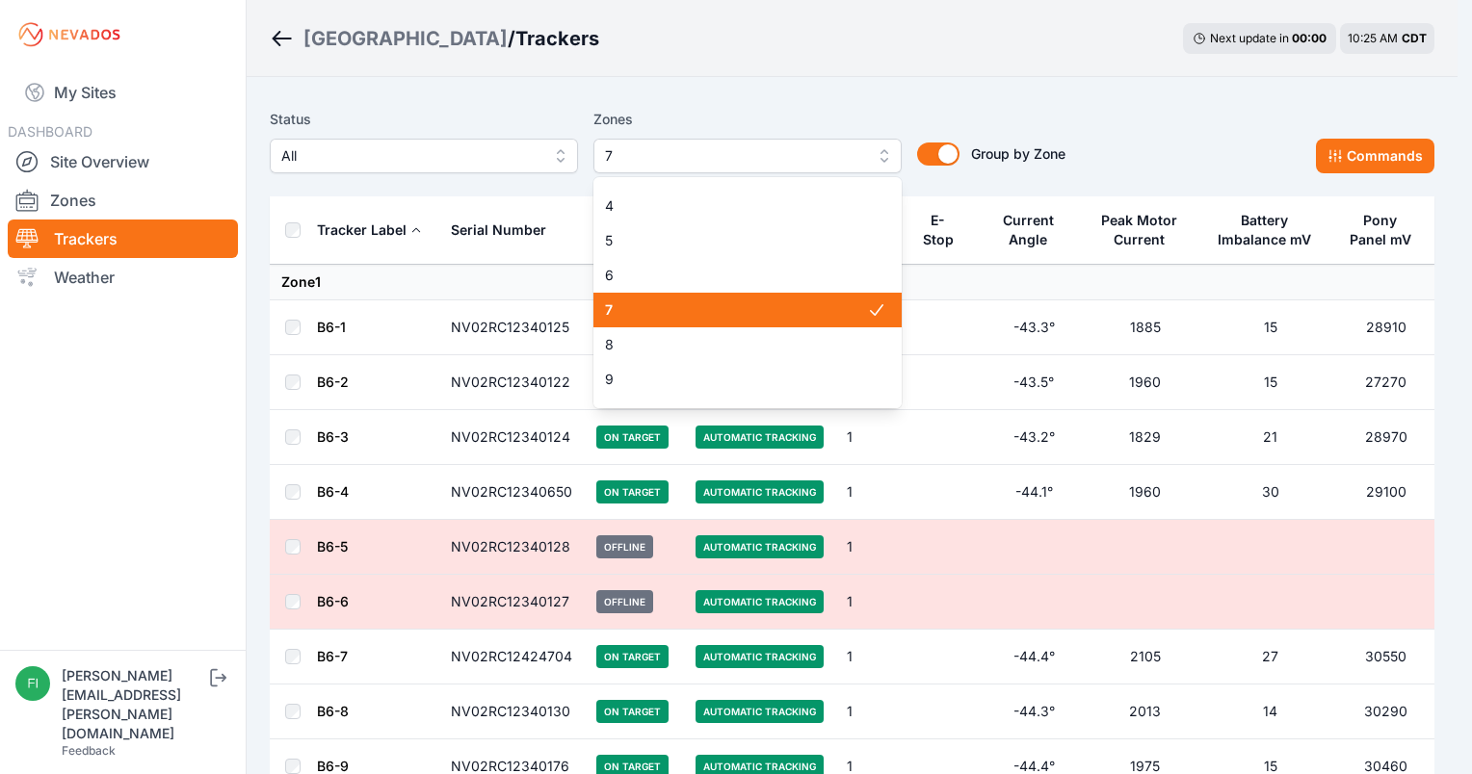
click at [809, 320] on div "7" at bounding box center [747, 310] width 308 height 35
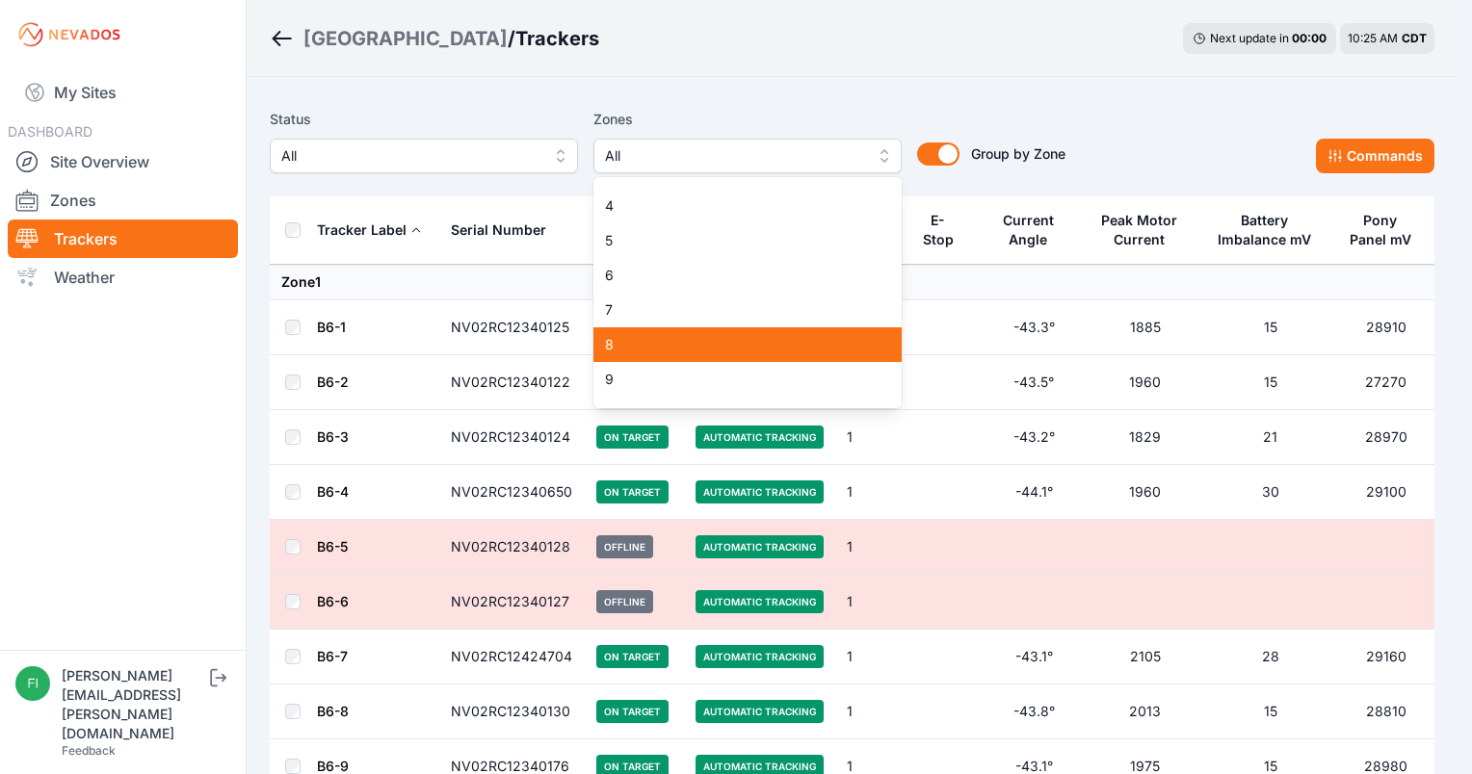
click at [799, 353] on span "8" at bounding box center [736, 344] width 262 height 19
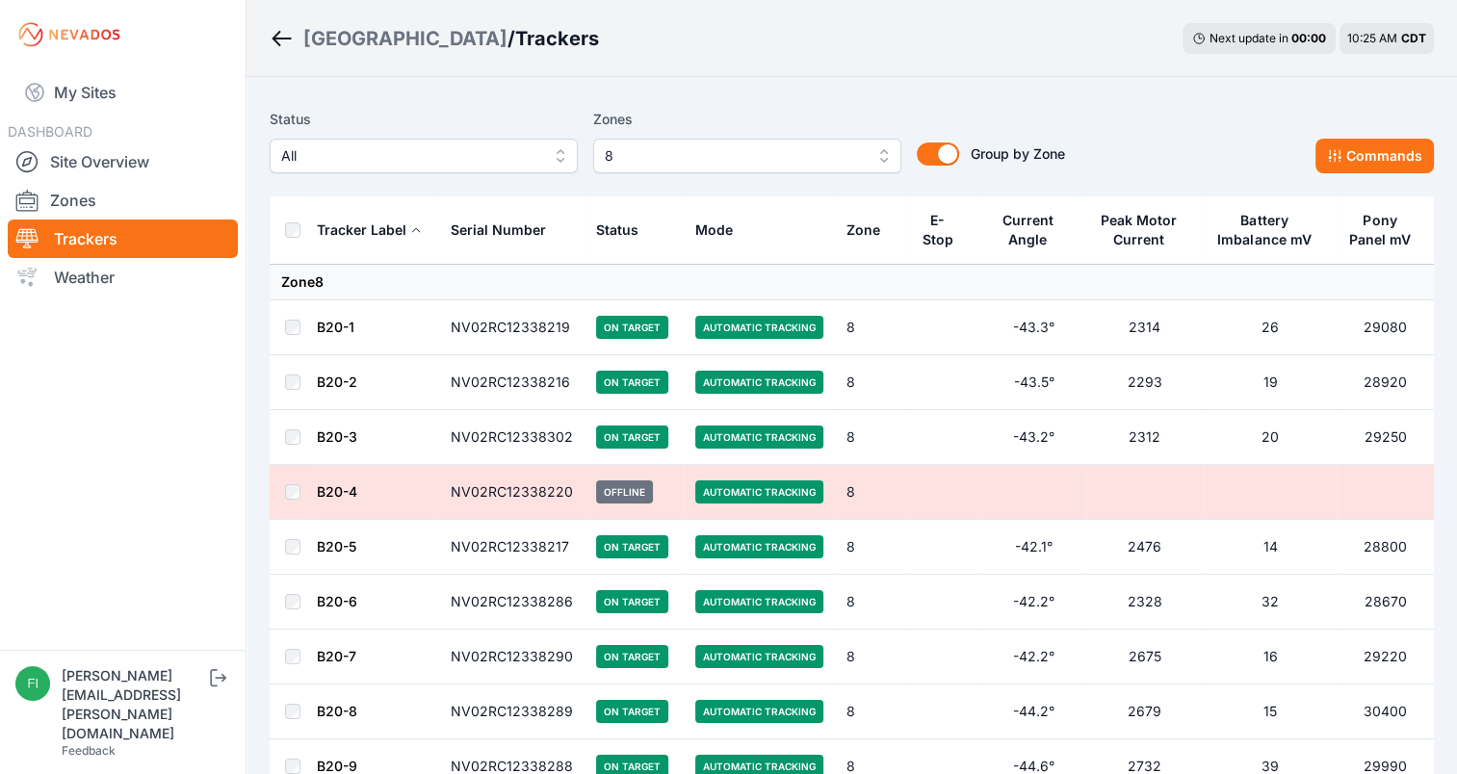
click at [909, 64] on div "Sunlight Road / Trackers Next update in 00 : 00 10:25 AM CDT" at bounding box center [852, 38] width 1211 height 77
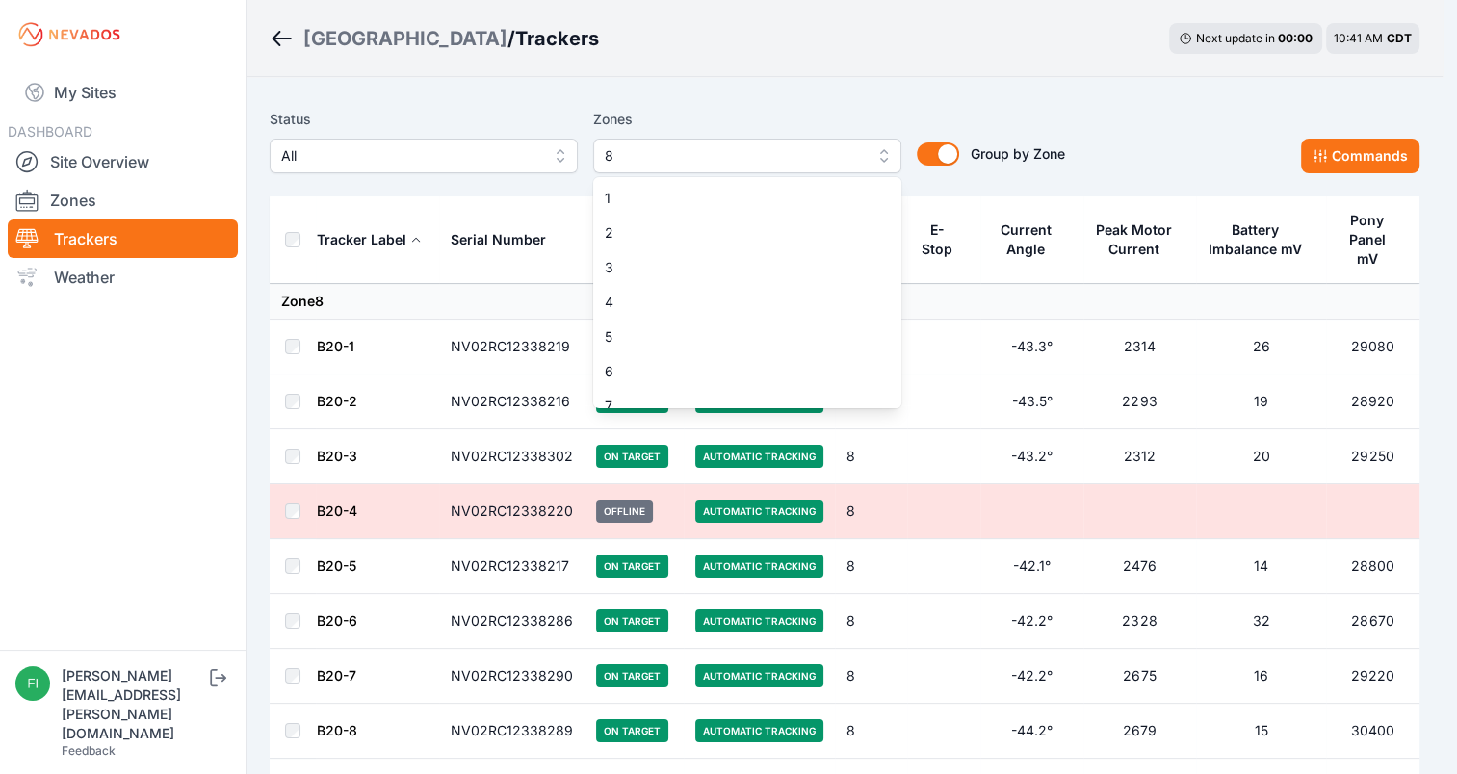
click at [844, 160] on span "8" at bounding box center [734, 155] width 258 height 23
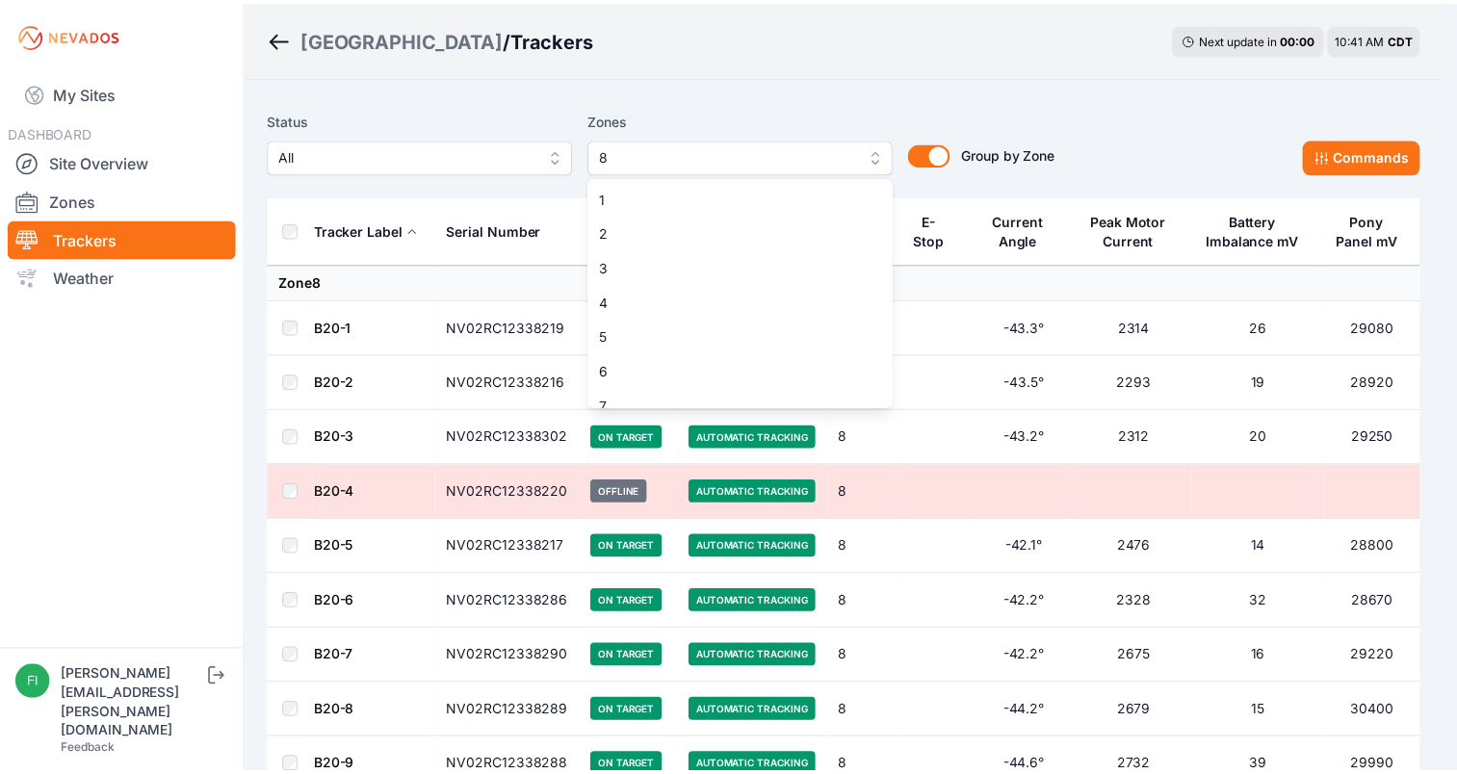
scroll to position [50, 0]
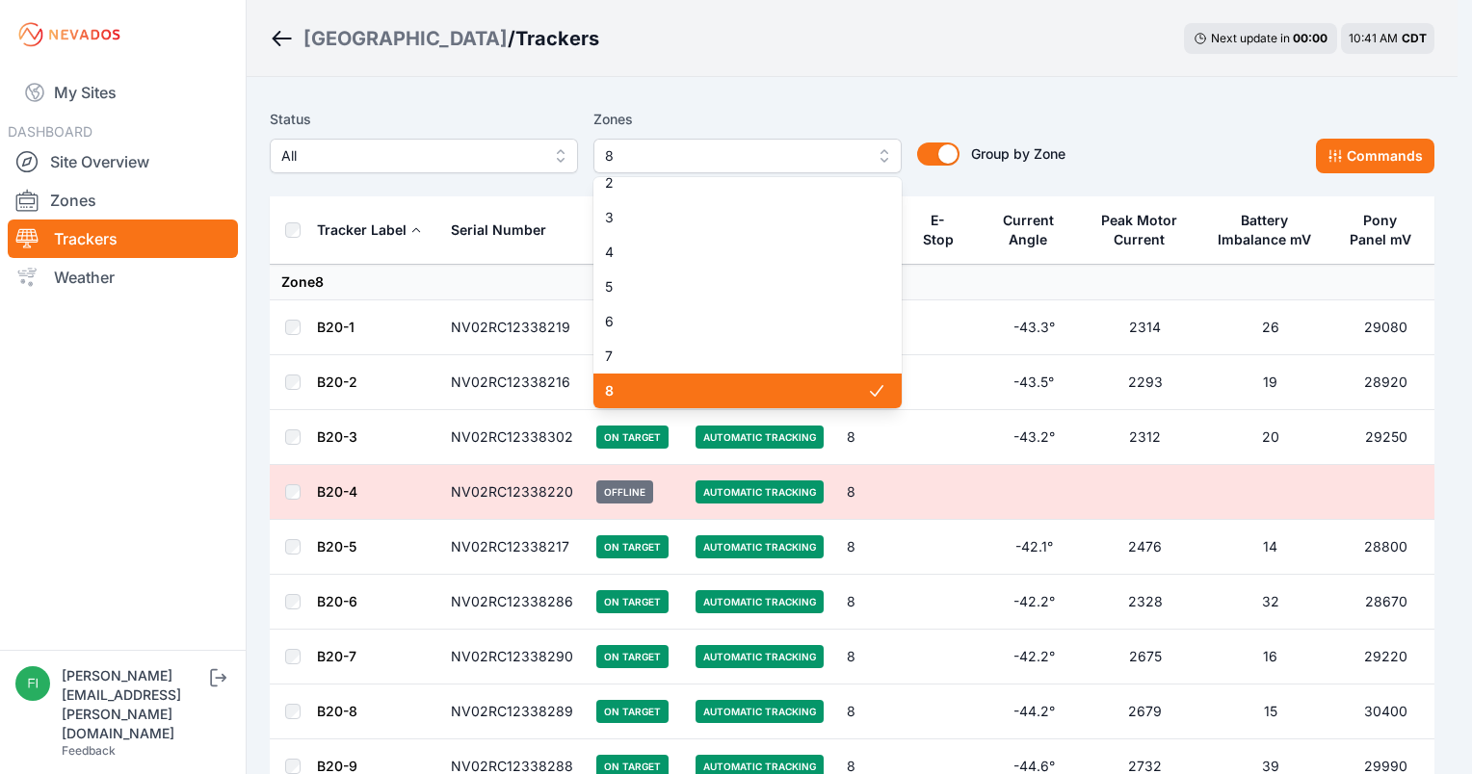
click at [794, 387] on span "8" at bounding box center [736, 390] width 262 height 19
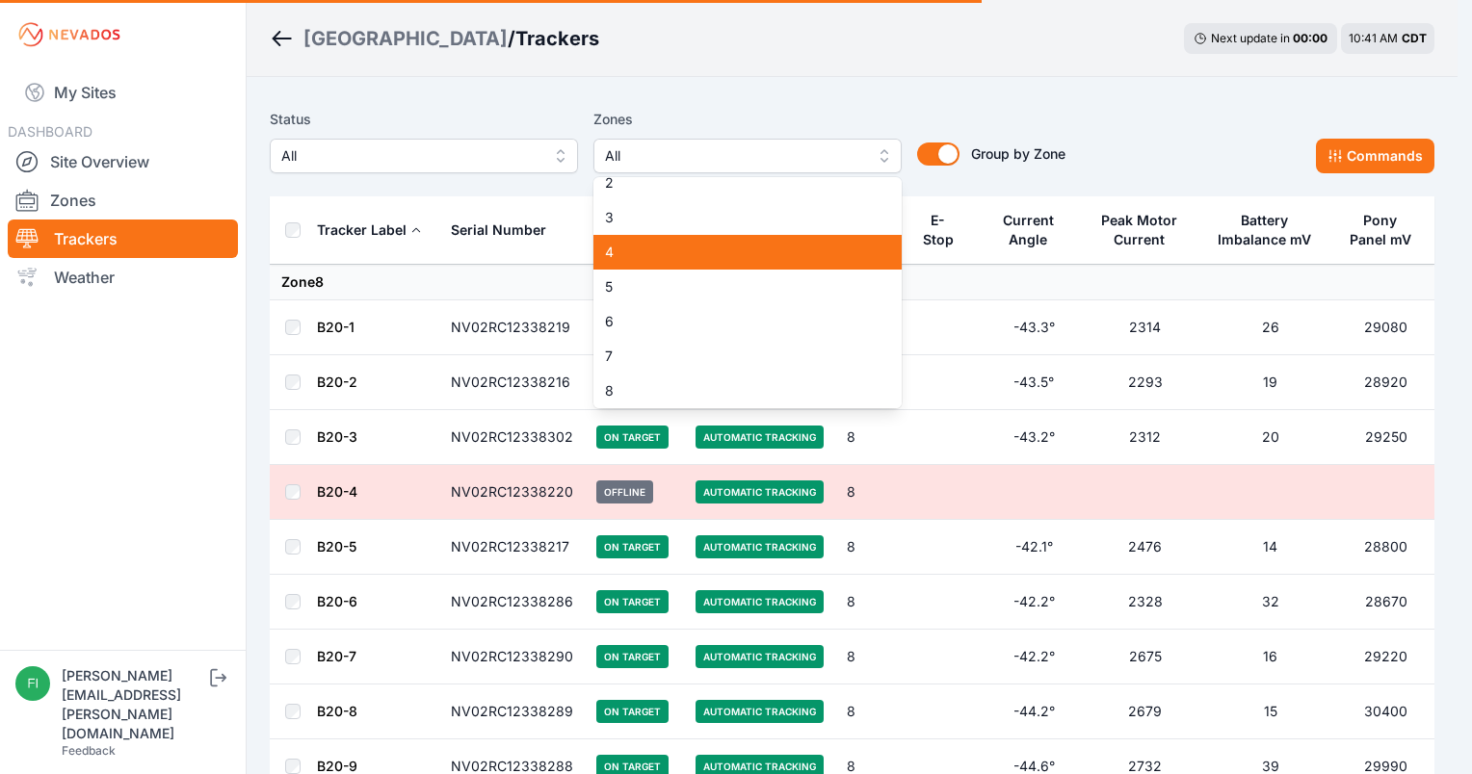
click at [734, 262] on span "4" at bounding box center [736, 252] width 262 height 19
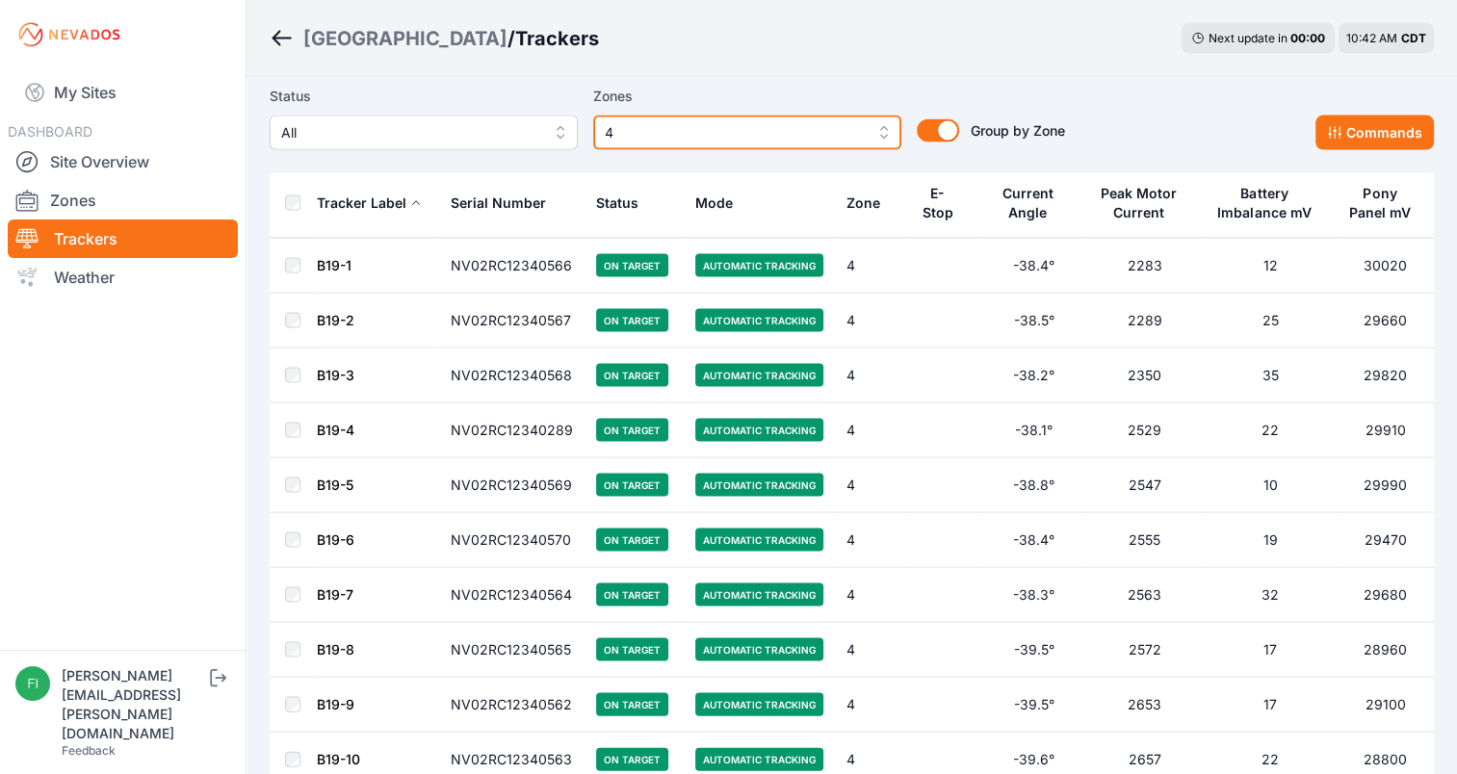
scroll to position [3834, 0]
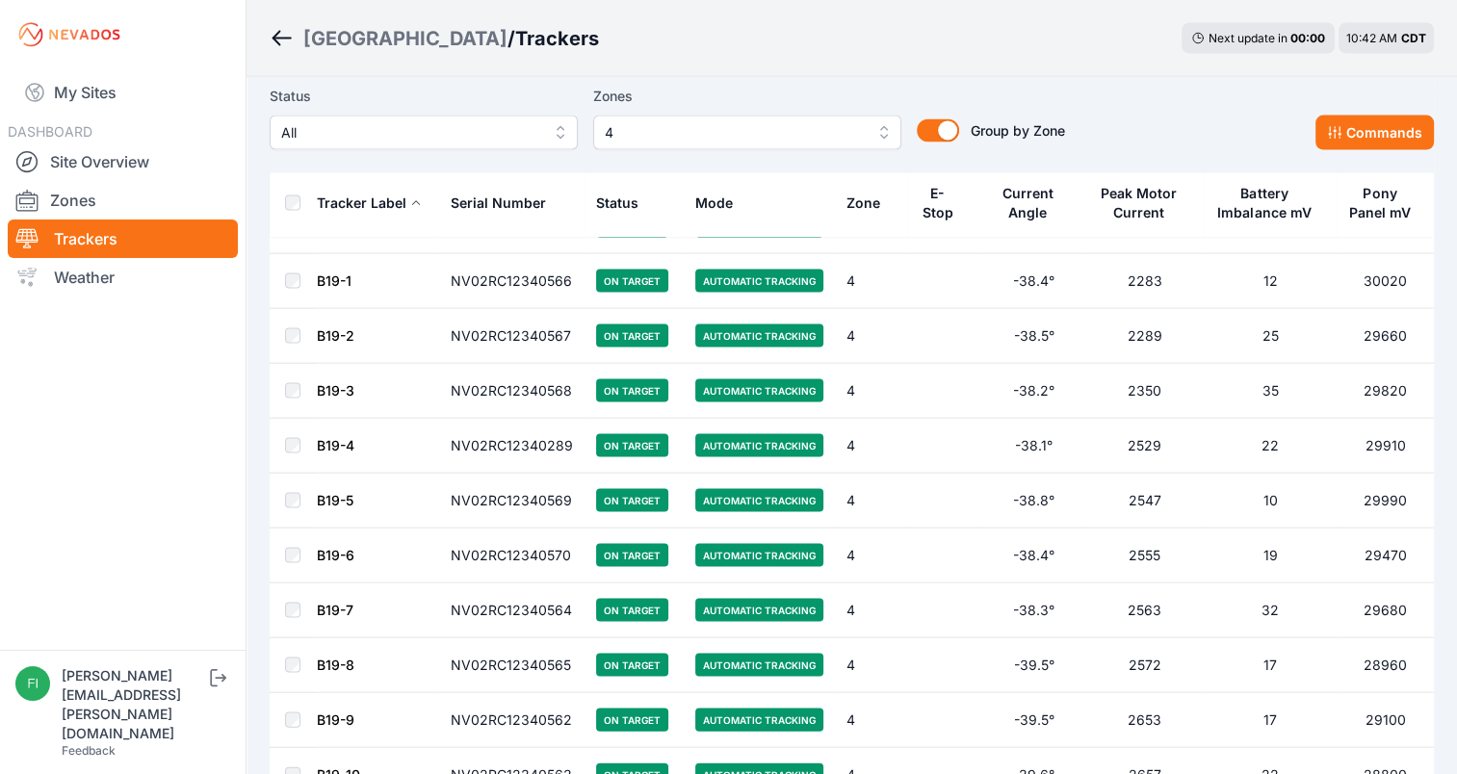
click at [1223, 170] on div "Status All Zones 4 Group by Zone Group by Zone Commands" at bounding box center [852, 125] width 1164 height 96
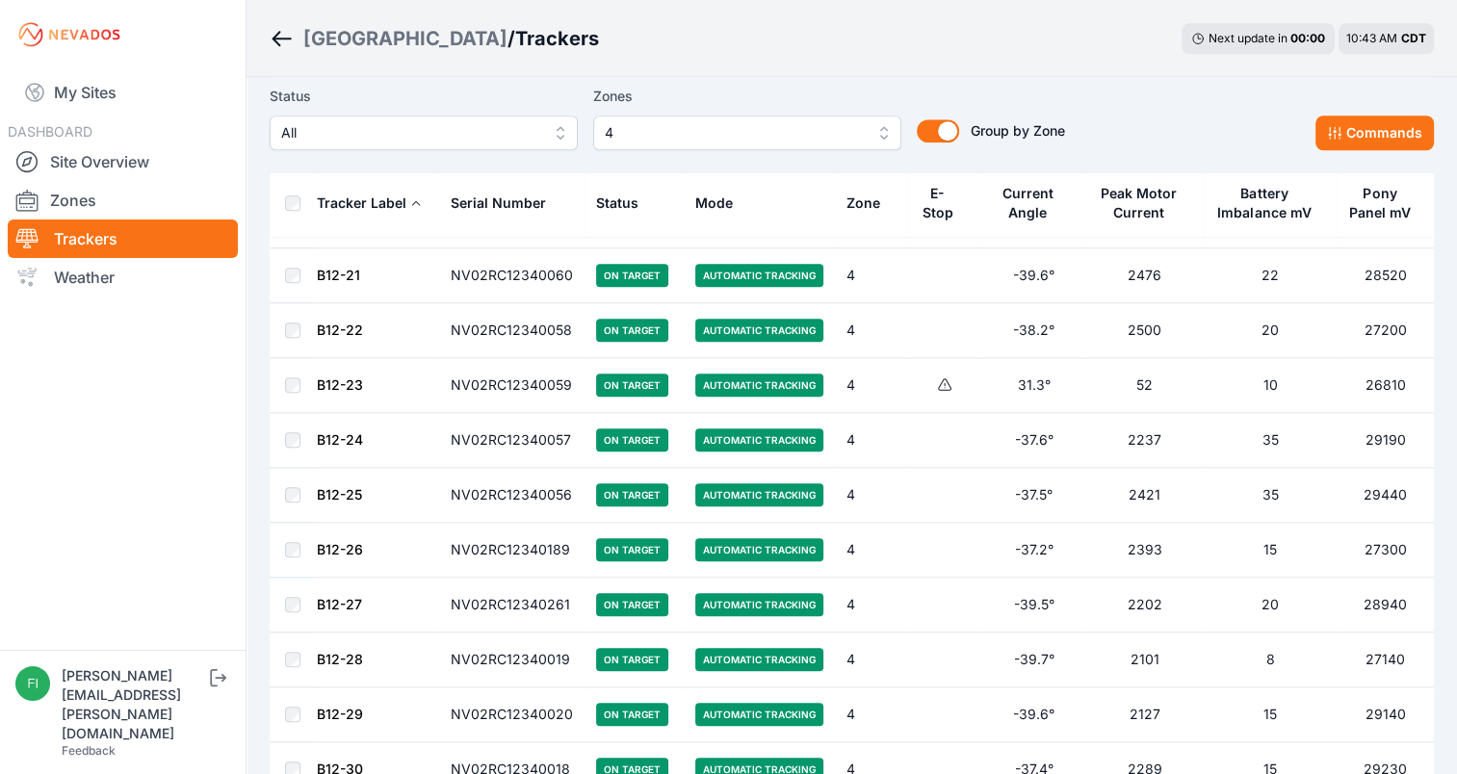
scroll to position [1677, 0]
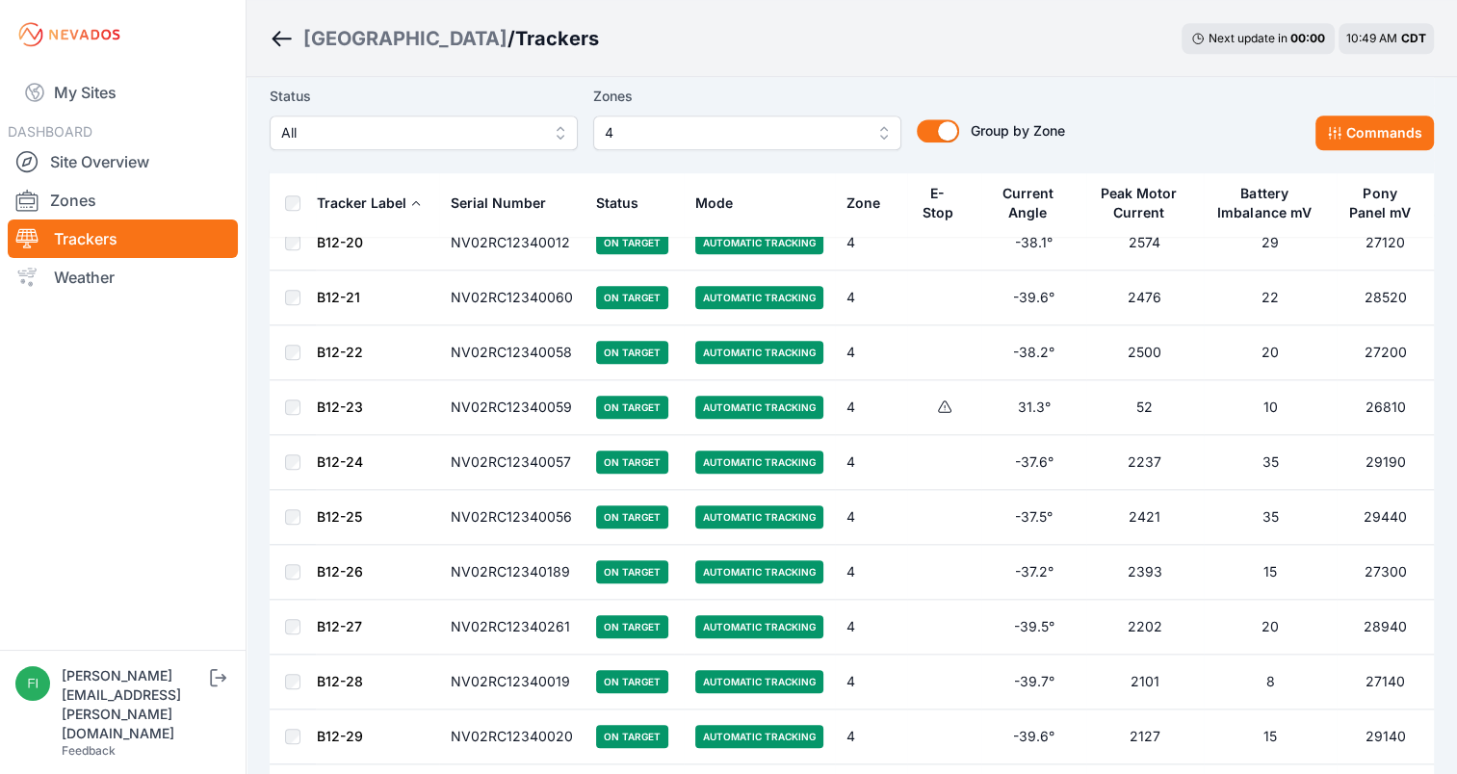
click at [698, 131] on span "4" at bounding box center [734, 132] width 258 height 23
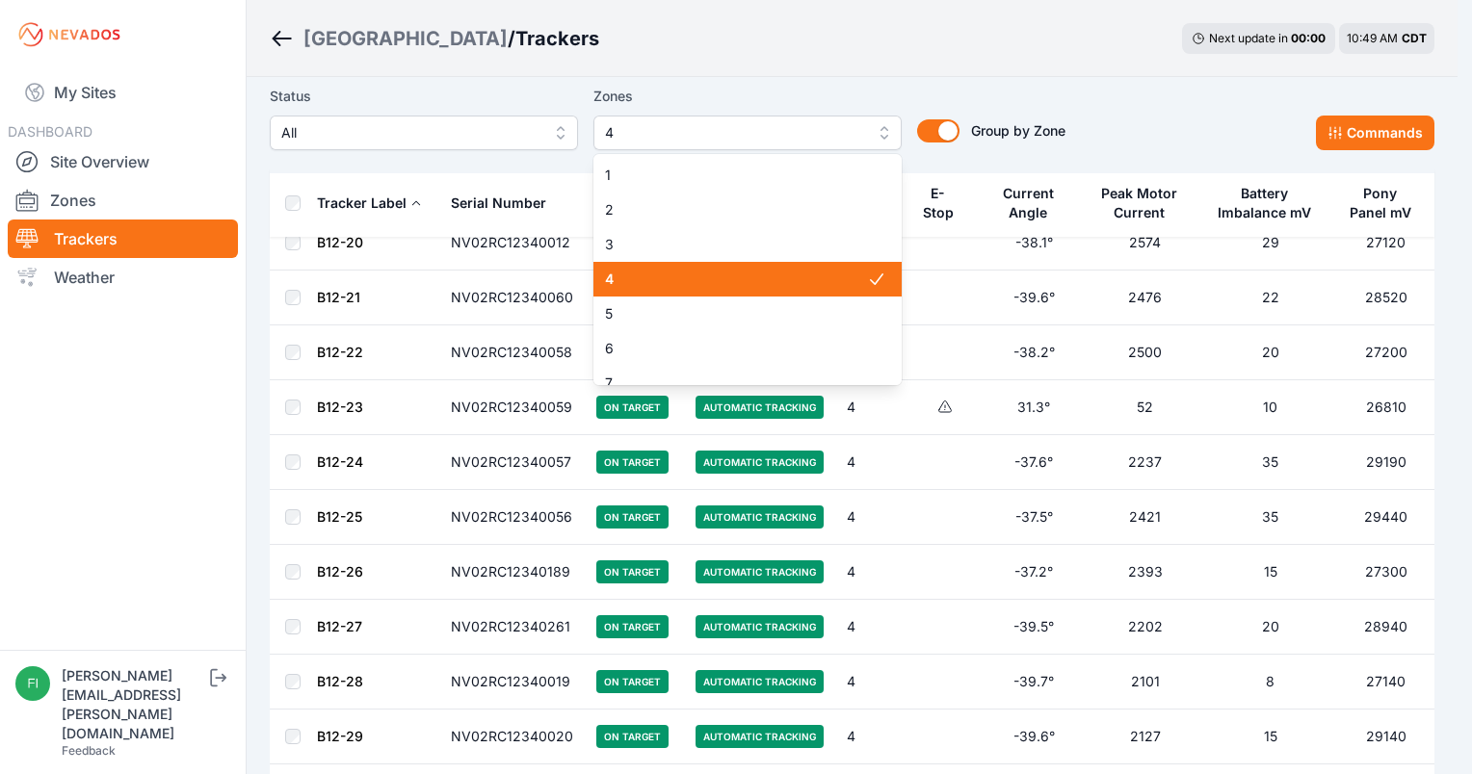
click at [716, 276] on span "4" at bounding box center [736, 279] width 262 height 19
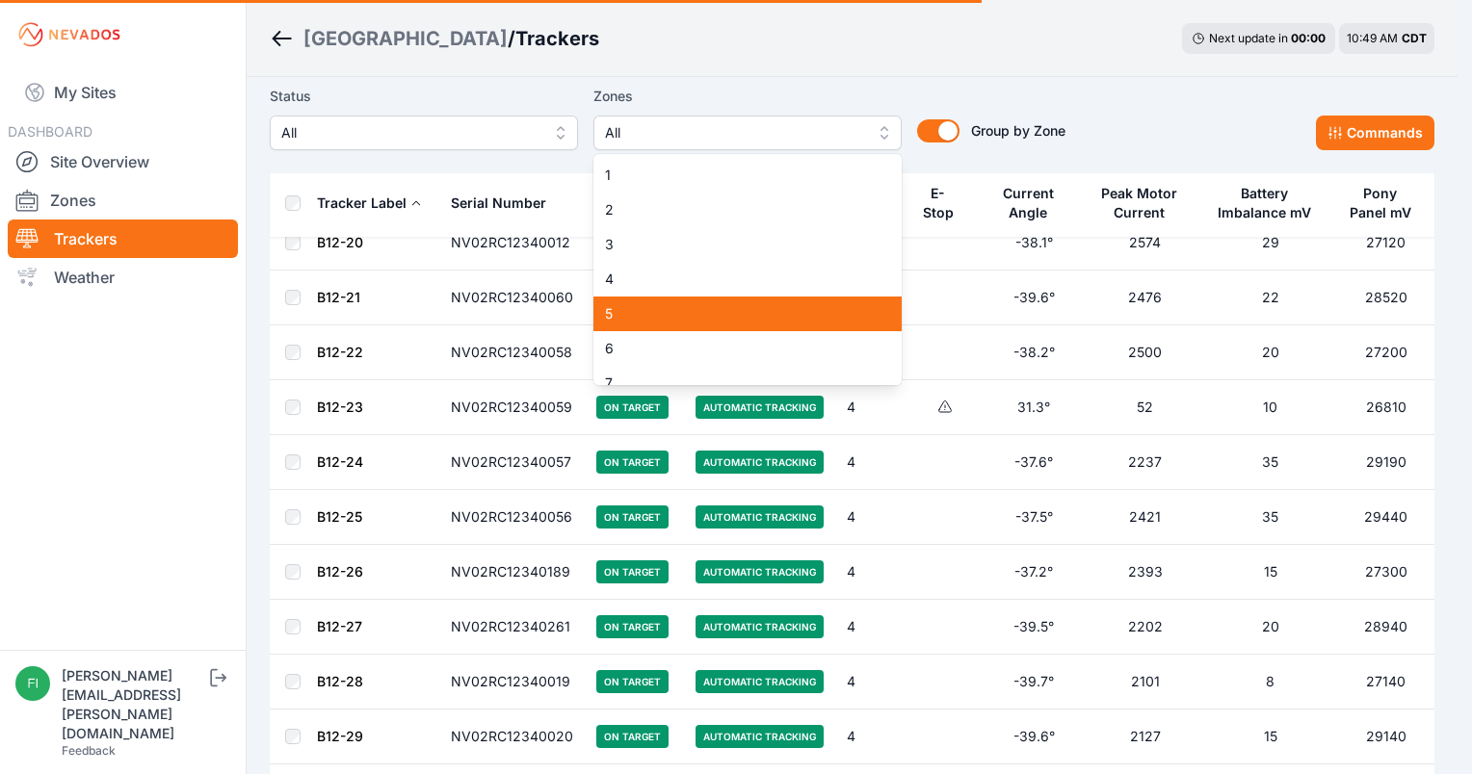
click at [711, 308] on span "5" at bounding box center [736, 313] width 262 height 19
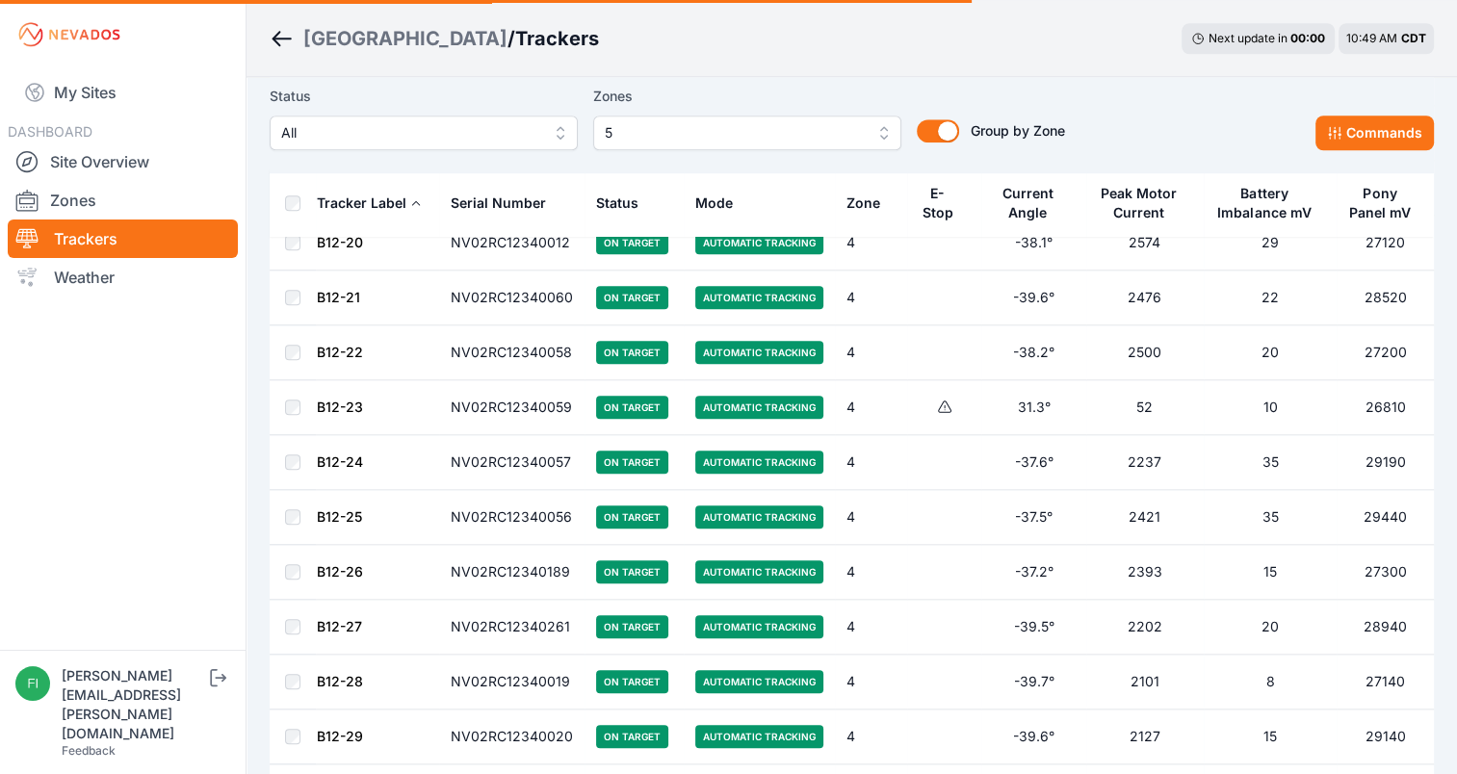
click at [879, 49] on div "Sunlight Road / Trackers Next update in 00 : 00 10:49 AM CDT" at bounding box center [852, 38] width 1211 height 77
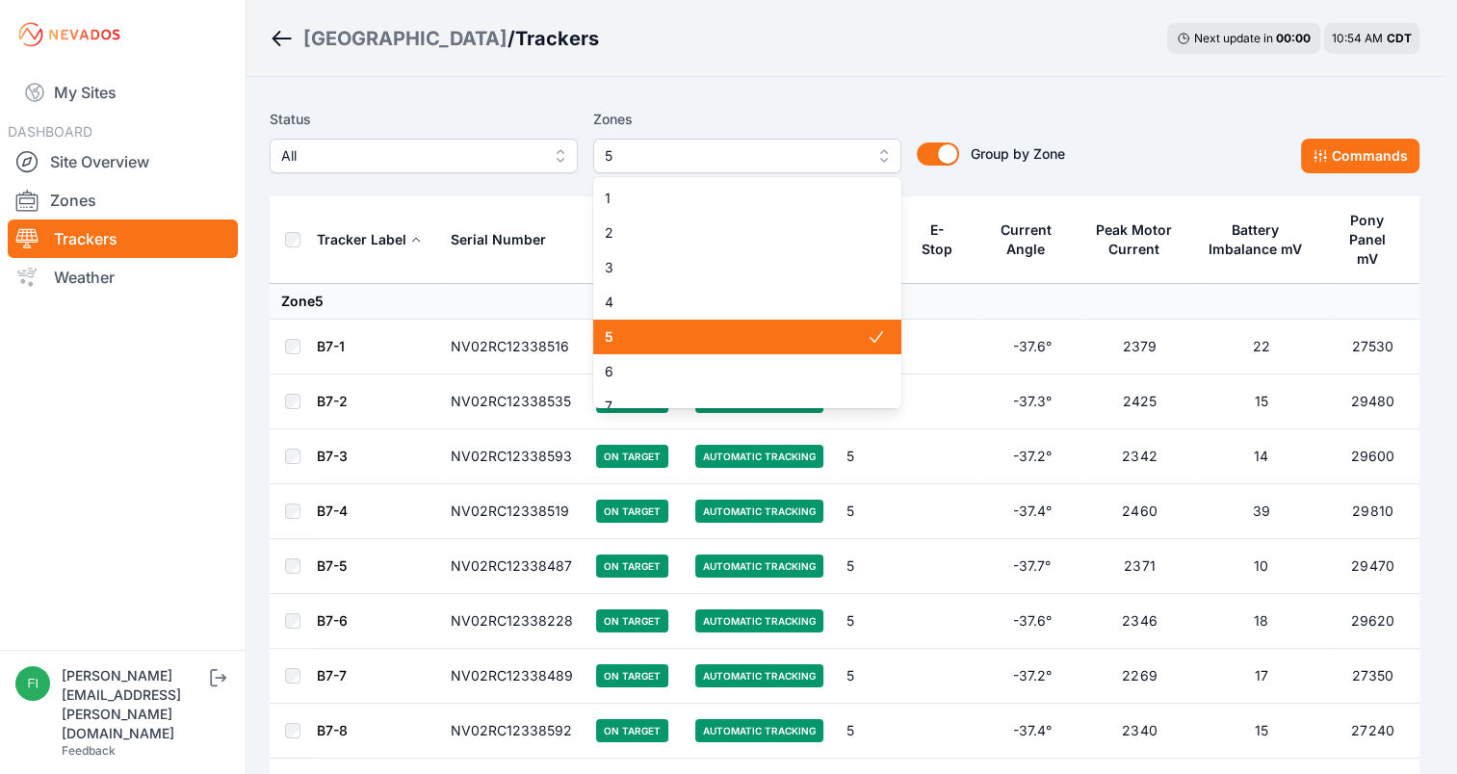
click at [867, 148] on button "5" at bounding box center [747, 156] width 308 height 35
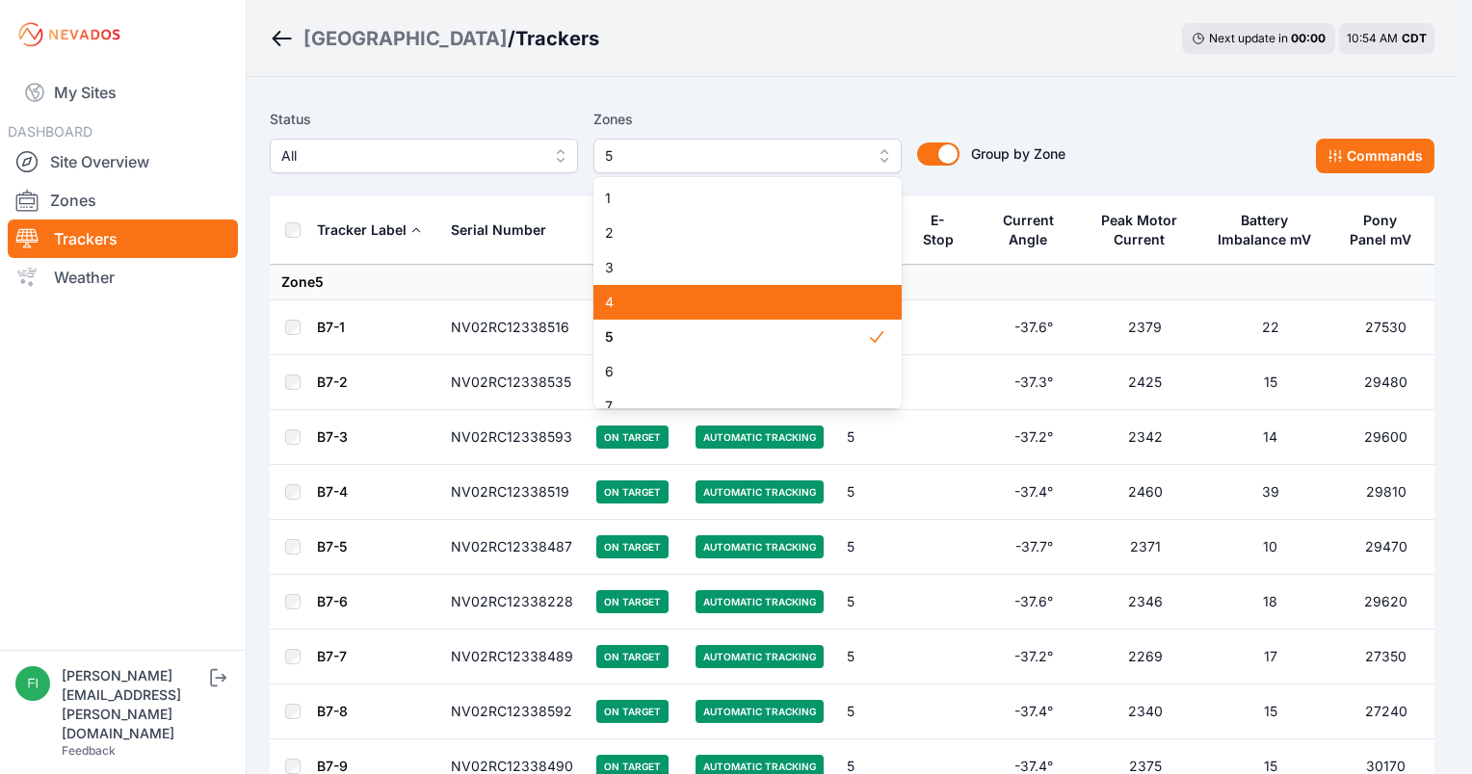
click at [828, 300] on span "4" at bounding box center [736, 302] width 262 height 19
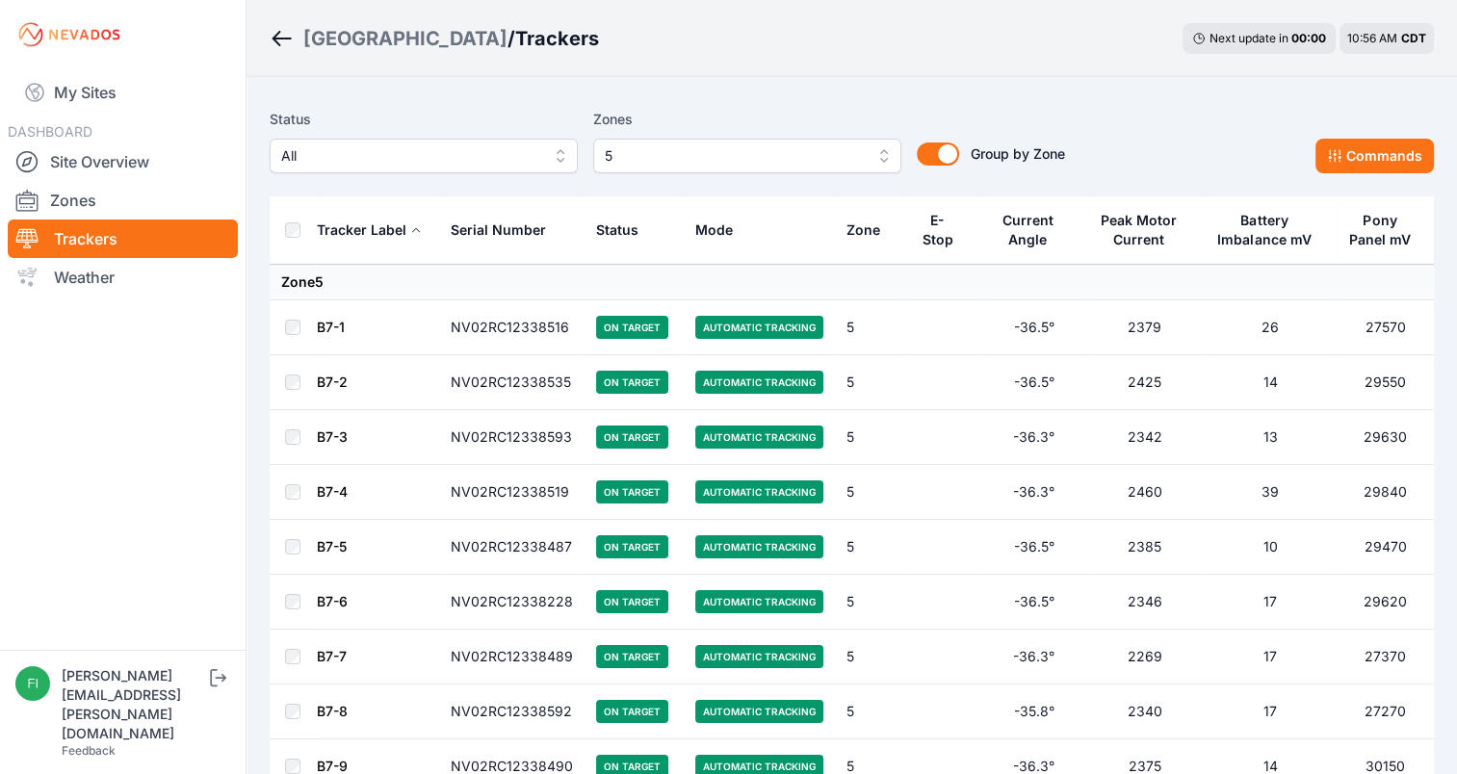
click at [840, 62] on div "Sunlight Road / Trackers Next update in 00 : 00 10:56 AM CDT" at bounding box center [852, 38] width 1211 height 77
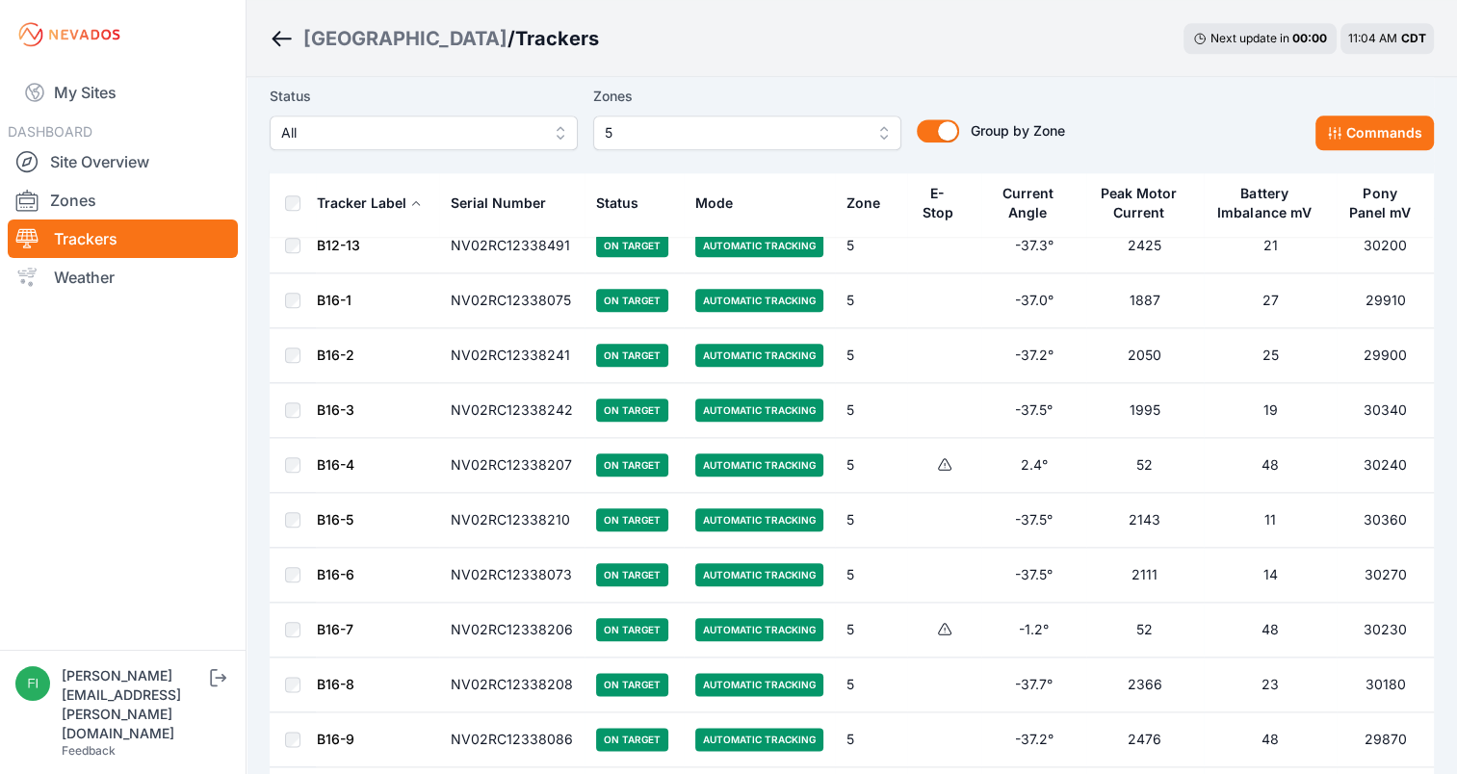
scroll to position [1965, 0]
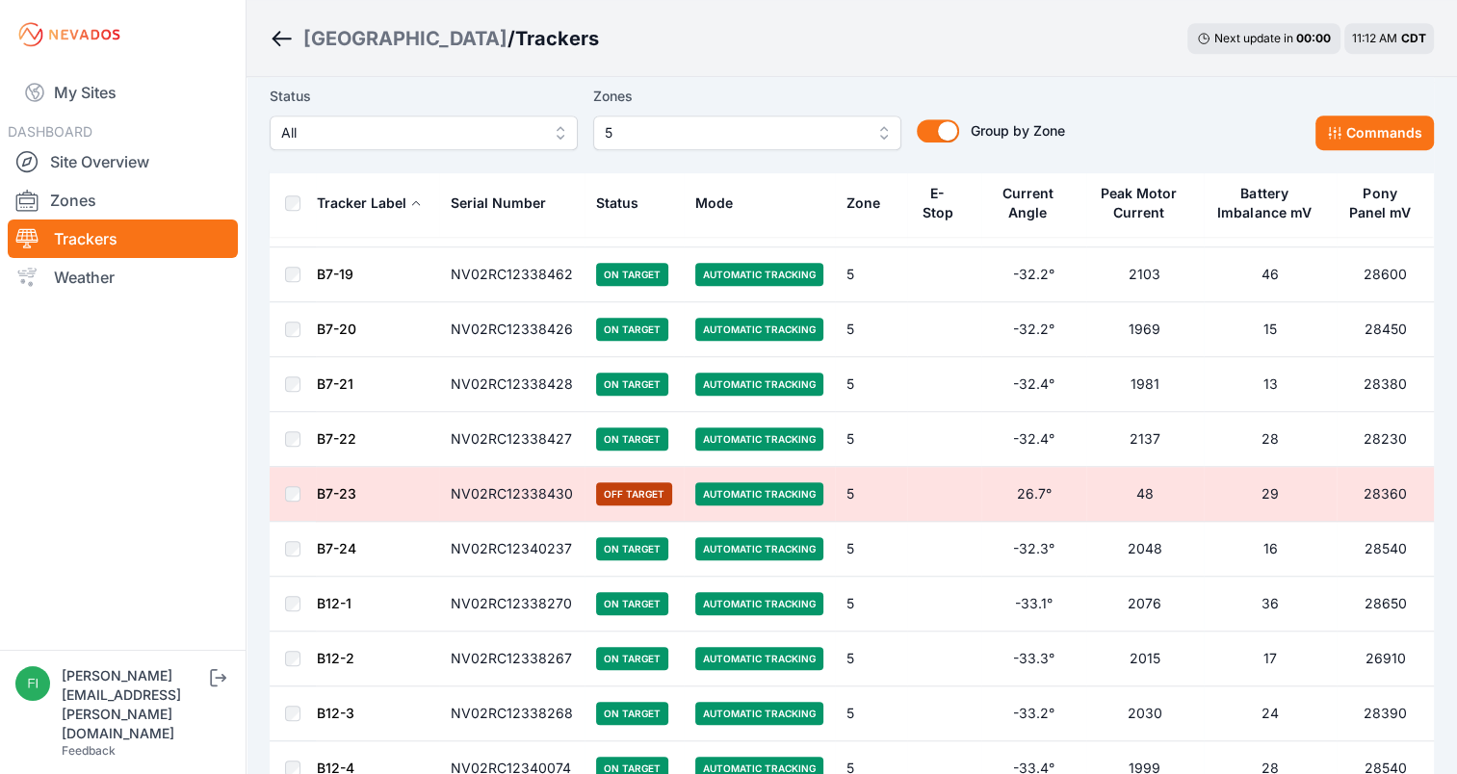
scroll to position [1040, 0]
